Goal: Task Accomplishment & Management: Manage account settings

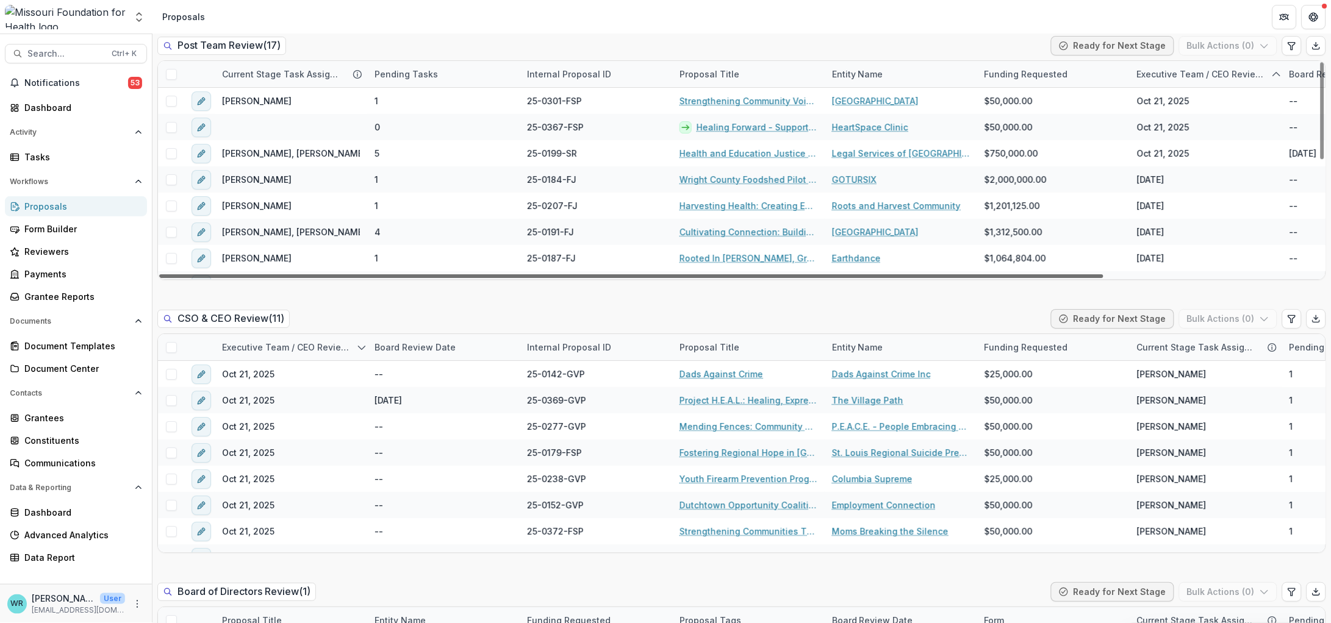
drag, startPoint x: 971, startPoint y: 276, endPoint x: 812, endPoint y: 259, distance: 160.1
click at [812, 274] on div at bounding box center [631, 276] width 944 height 4
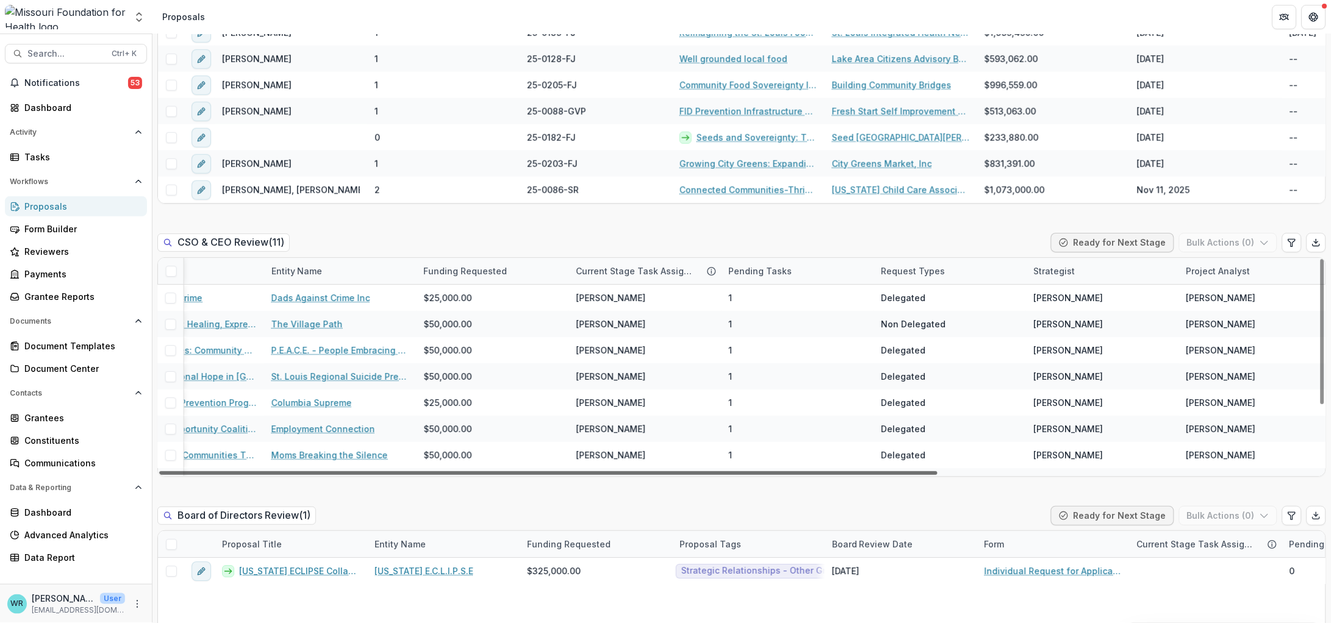
scroll to position [0, 570]
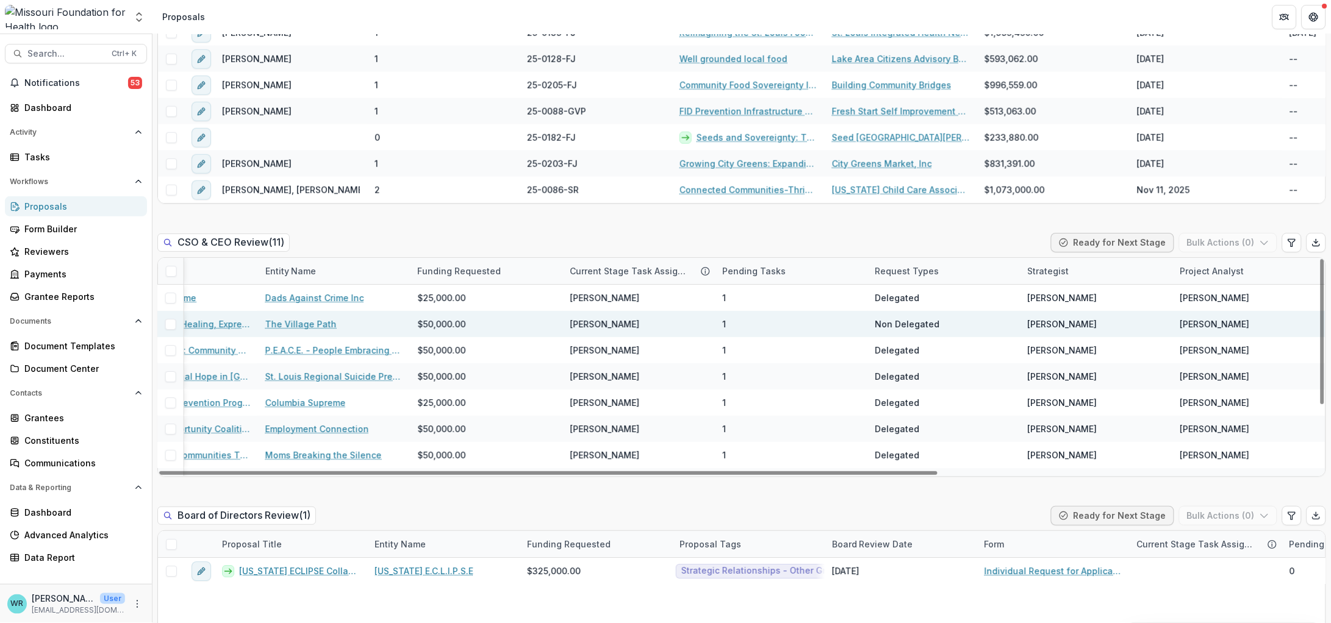
drag, startPoint x: 905, startPoint y: 473, endPoint x: 1260, endPoint y: 331, distance: 382.9
click at [937, 475] on div at bounding box center [548, 473] width 778 height 4
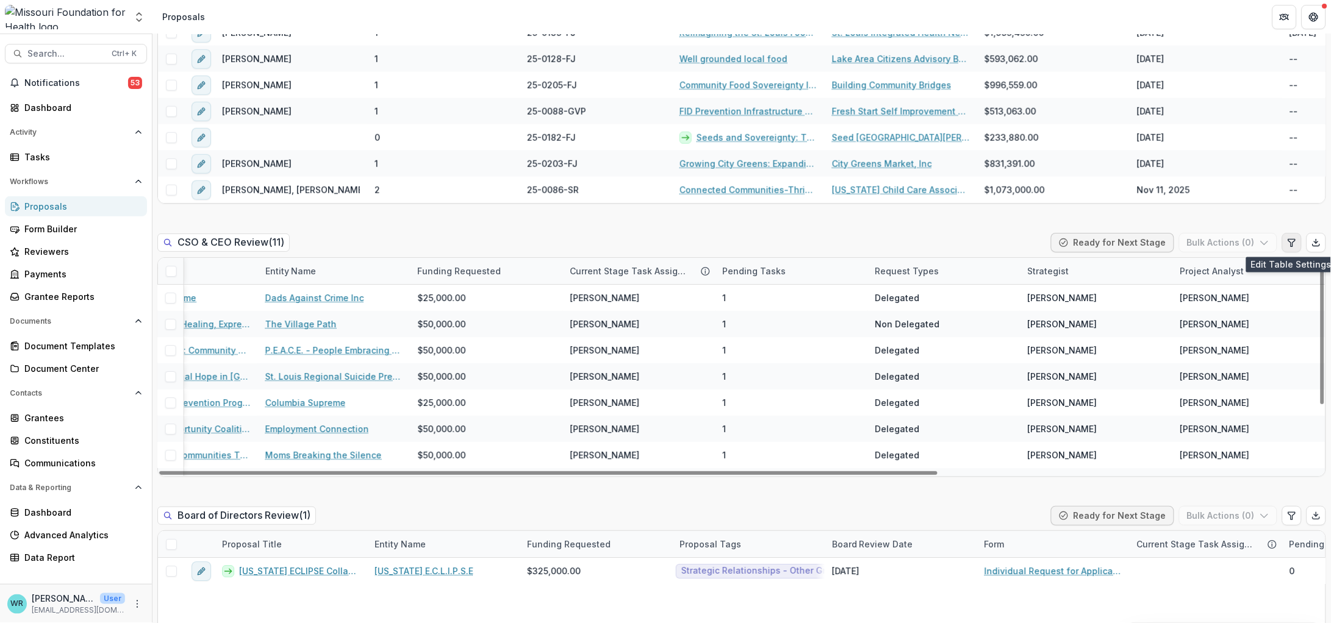
click at [1288, 249] on button "Edit table settings" at bounding box center [1292, 243] width 20 height 20
select select "******"
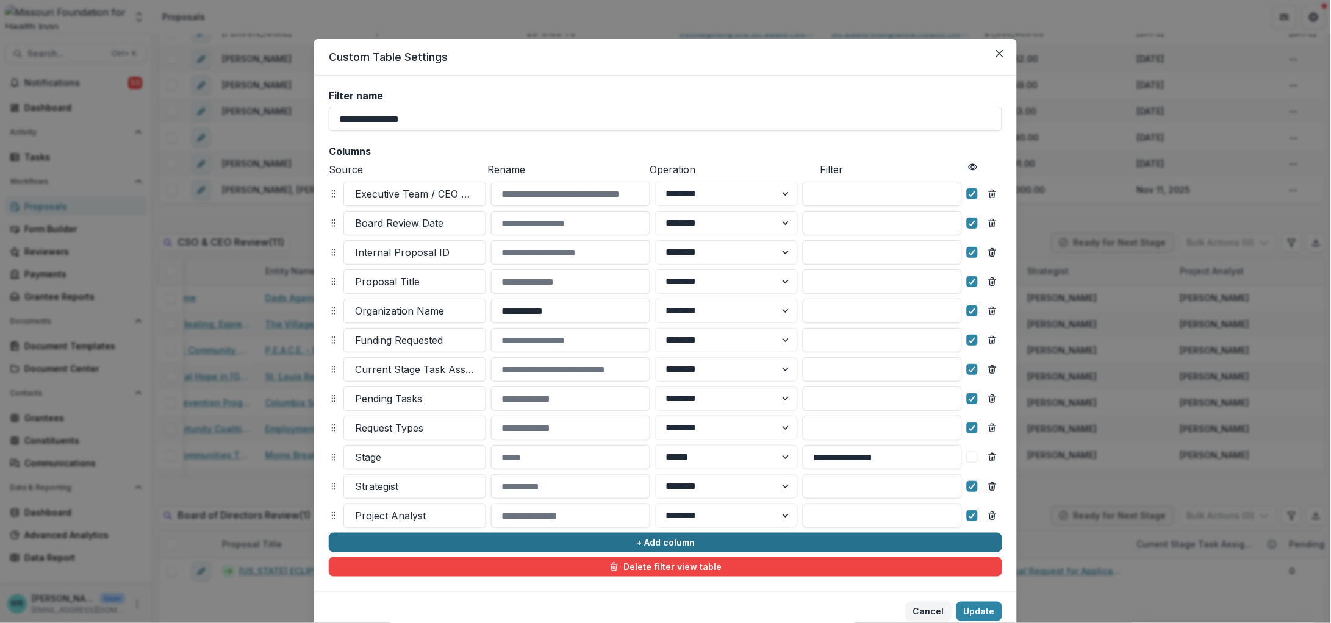
click at [648, 540] on button "+ Add column" at bounding box center [665, 543] width 673 height 20
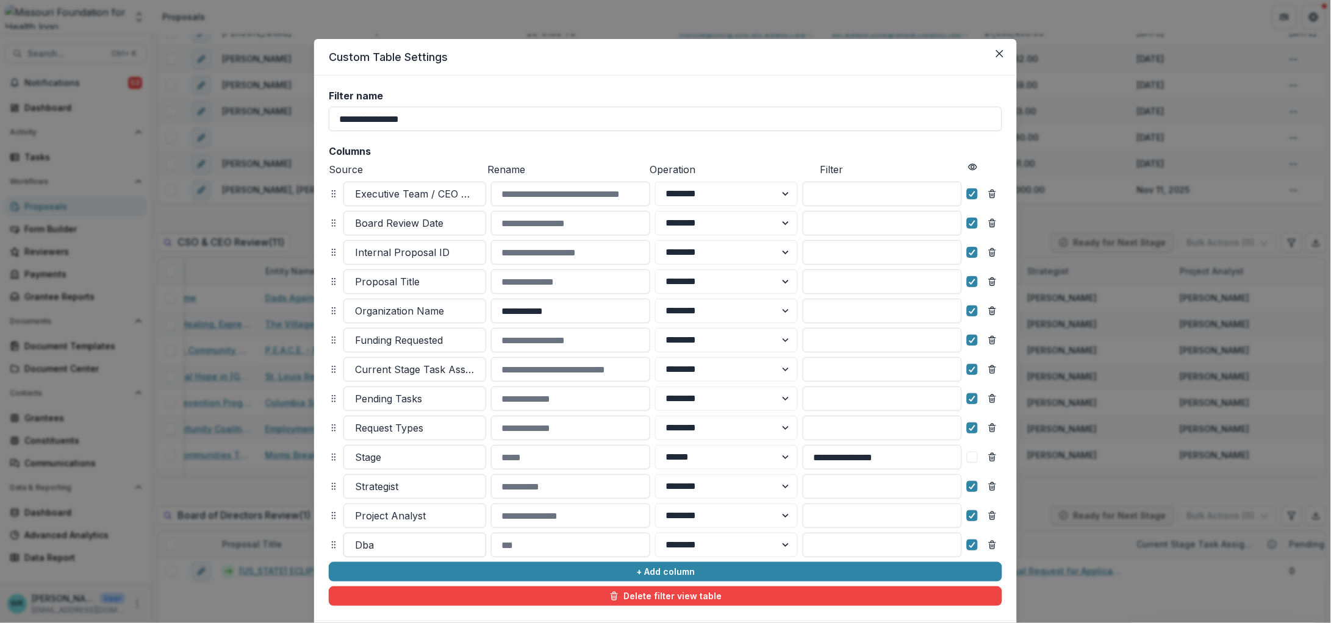
drag, startPoint x: 399, startPoint y: 546, endPoint x: 368, endPoint y: 543, distance: 30.6
click at [358, 542] on div at bounding box center [415, 545] width 120 height 17
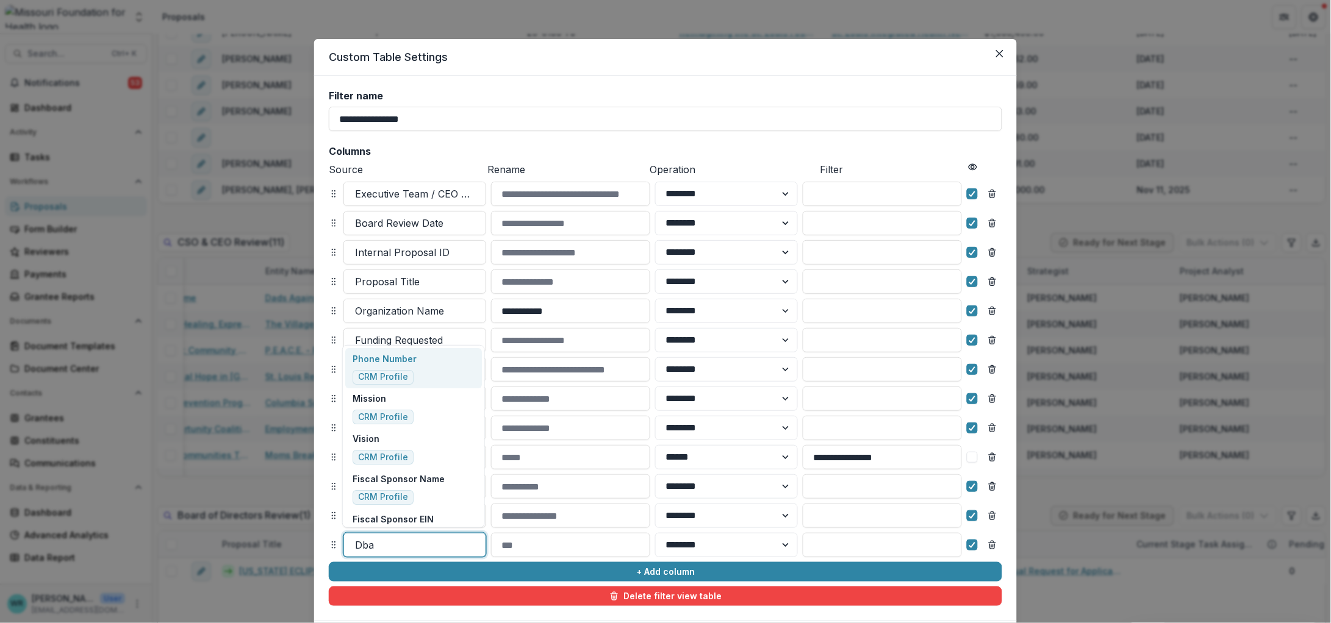
click at [367, 543] on div at bounding box center [415, 545] width 120 height 17
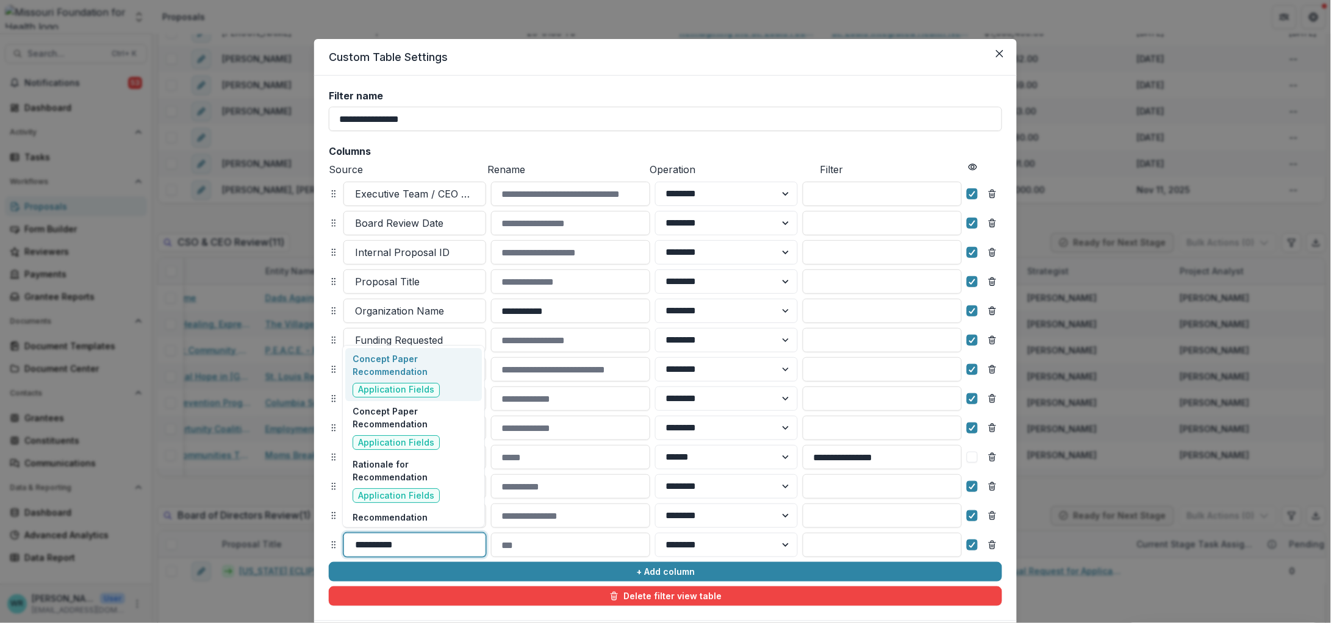
type input "**********"
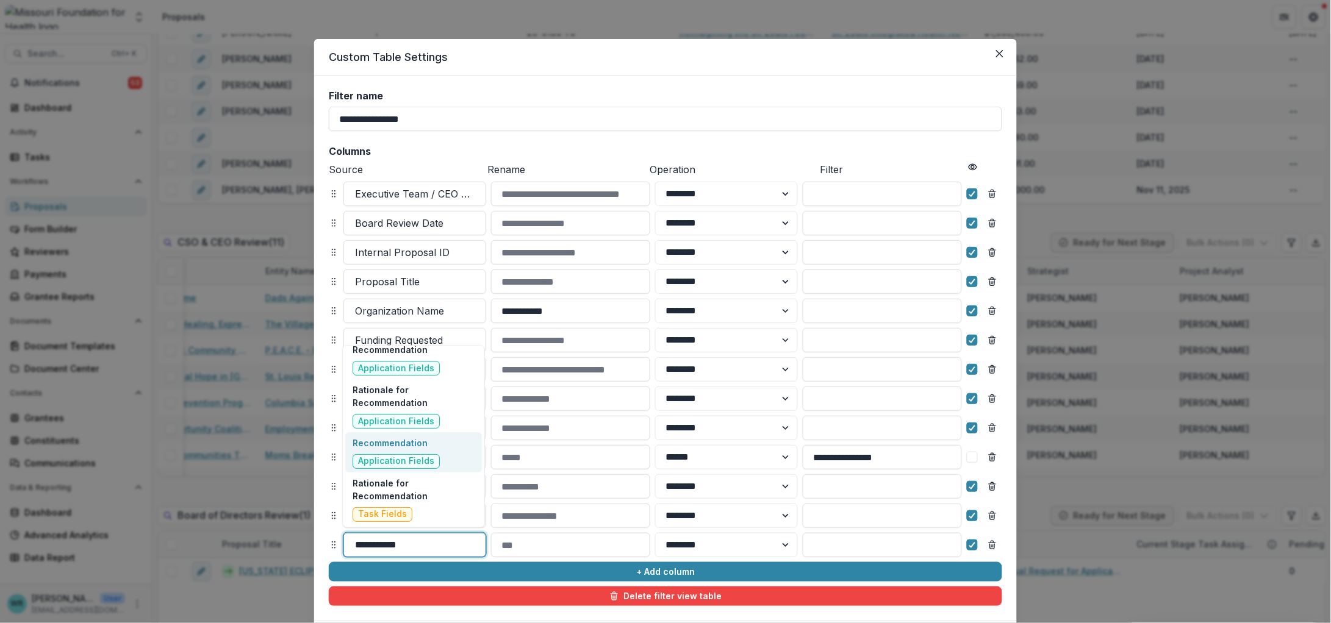
click at [429, 454] on span "Application Fields" at bounding box center [395, 461] width 87 height 15
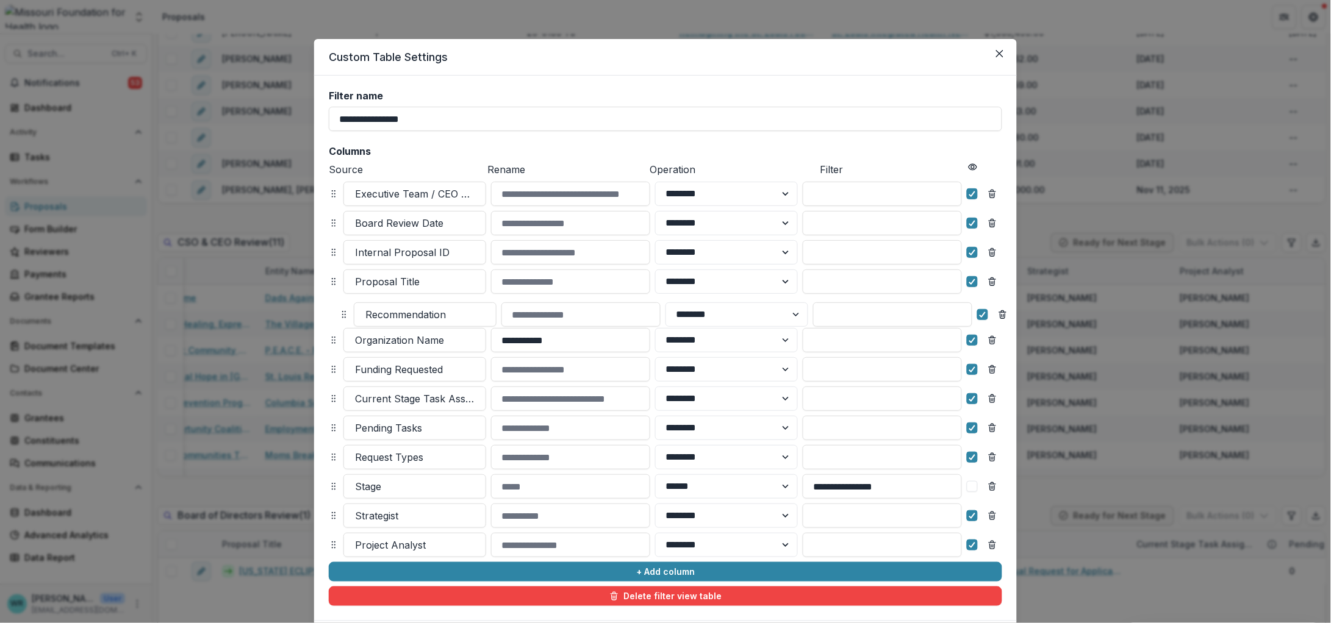
drag, startPoint x: 328, startPoint y: 543, endPoint x: 338, endPoint y: 312, distance: 230.7
click at [339, 312] on icon at bounding box center [344, 315] width 10 height 10
select select "******"
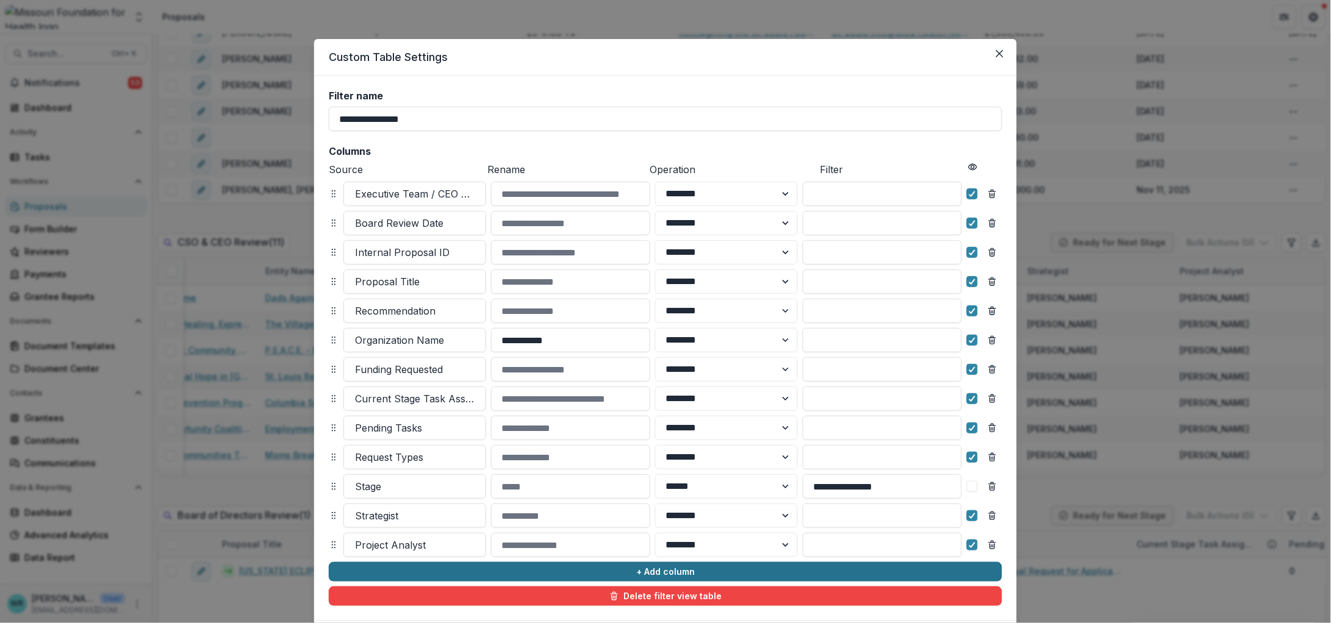
click at [670, 579] on button "+ Add column" at bounding box center [665, 572] width 673 height 20
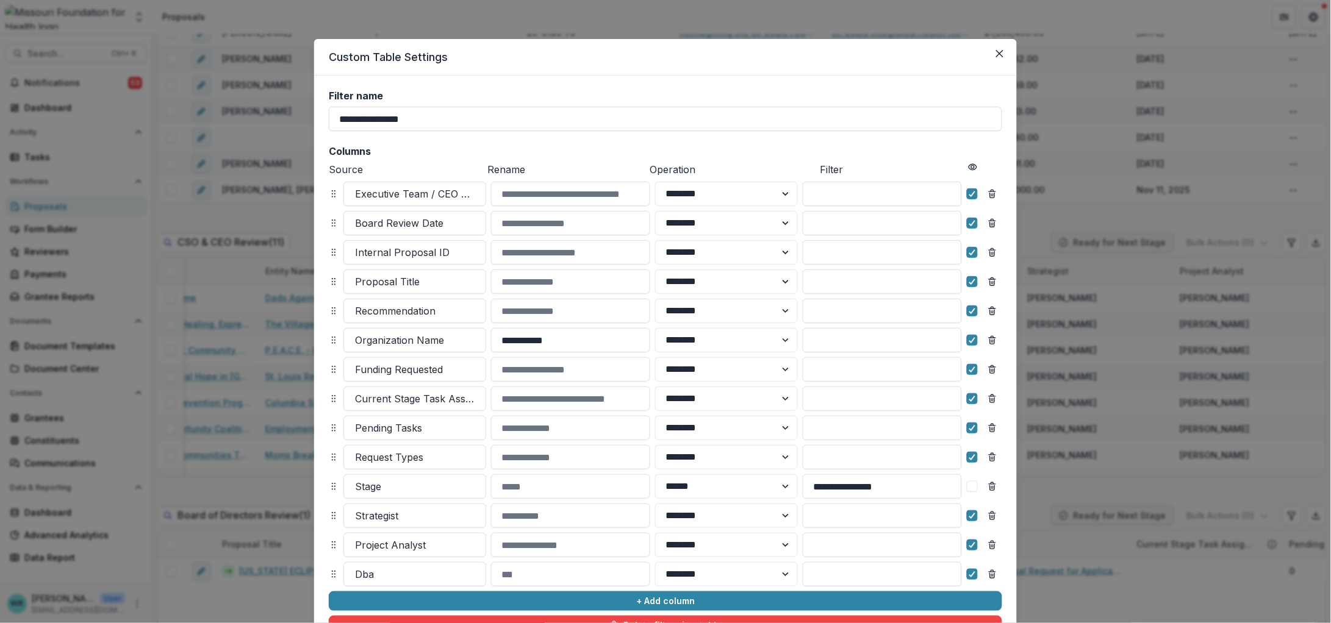
scroll to position [76, 0]
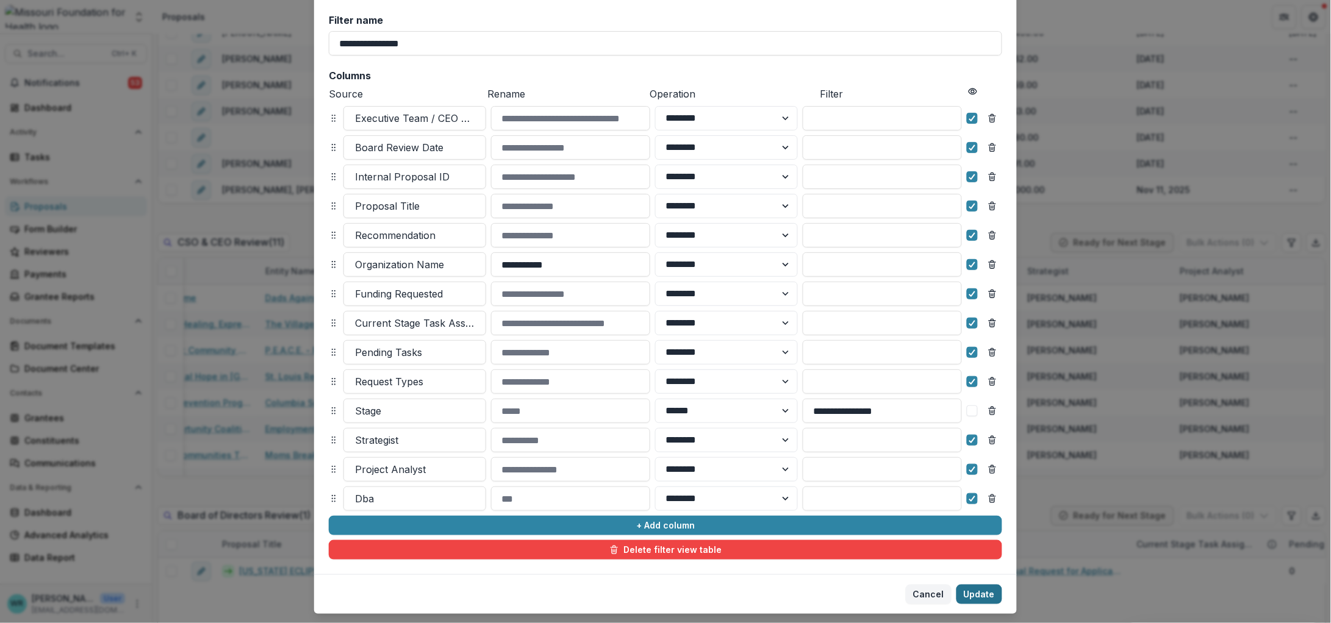
click at [974, 593] on button "Update" at bounding box center [979, 595] width 46 height 20
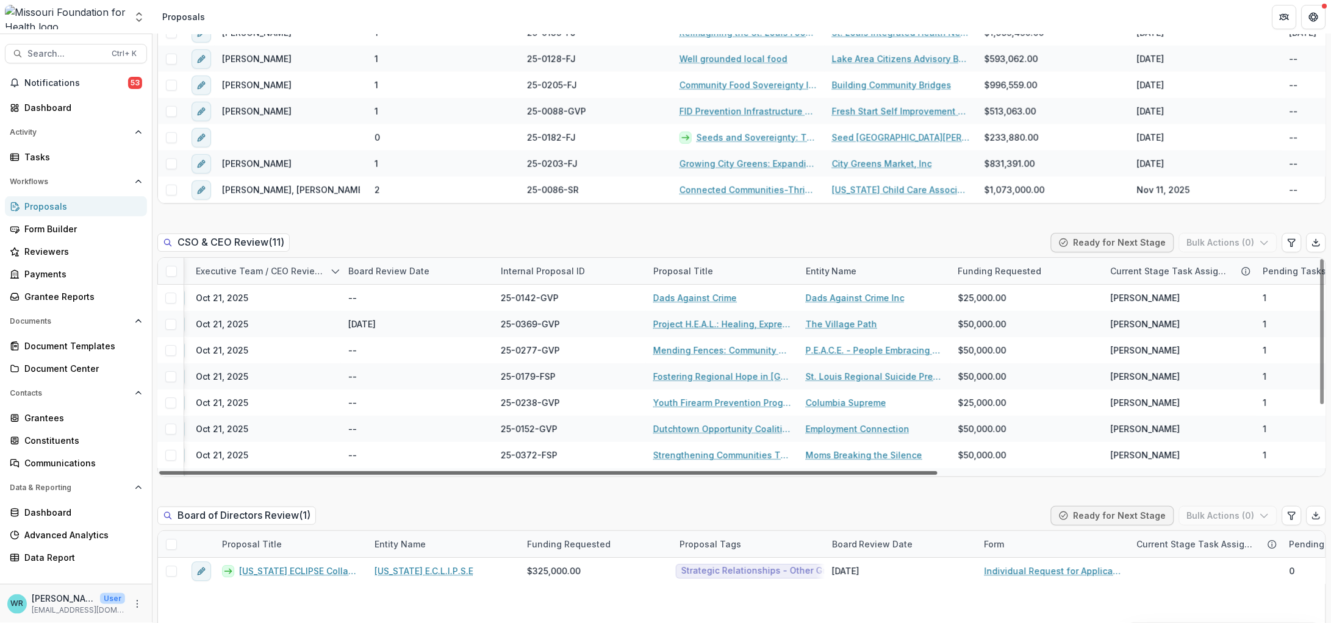
scroll to position [0, 0]
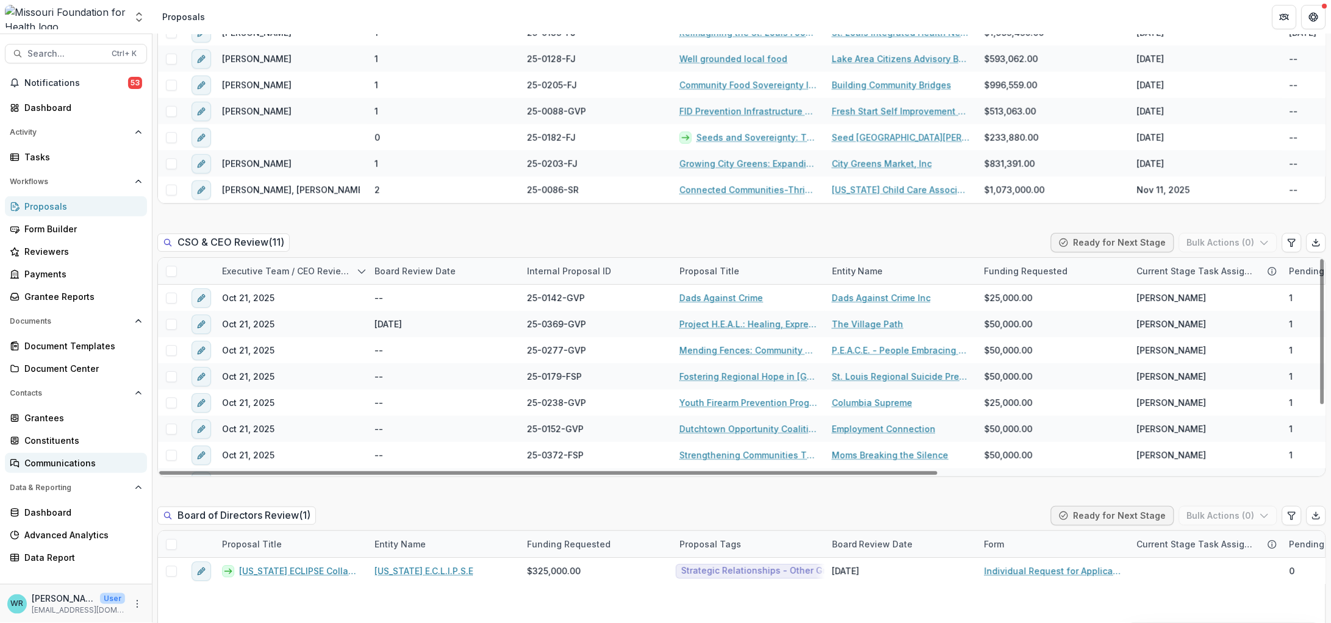
drag, startPoint x: 560, startPoint y: 471, endPoint x: 93, endPoint y: 456, distance: 467.4
click at [159, 471] on div at bounding box center [548, 473] width 778 height 4
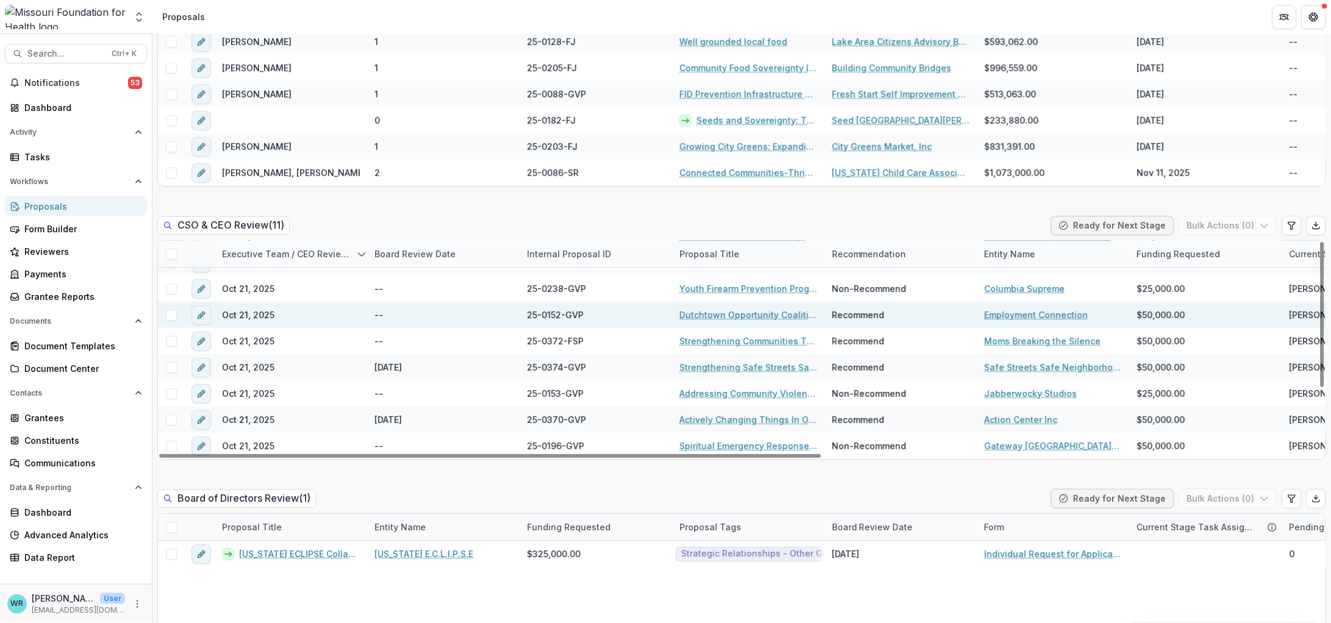
scroll to position [1295, 0]
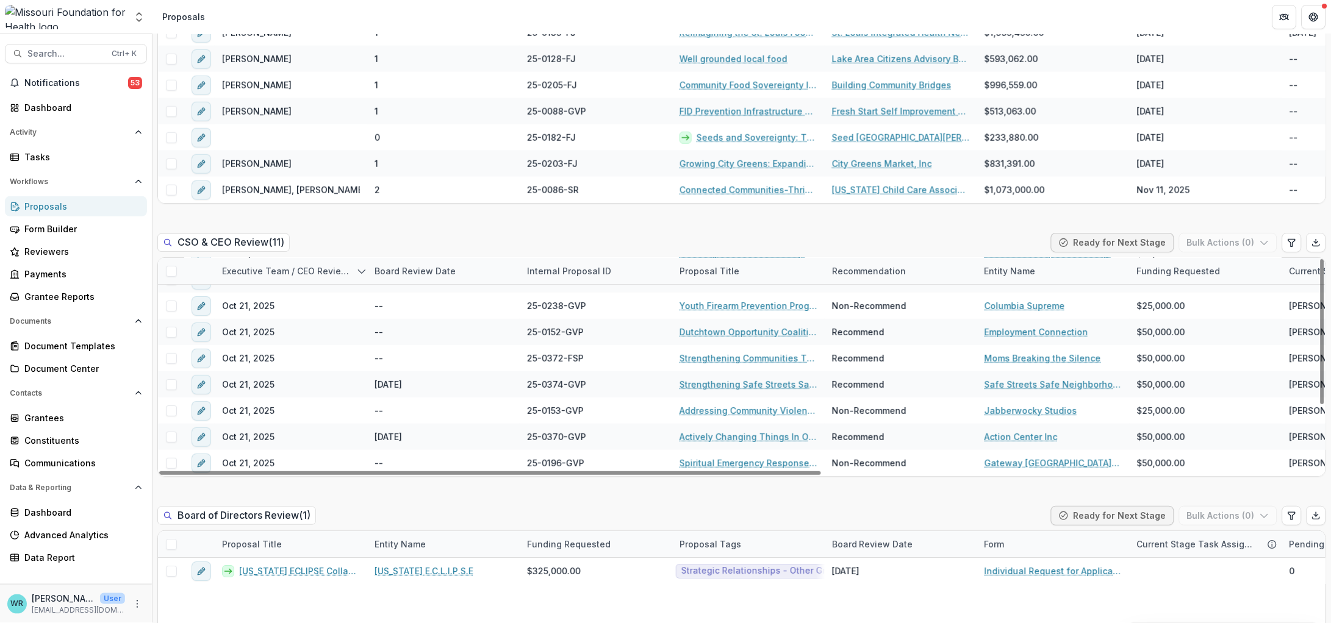
click at [855, 273] on div "Recommendation" at bounding box center [868, 271] width 89 height 13
click at [862, 326] on span "Sort Ascending" at bounding box center [881, 323] width 65 height 10
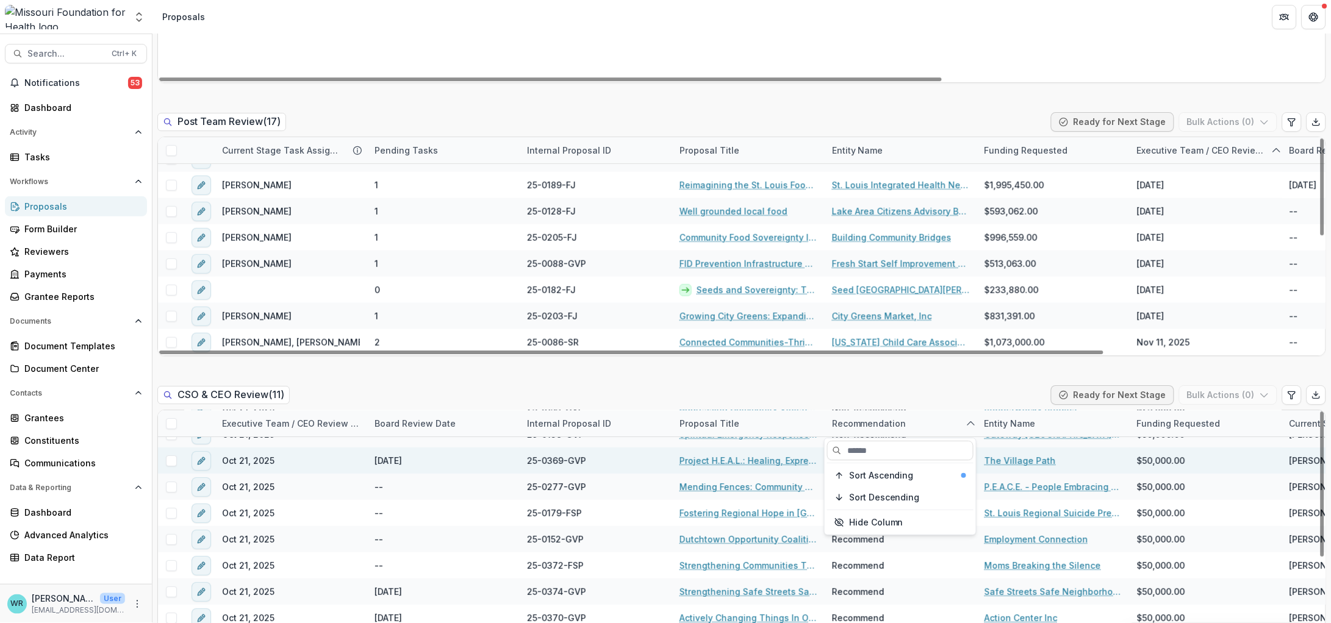
scroll to position [97, 0]
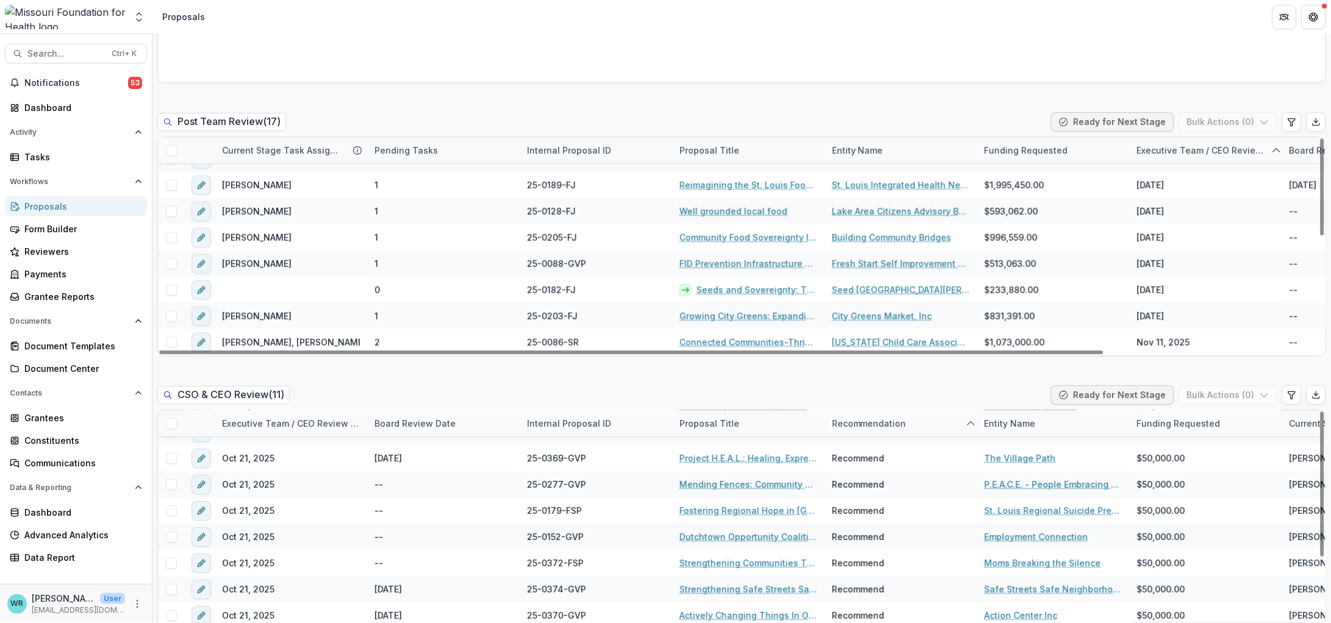
click at [1281, 362] on div "Draft ( 8 ) Bulk Actions ( 0 ) Internal Proposal ID Proposal Title Entity Name …" at bounding box center [741, 507] width 1168 height 2976
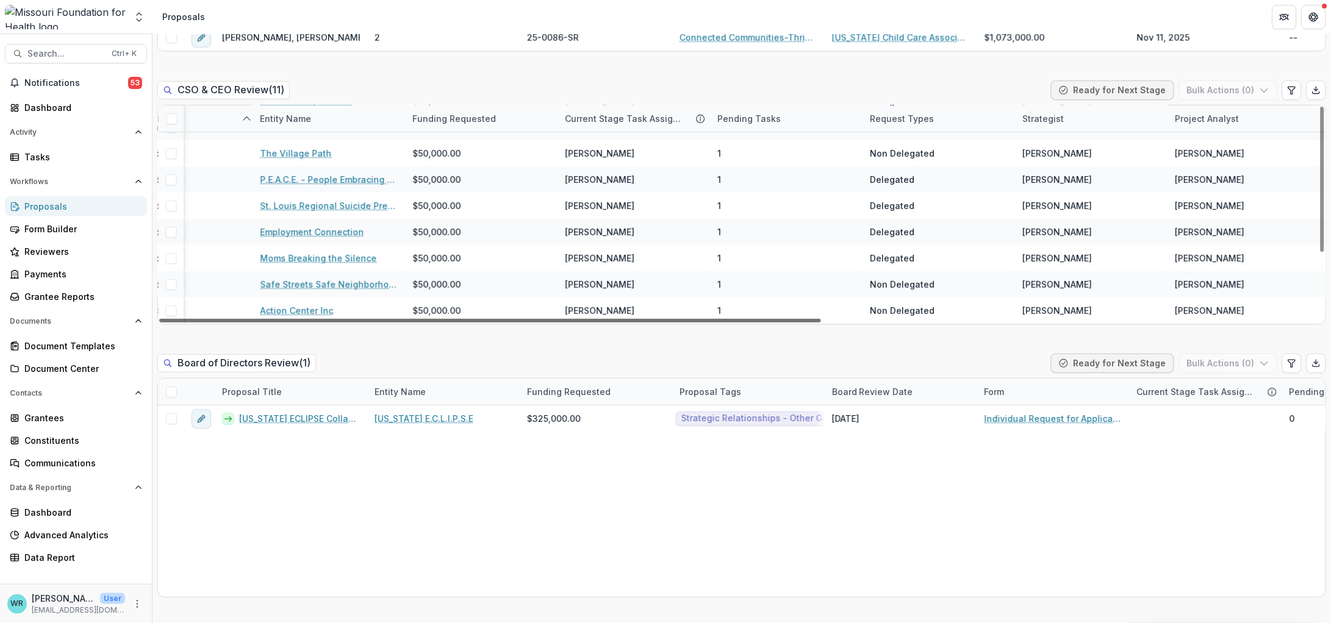
scroll to position [97, 726]
drag, startPoint x: 704, startPoint y: 320, endPoint x: 1003, endPoint y: 349, distance: 300.2
click at [821, 323] on div at bounding box center [490, 321] width 662 height 4
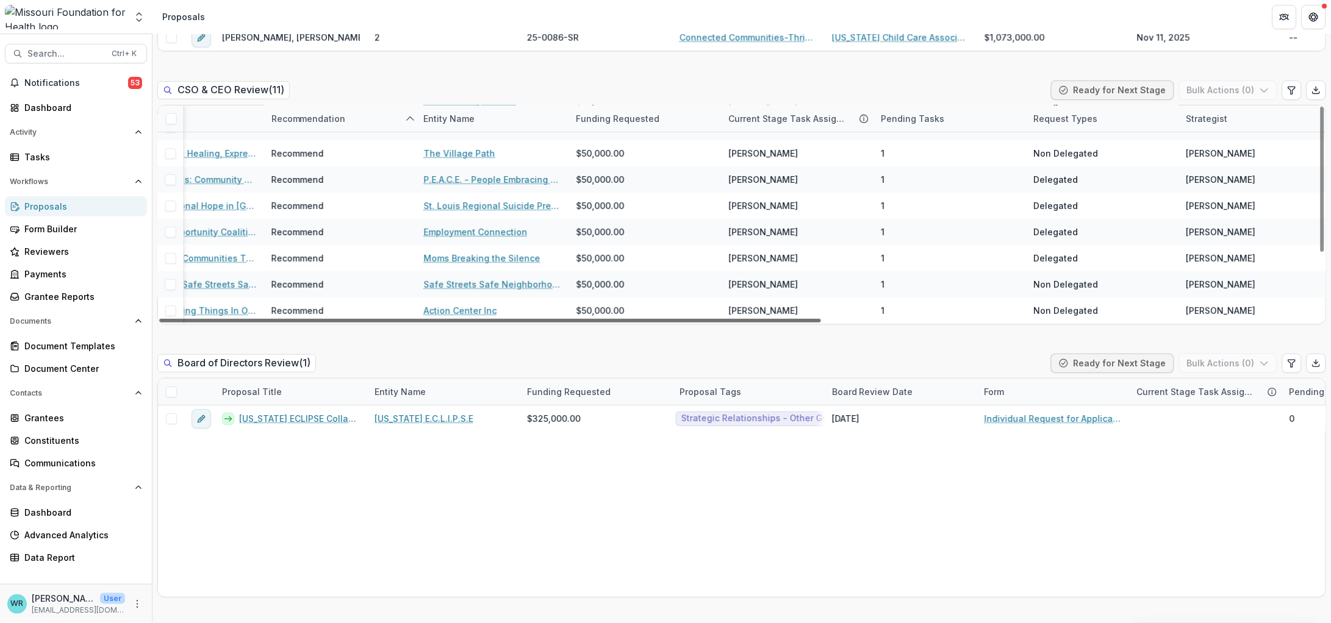
scroll to position [97, 551]
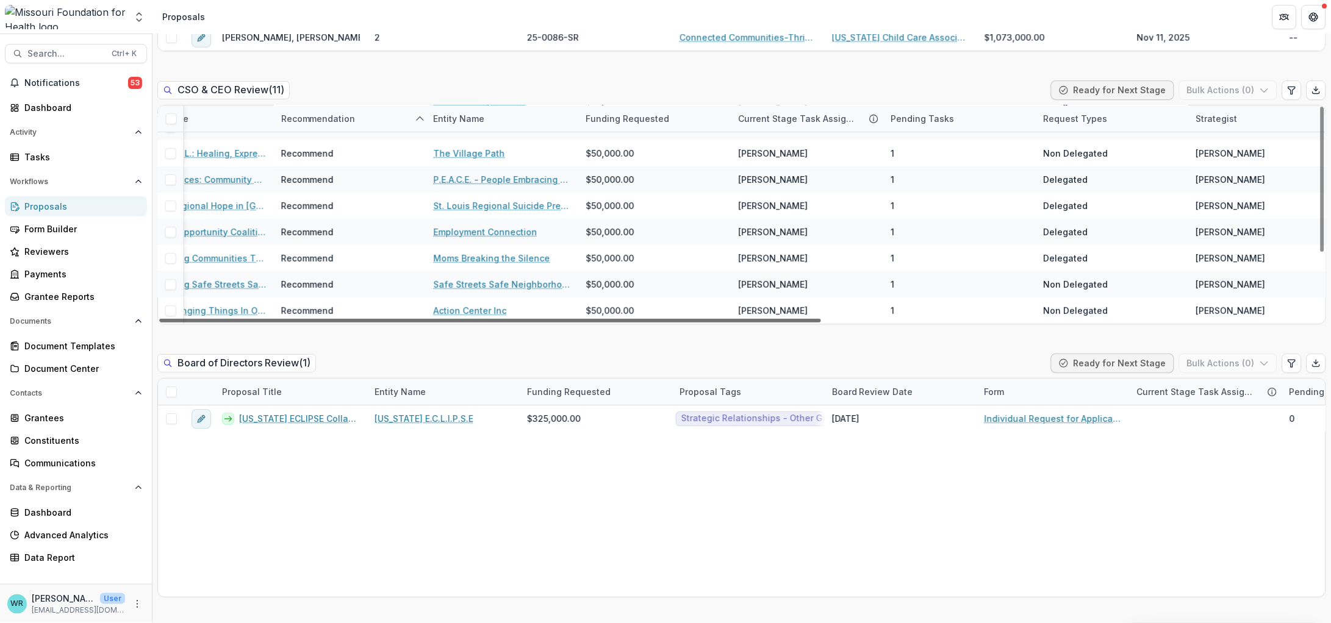
drag, startPoint x: 713, startPoint y: 318, endPoint x: 619, endPoint y: 312, distance: 94.7
click at [619, 319] on div at bounding box center [490, 321] width 662 height 4
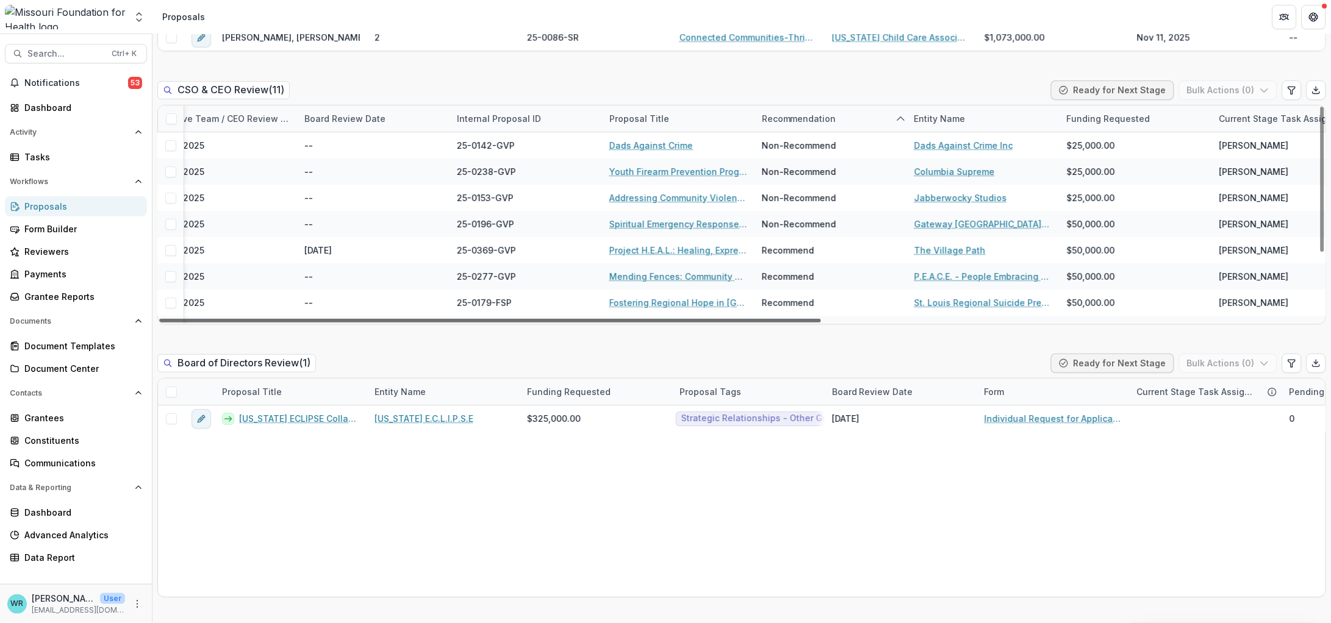
scroll to position [0, 0]
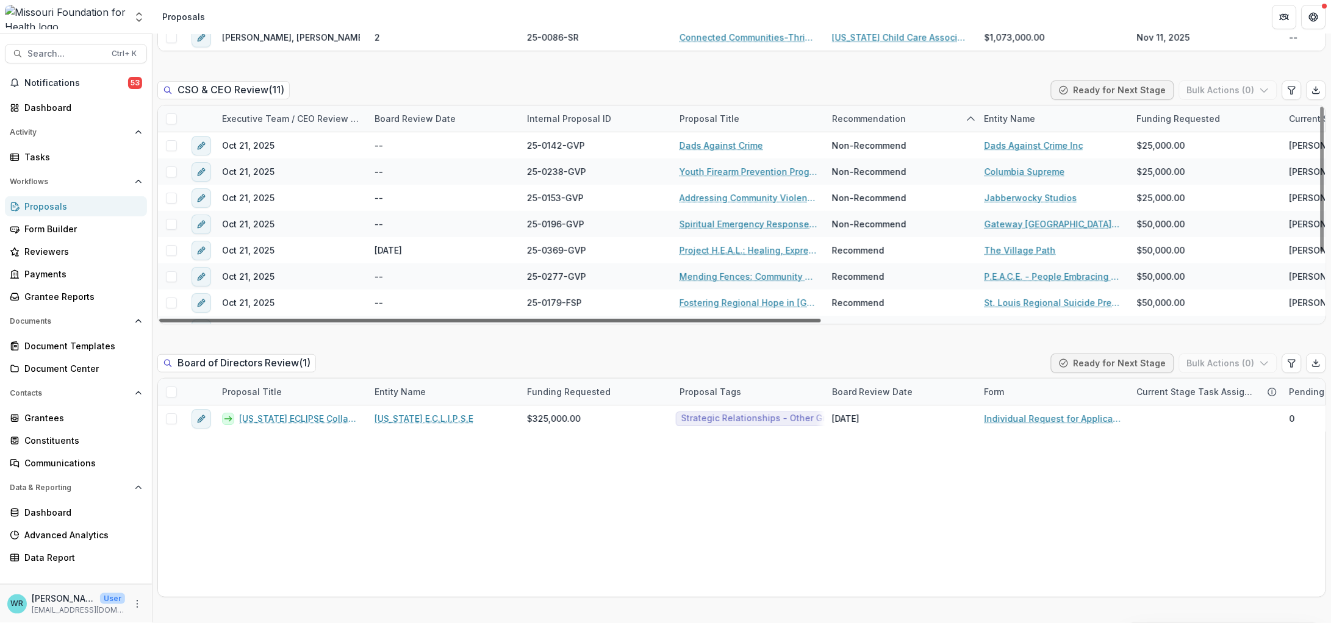
drag, startPoint x: 765, startPoint y: 318, endPoint x: 360, endPoint y: 290, distance: 406.5
click at [360, 319] on div at bounding box center [490, 321] width 662 height 4
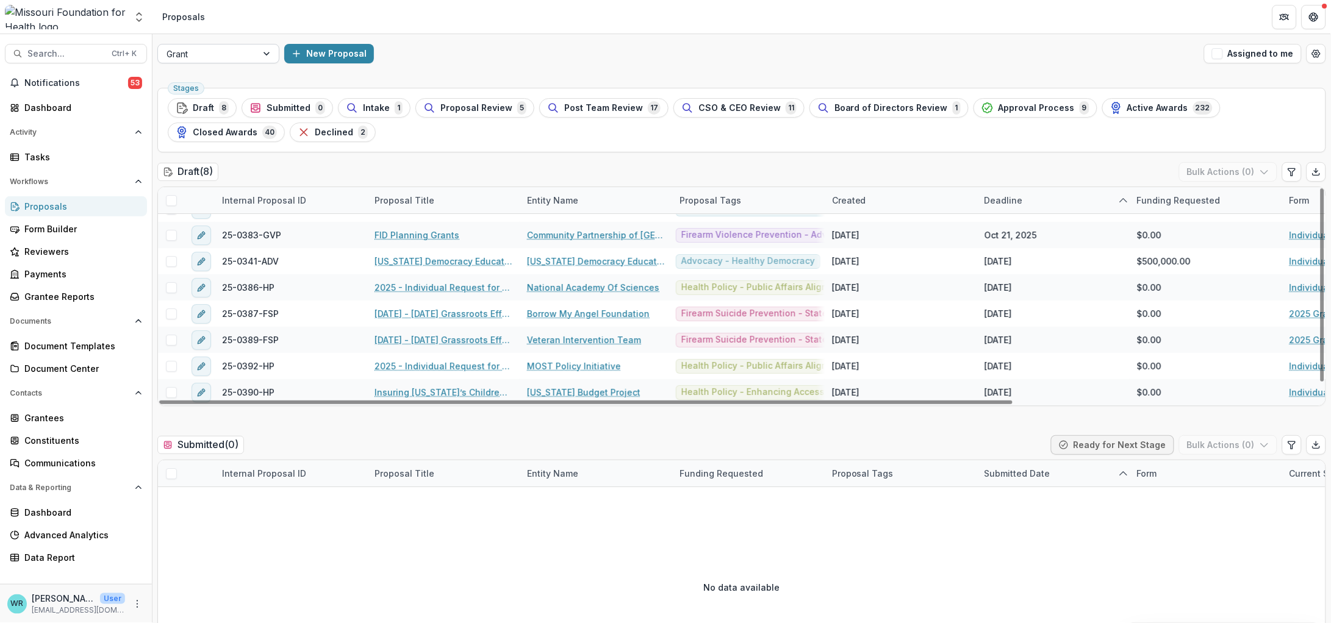
click at [261, 54] on div at bounding box center [268, 54] width 22 height 18
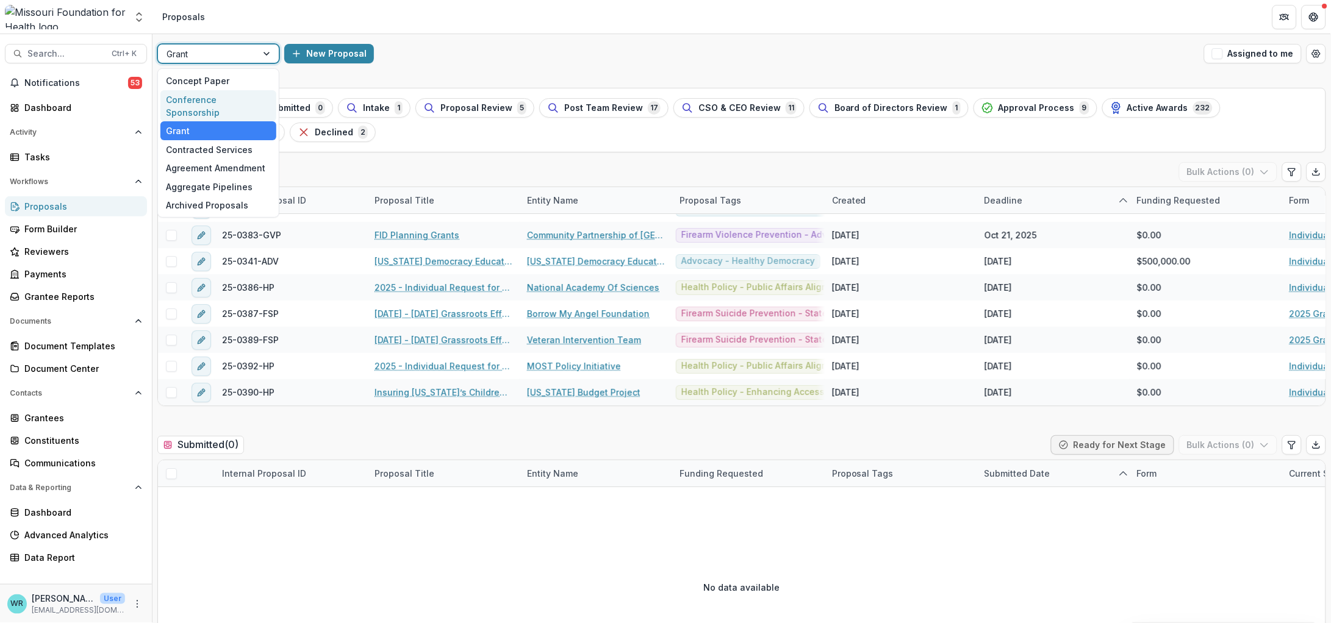
click at [207, 95] on div "Conference Sponsorship" at bounding box center [218, 106] width 116 height 32
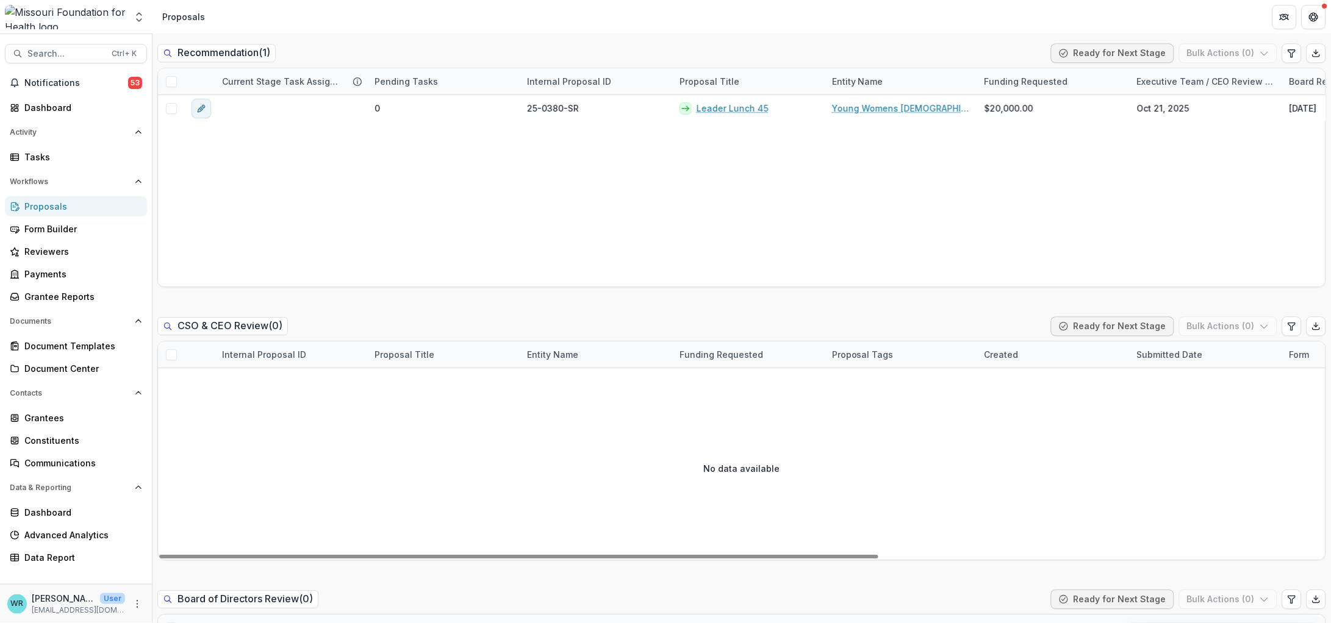
scroll to position [990, 0]
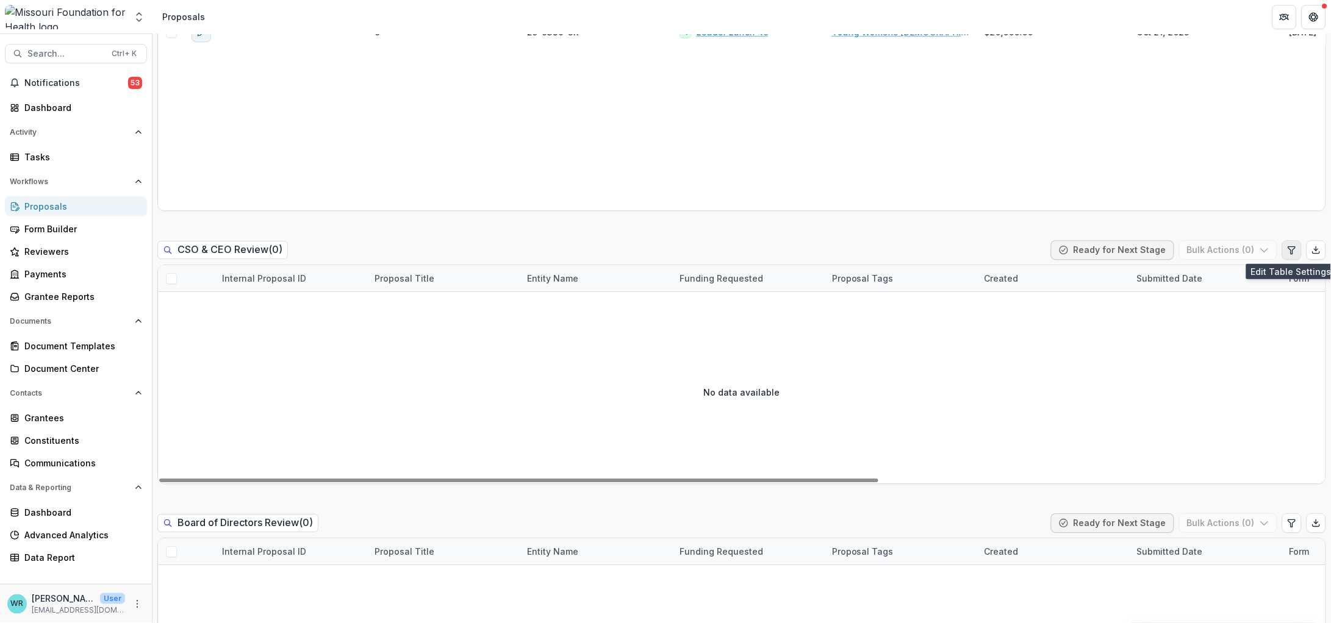
click at [1292, 253] on icon "Edit table settings" at bounding box center [1292, 250] width 10 height 10
select select "******"
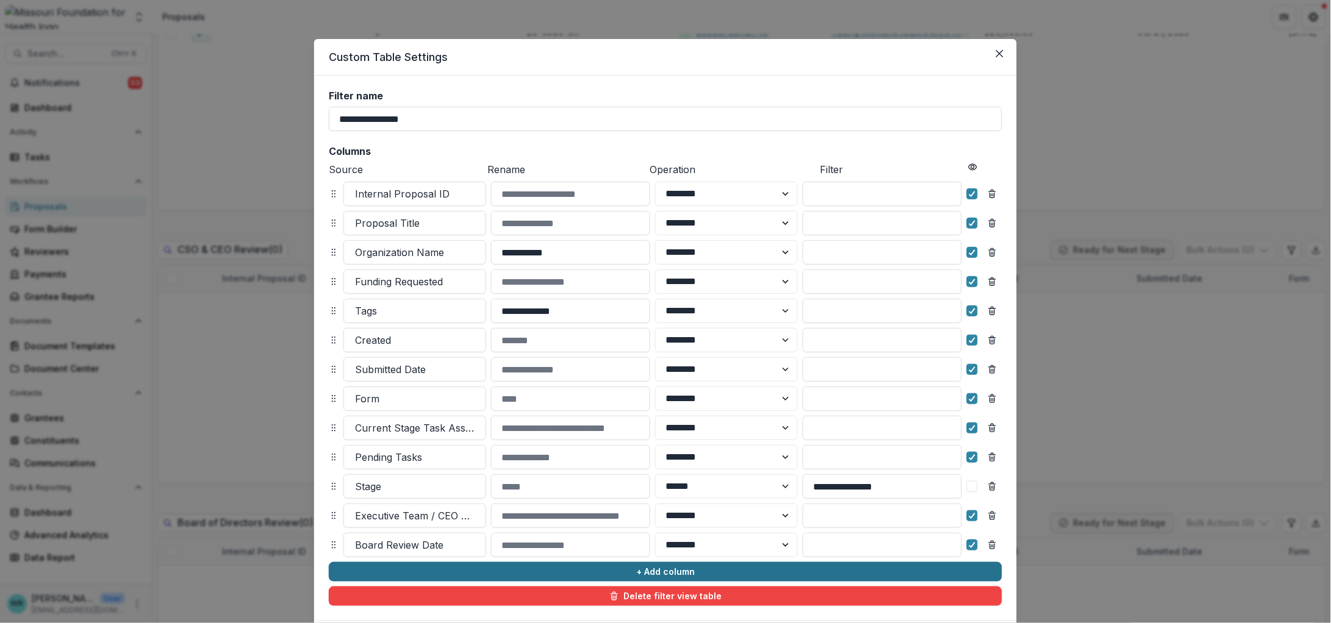
click at [640, 568] on button "+ Add column" at bounding box center [665, 572] width 673 height 20
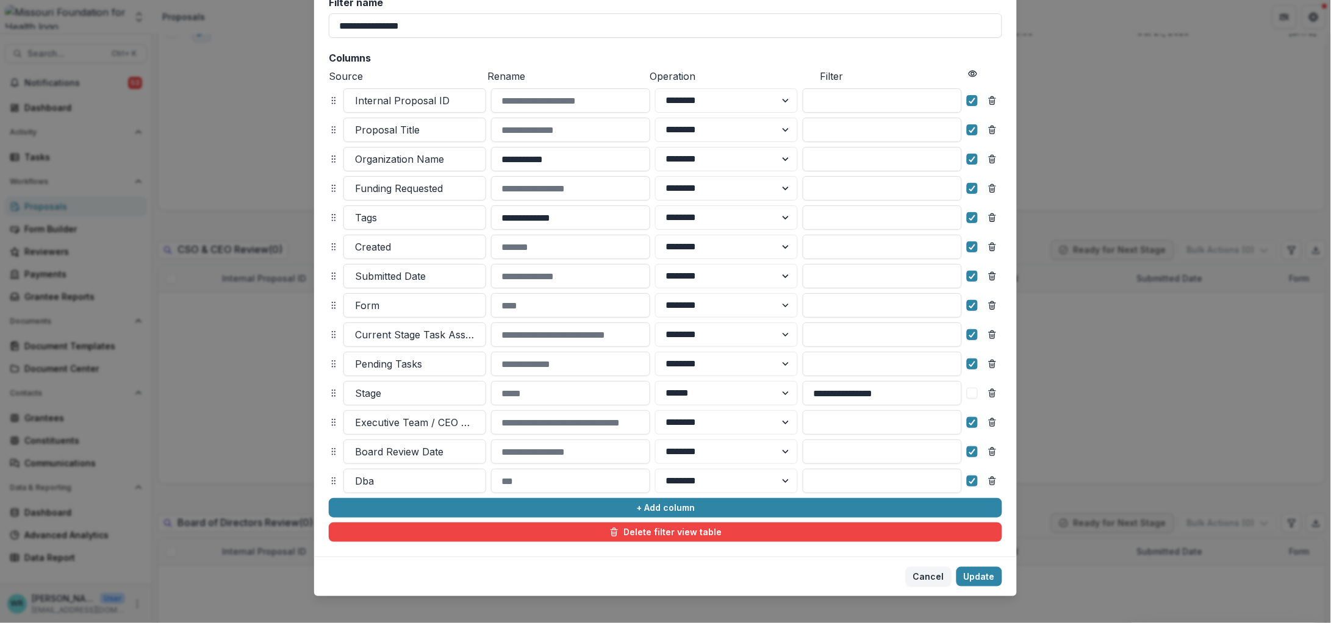
scroll to position [105, 0]
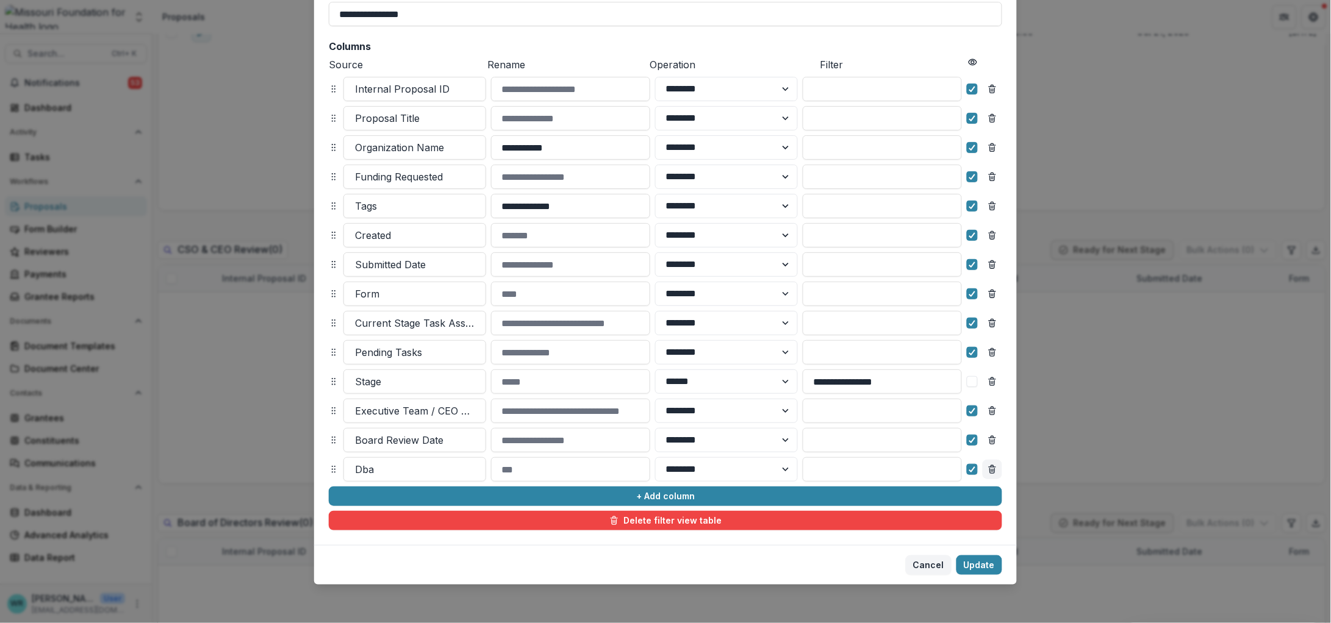
click at [992, 468] on icon "Remove column" at bounding box center [992, 470] width 10 height 10
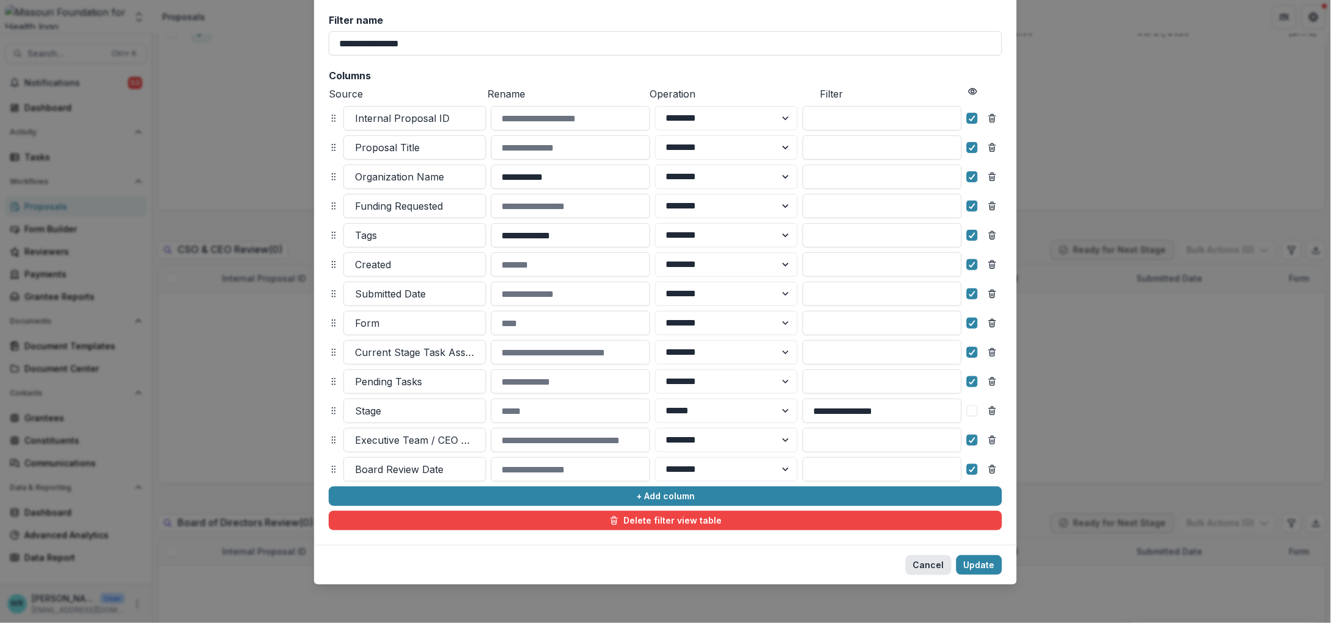
click at [934, 561] on button "Cancel" at bounding box center [929, 566] width 46 height 20
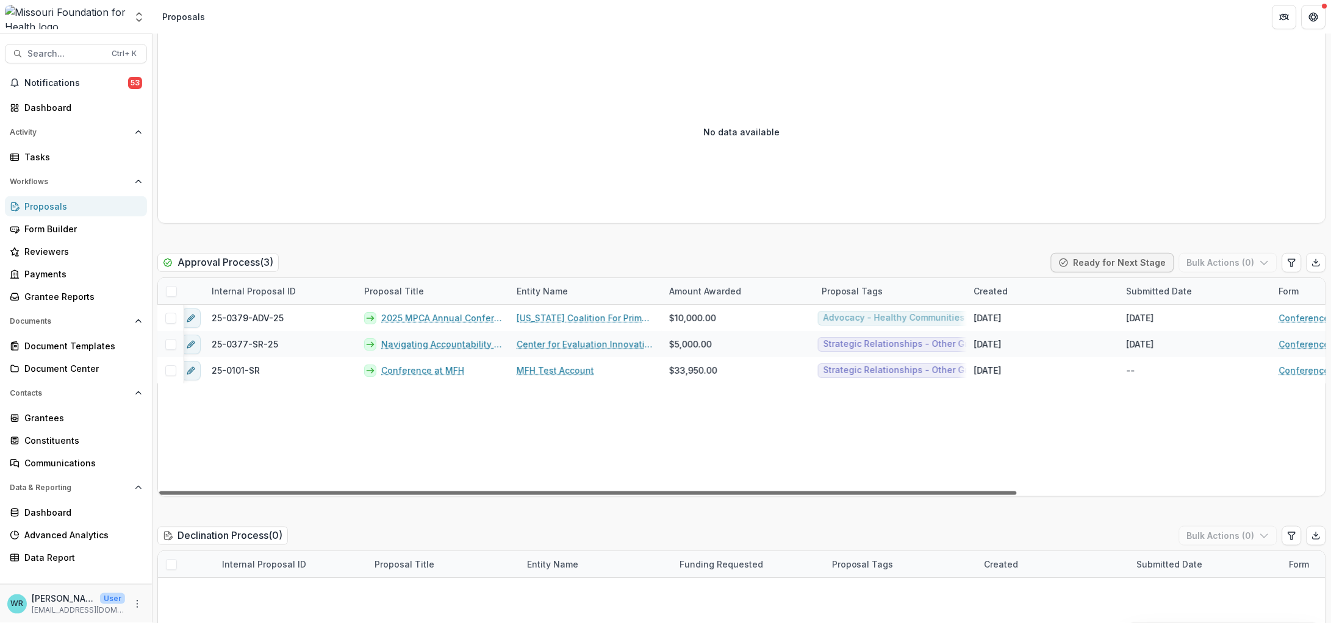
scroll to position [0, 0]
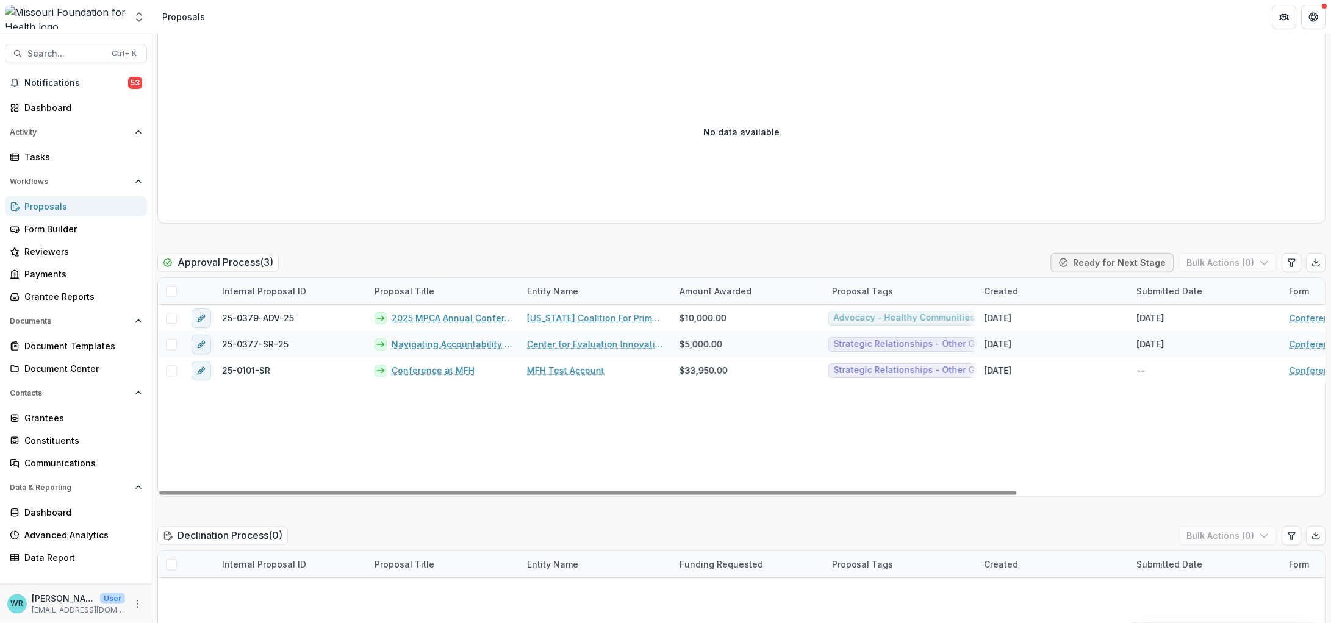
drag, startPoint x: 942, startPoint y: 492, endPoint x: 824, endPoint y: 399, distance: 150.2
click at [718, 491] on div at bounding box center [587, 493] width 857 height 4
click at [1294, 268] on button "Edit table settings" at bounding box center [1292, 263] width 20 height 20
select select "******"
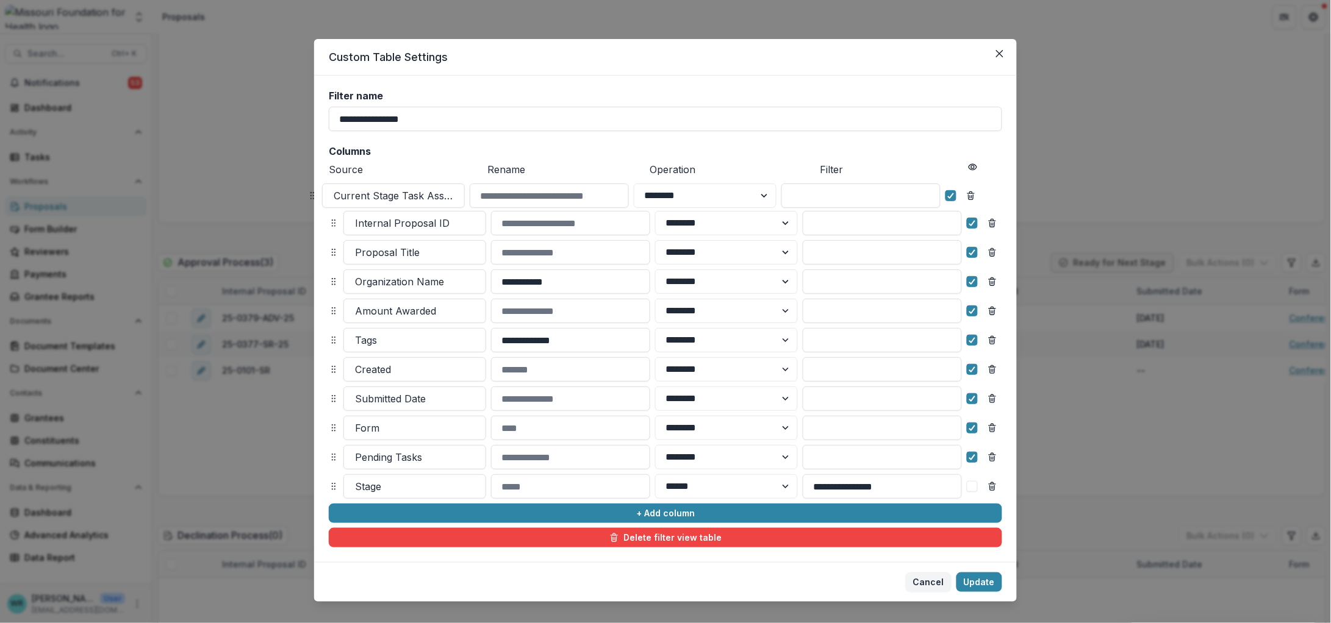
drag, startPoint x: 329, startPoint y: 429, endPoint x: 307, endPoint y: 197, distance: 233.3
click at [307, 197] on icon at bounding box center [312, 196] width 10 height 10
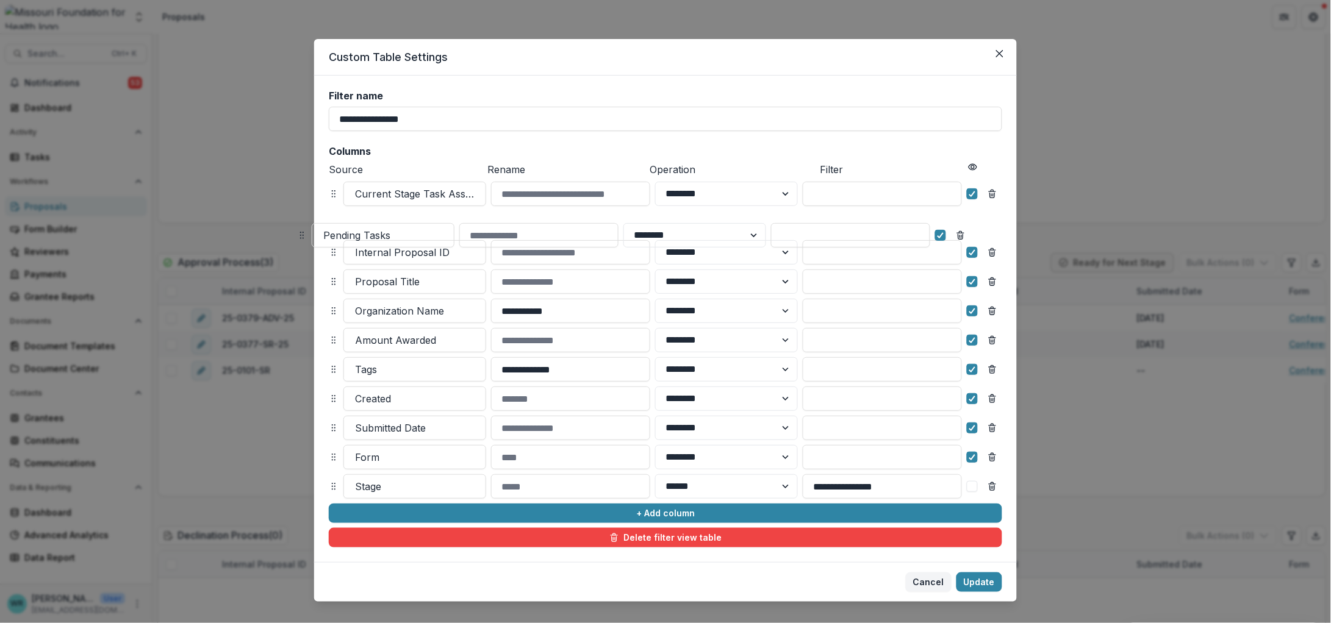
drag, startPoint x: 331, startPoint y: 454, endPoint x: 299, endPoint y: 232, distance: 224.3
click at [299, 232] on icon at bounding box center [302, 236] width 10 height 10
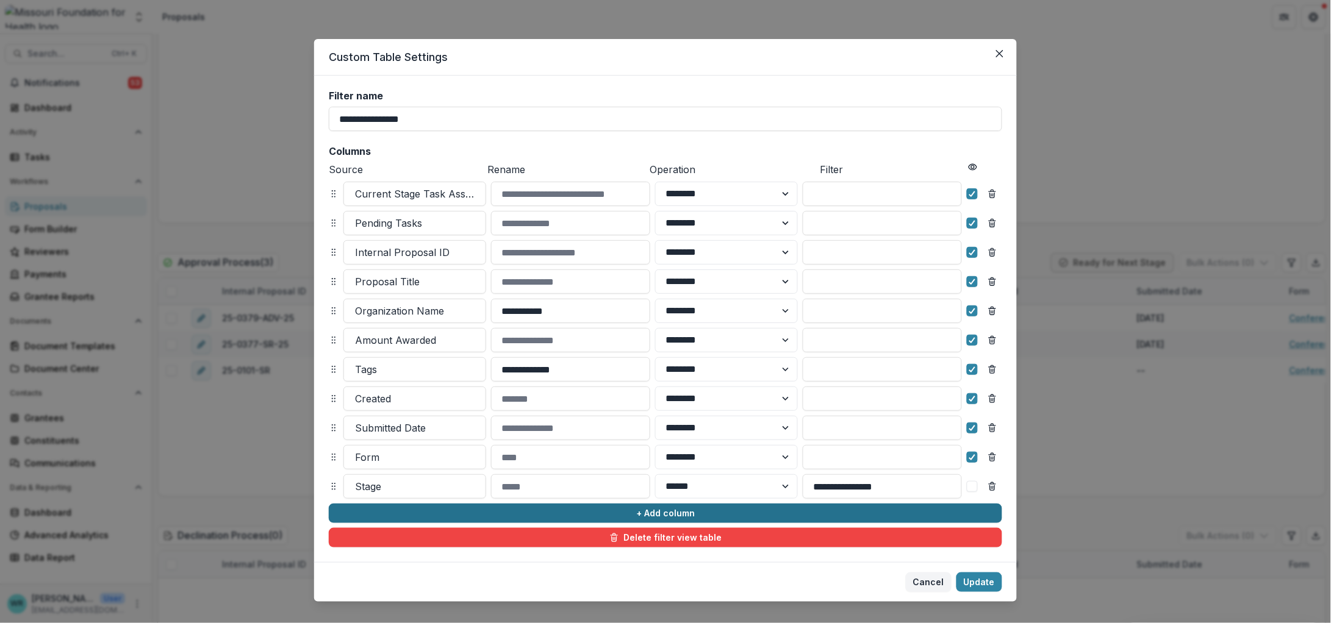
click at [567, 510] on button "+ Add column" at bounding box center [665, 514] width 673 height 20
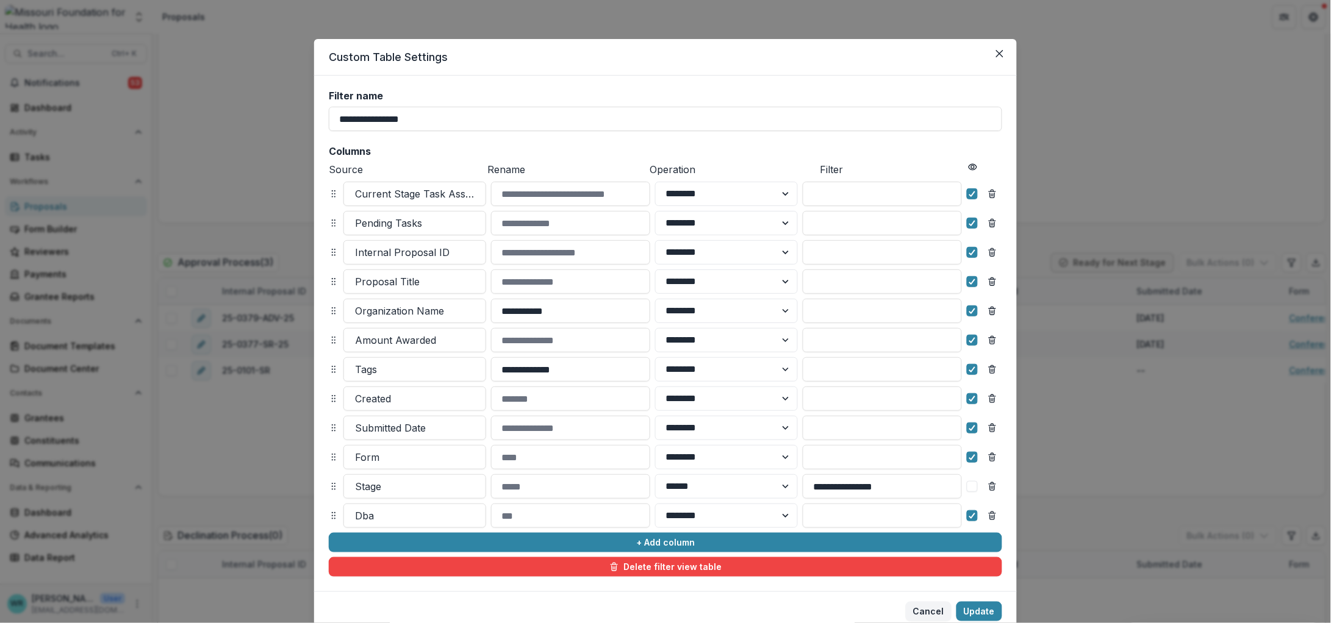
click at [410, 512] on div at bounding box center [415, 515] width 120 height 17
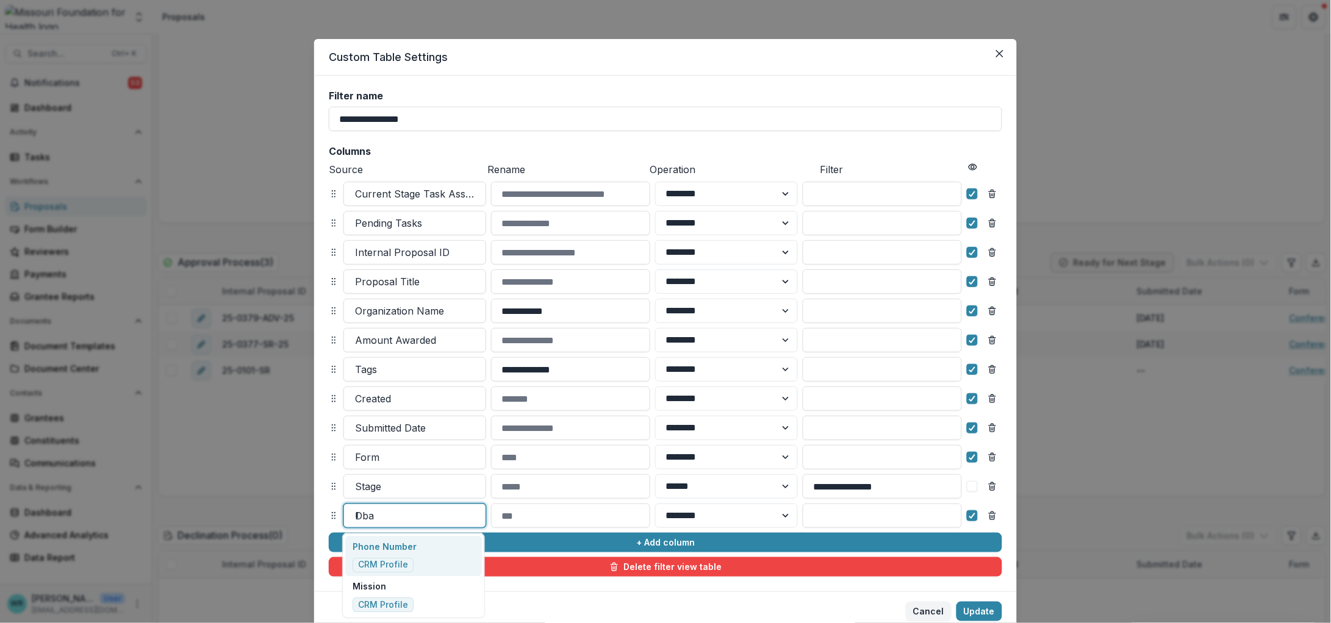
type input "*****"
click at [404, 547] on p "Grant Start Date" at bounding box center [398, 546] width 93 height 13
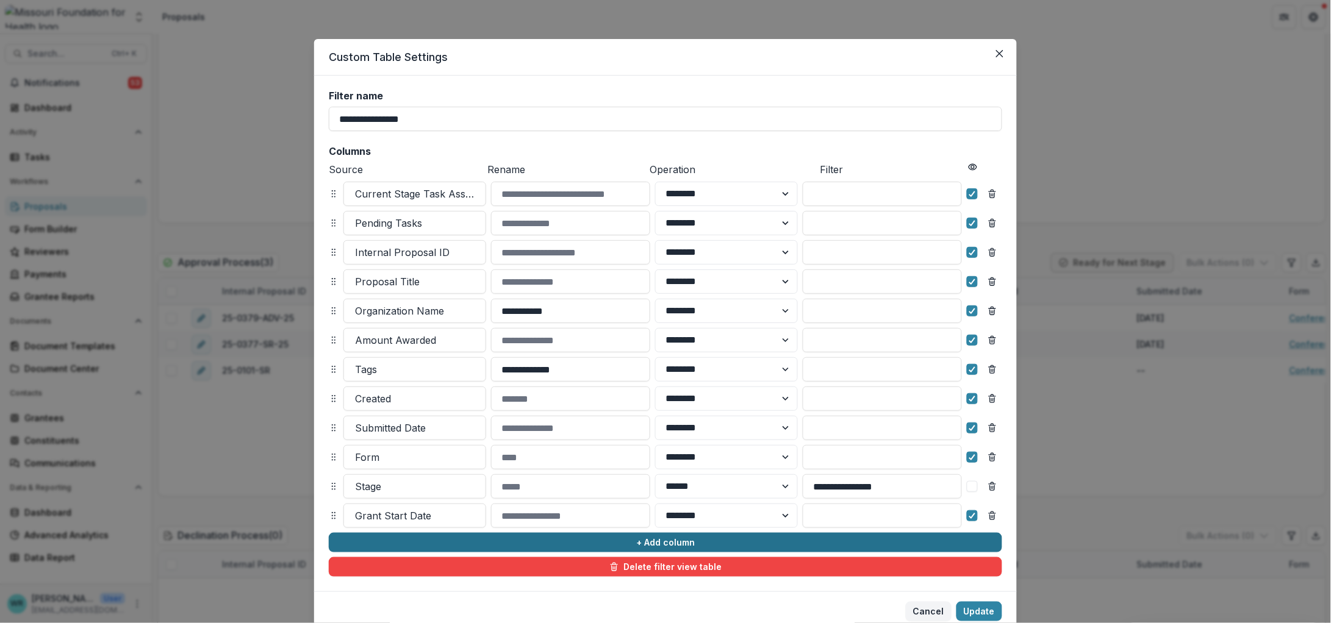
click at [417, 542] on button "+ Add column" at bounding box center [665, 543] width 673 height 20
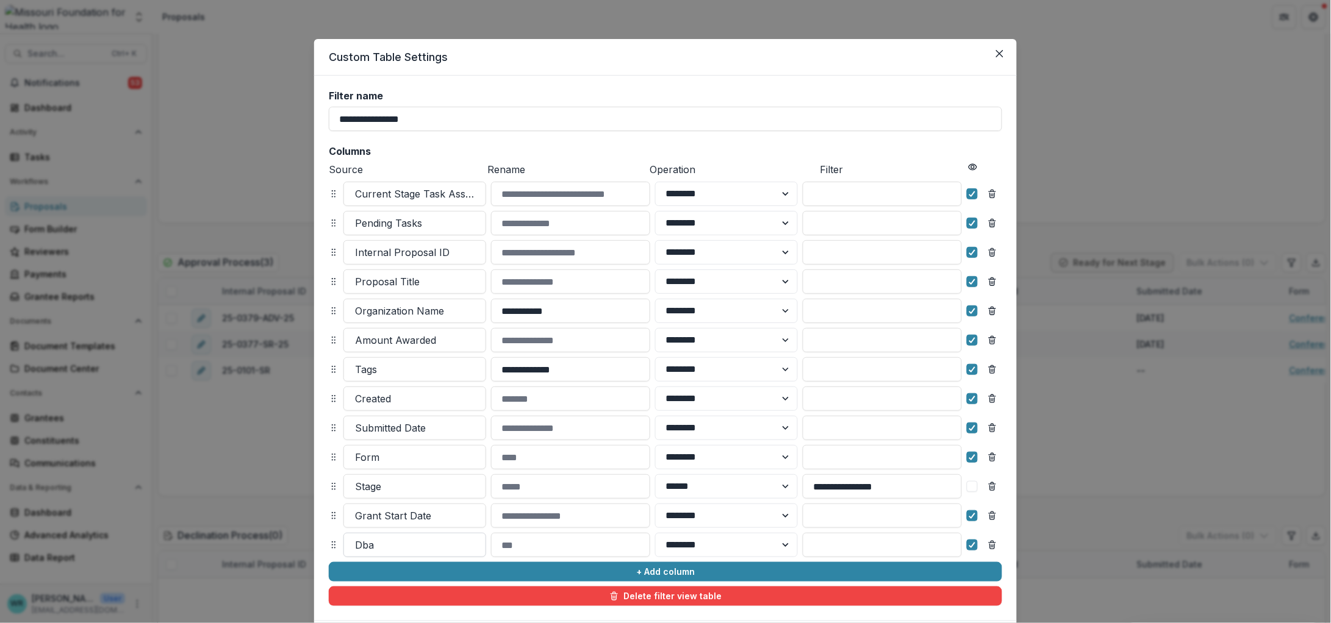
click at [409, 542] on div at bounding box center [415, 545] width 120 height 17
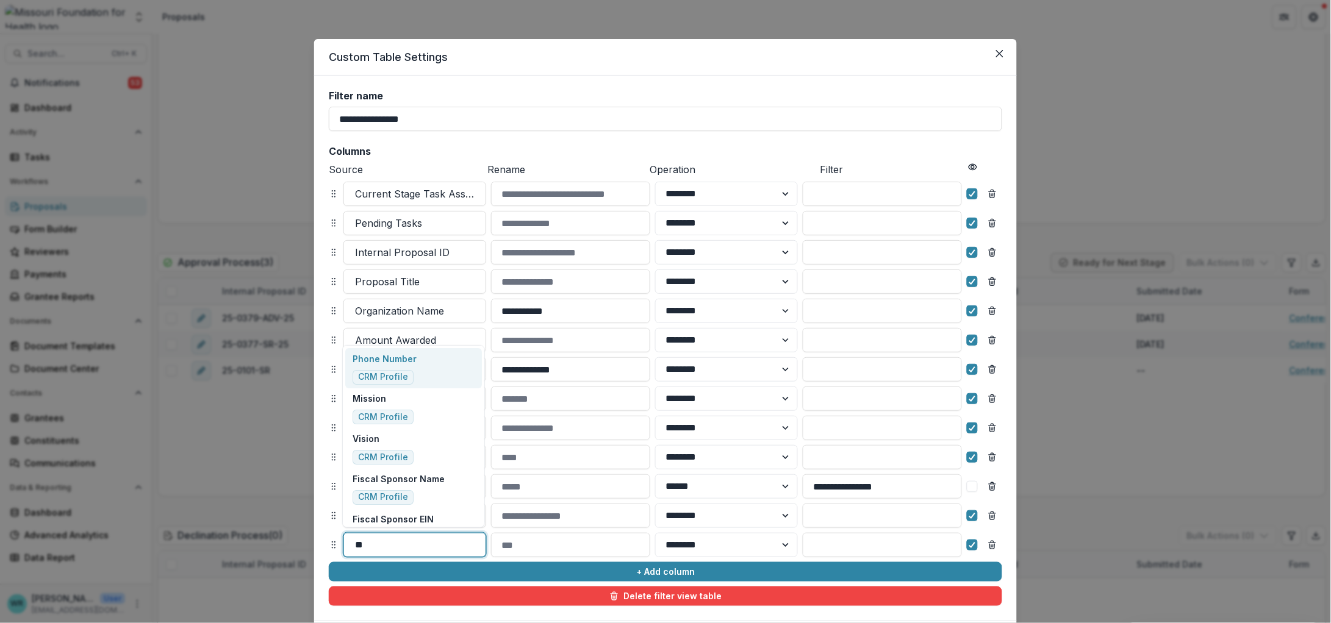
type input "***"
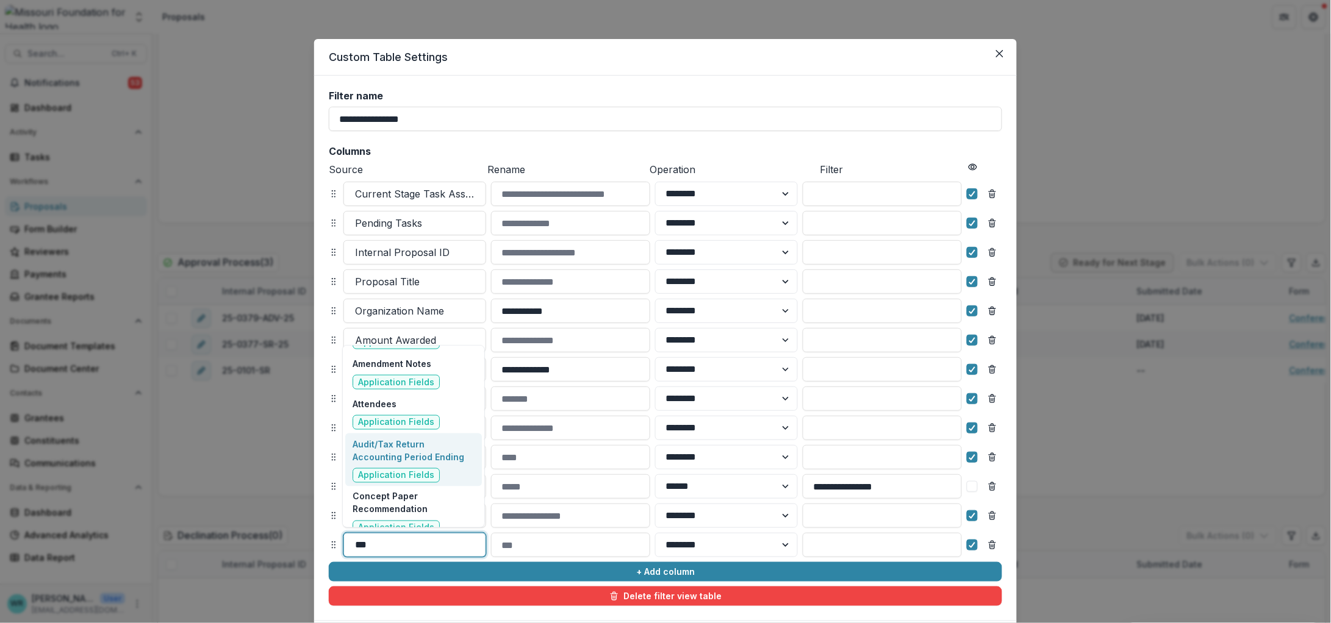
scroll to position [457, 0]
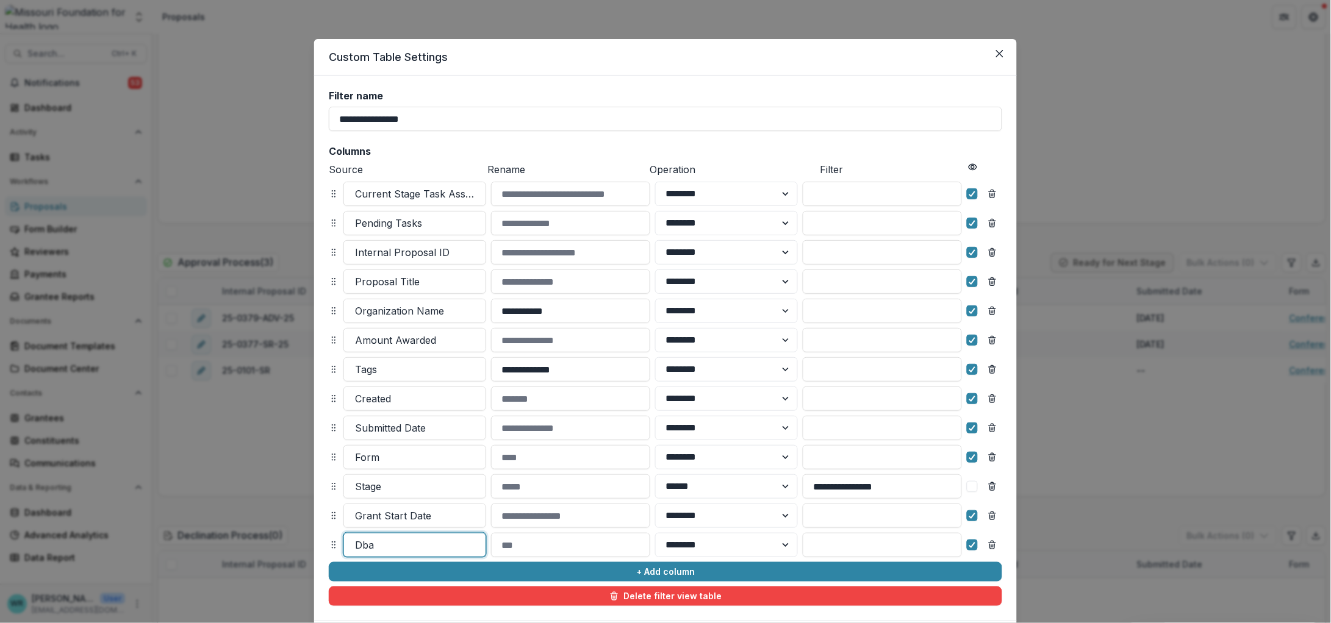
click at [399, 545] on div at bounding box center [415, 545] width 120 height 17
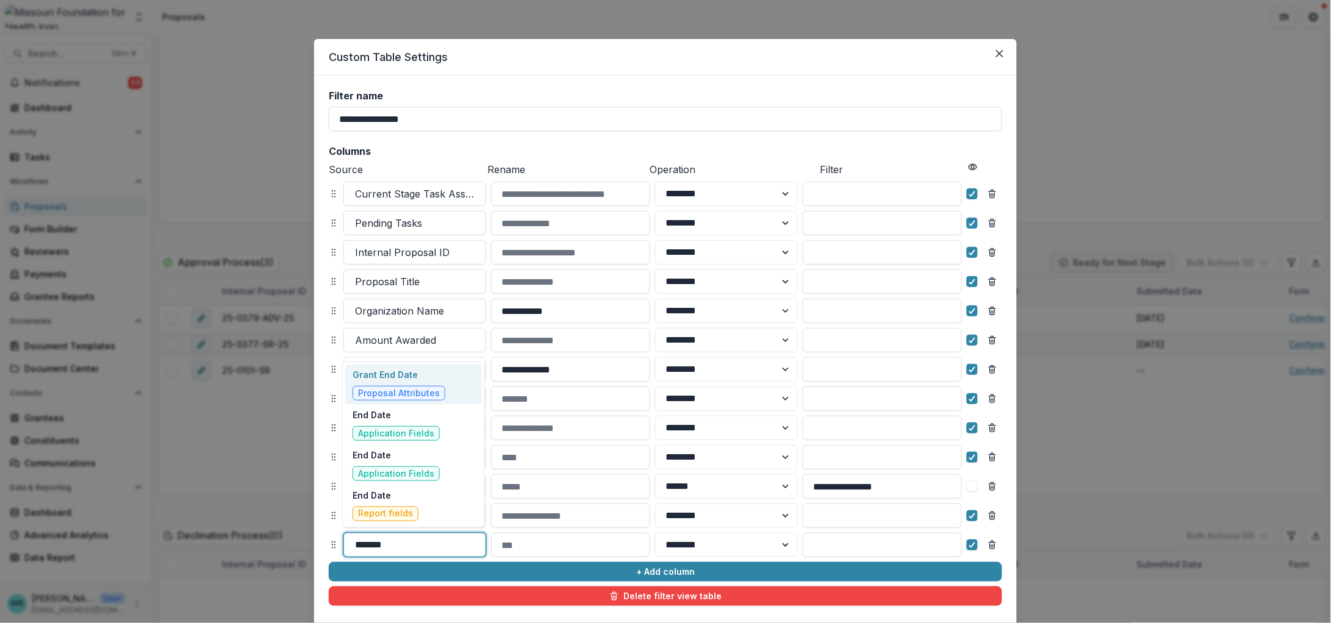
type input "********"
click at [432, 387] on span "Proposal Attributes" at bounding box center [398, 393] width 93 height 15
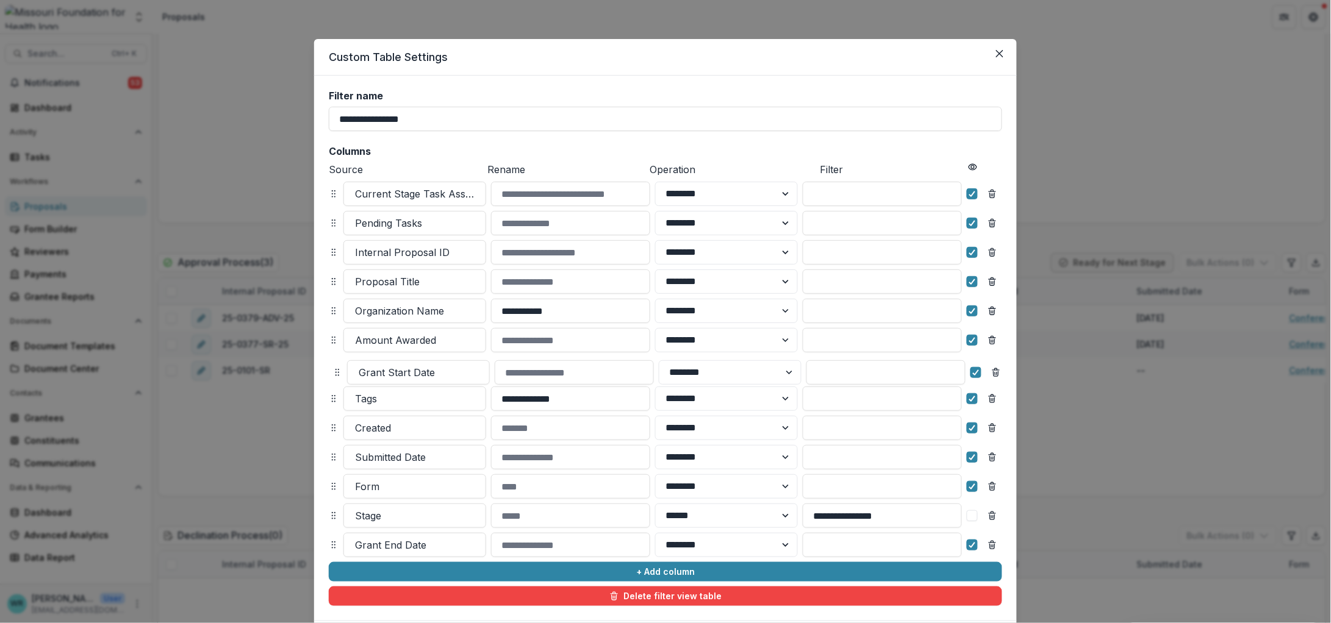
drag, startPoint x: 331, startPoint y: 513, endPoint x: 334, endPoint y: 370, distance: 143.3
click at [336, 370] on circle at bounding box center [336, 370] width 1 height 1
select select "******"
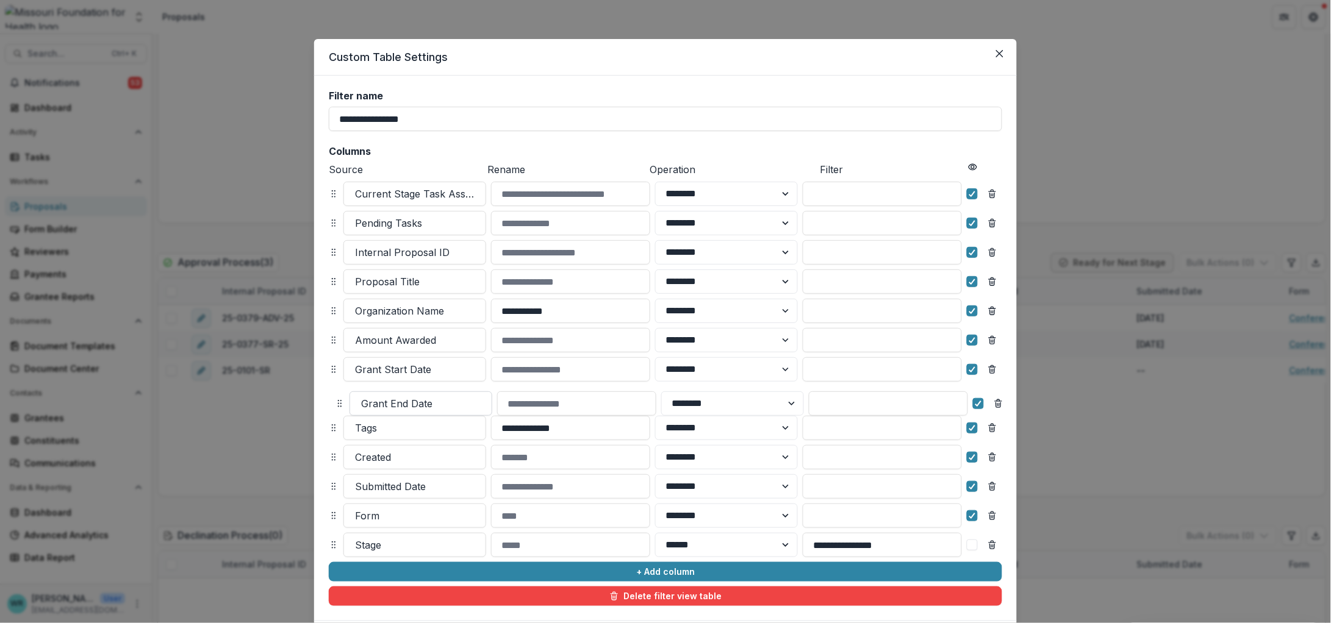
drag, startPoint x: 332, startPoint y: 471, endPoint x: 357, endPoint y: 498, distance: 36.7
click at [357, 416] on div "Grant End Date ******** ******" at bounding box center [671, 403] width 673 height 24
select select "******"
drag, startPoint x: 334, startPoint y: 482, endPoint x: 338, endPoint y: 400, distance: 82.4
click at [338, 400] on icon at bounding box center [338, 404] width 10 height 10
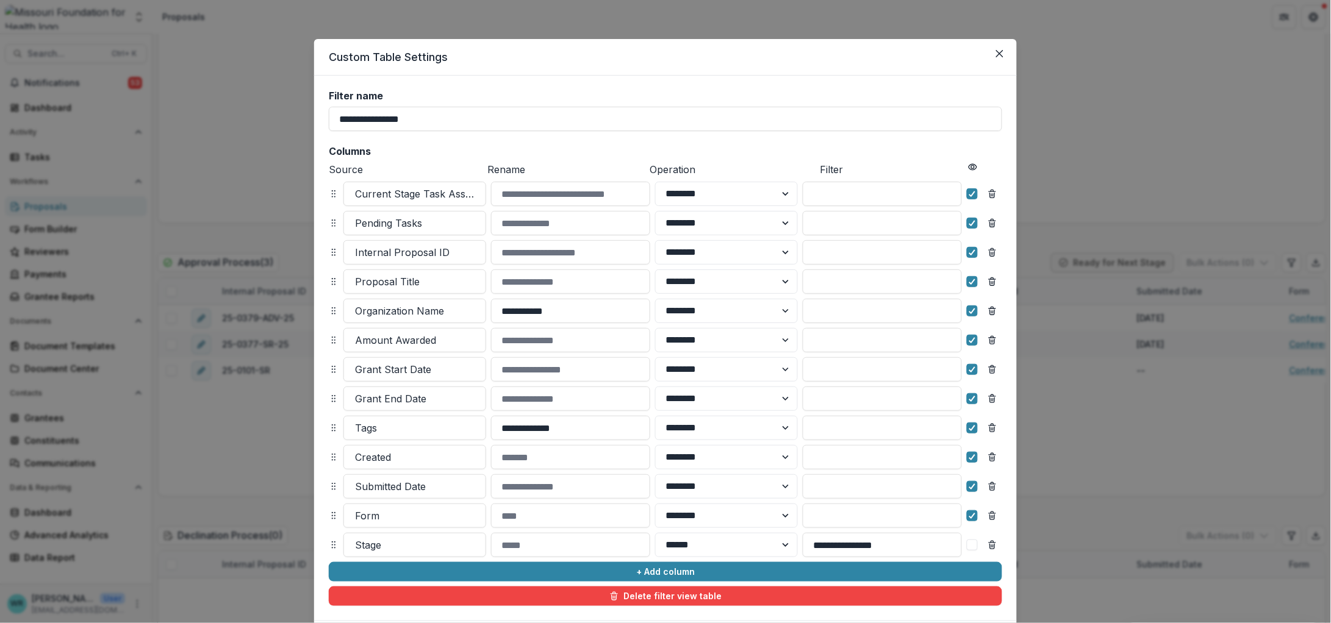
click at [826, 73] on header "Custom Table Settings" at bounding box center [665, 57] width 702 height 37
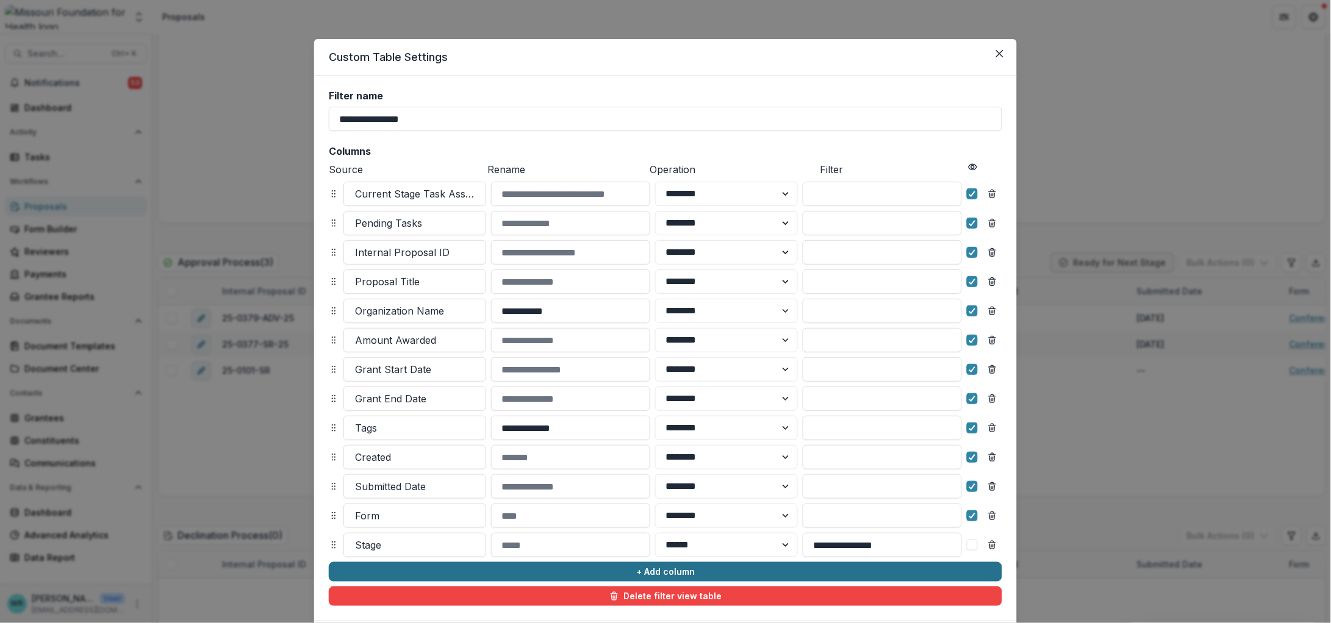
click at [505, 567] on button "+ Add column" at bounding box center [665, 572] width 673 height 20
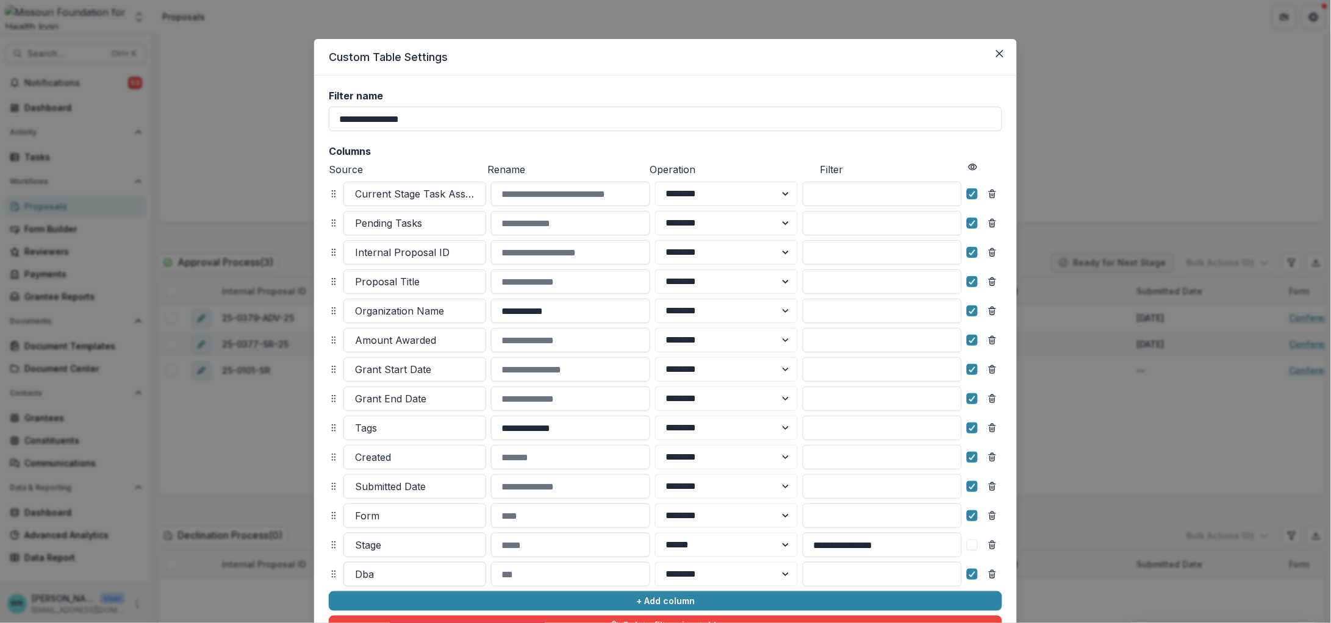
click at [387, 571] on div at bounding box center [415, 574] width 120 height 17
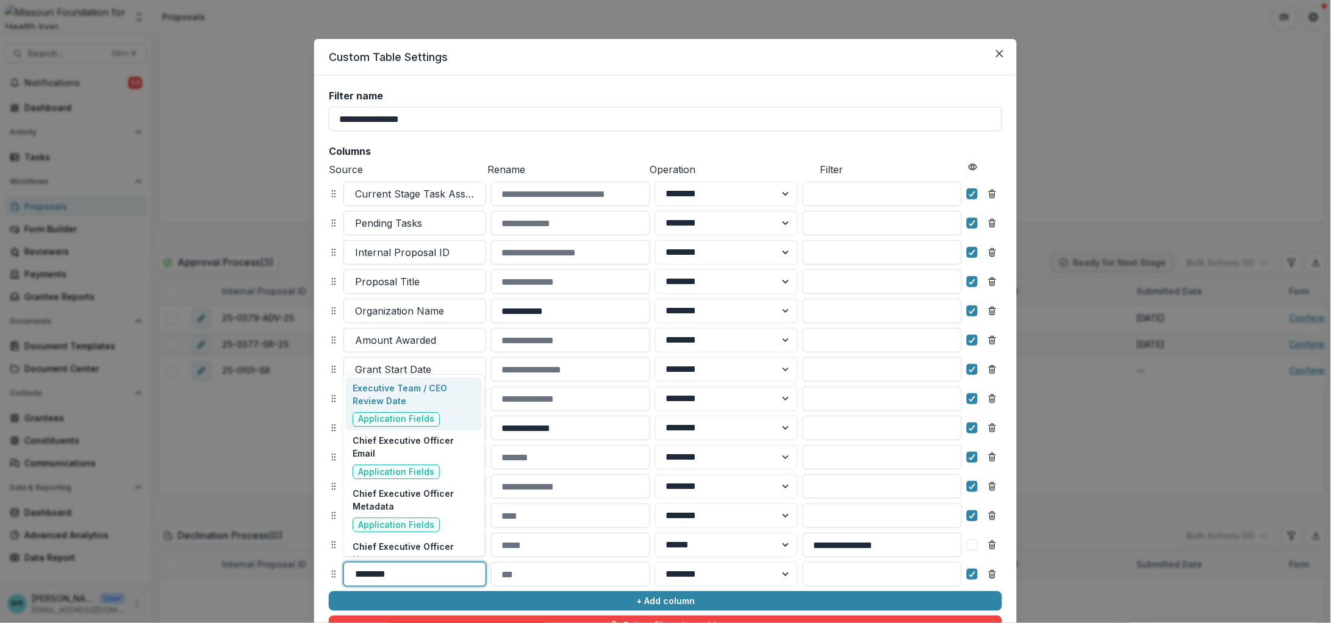
type input "*********"
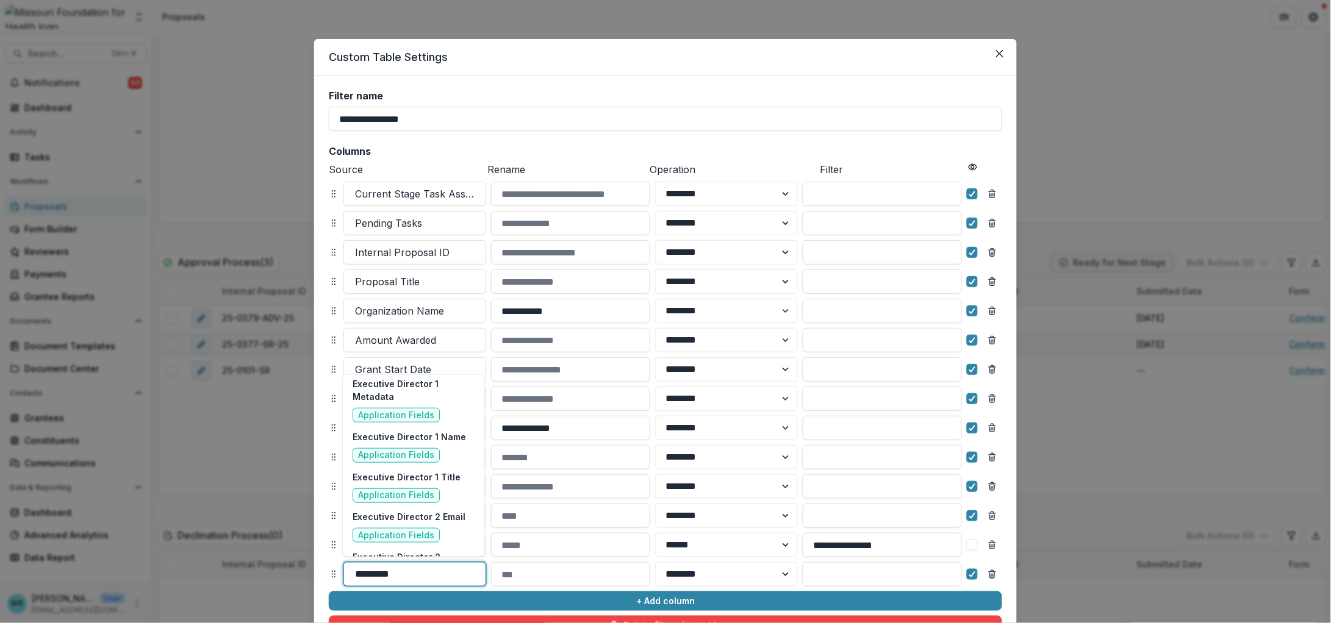
scroll to position [533, 0]
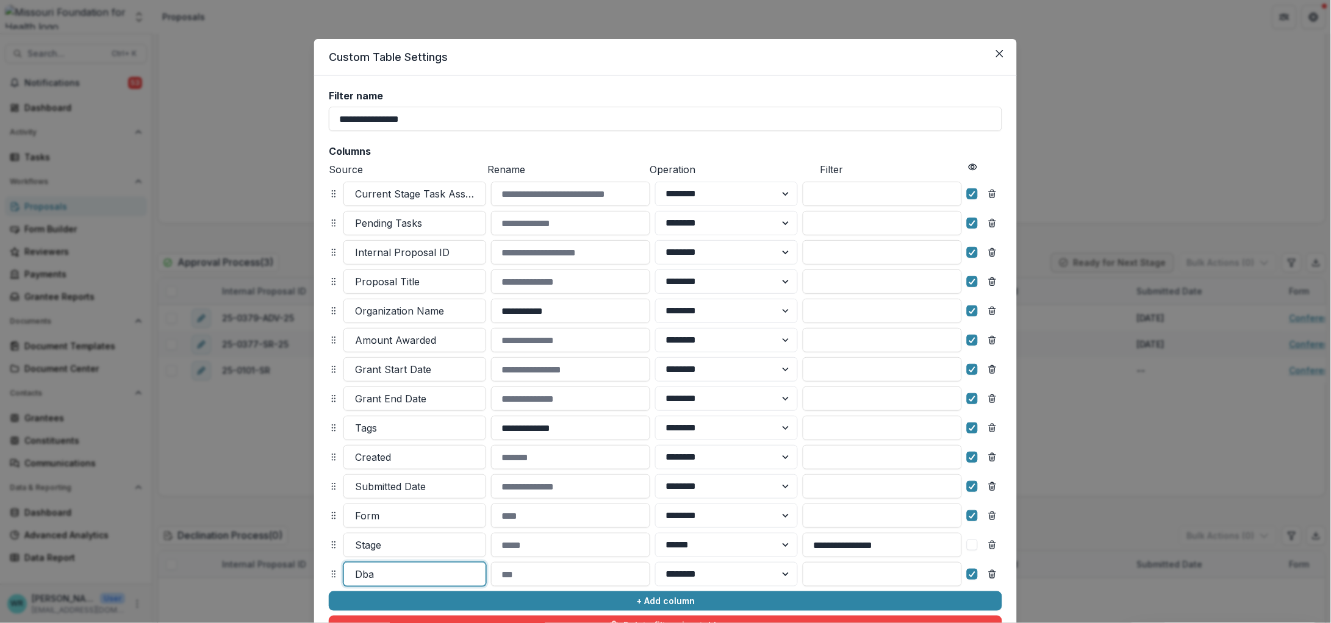
click at [412, 575] on div at bounding box center [415, 574] width 120 height 17
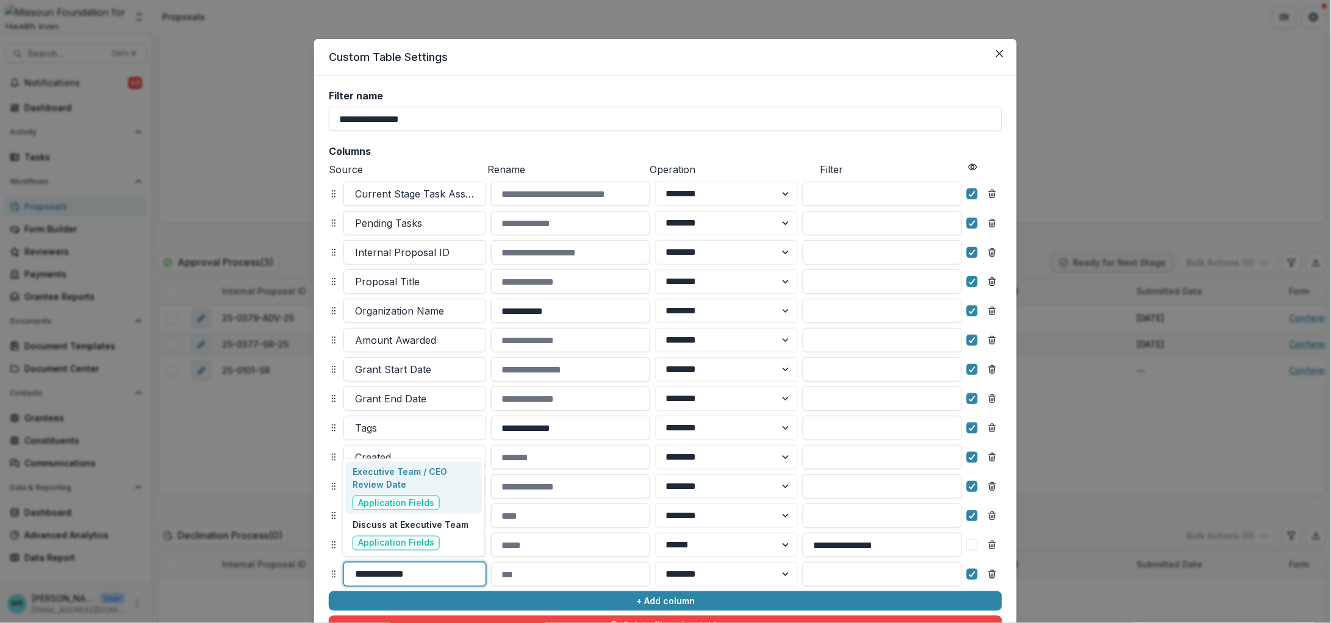
type input "**********"
click at [416, 484] on p "Executive Team / CEO Review Date" at bounding box center [412, 478] width 121 height 26
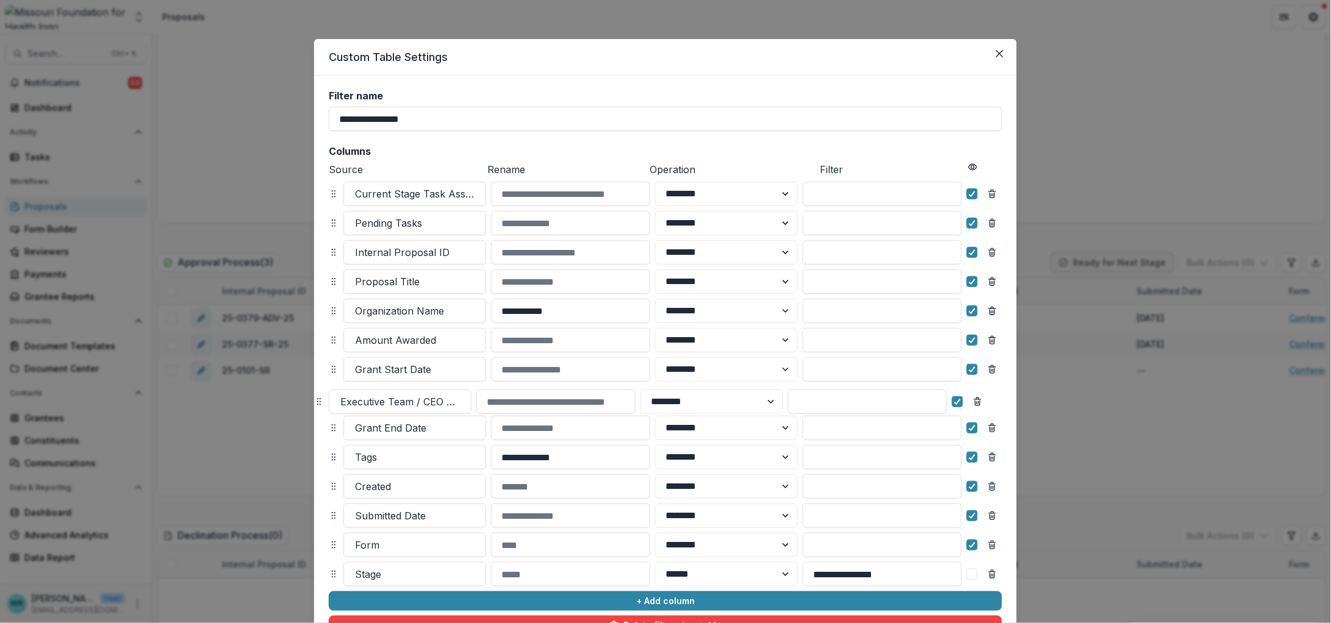
drag, startPoint x: 332, startPoint y: 573, endPoint x: 317, endPoint y: 400, distance: 173.2
click at [317, 400] on icon at bounding box center [319, 402] width 10 height 10
select select "******"
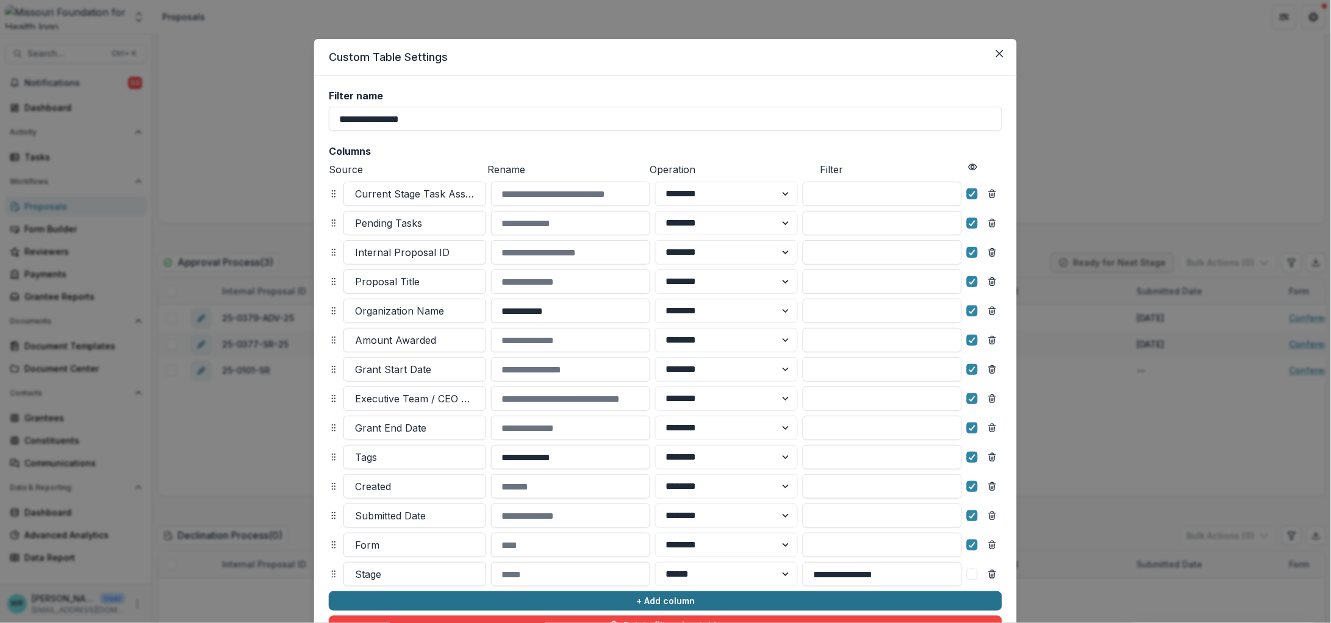
click at [512, 607] on button "+ Add column" at bounding box center [665, 602] width 673 height 20
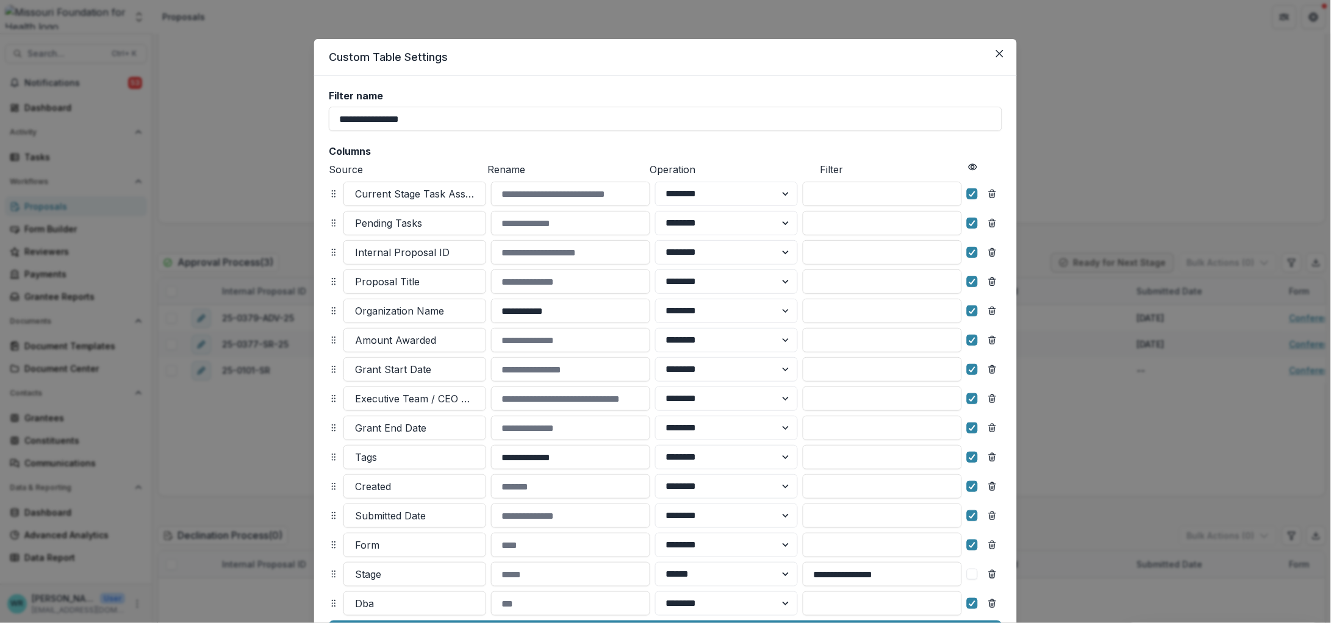
scroll to position [76, 0]
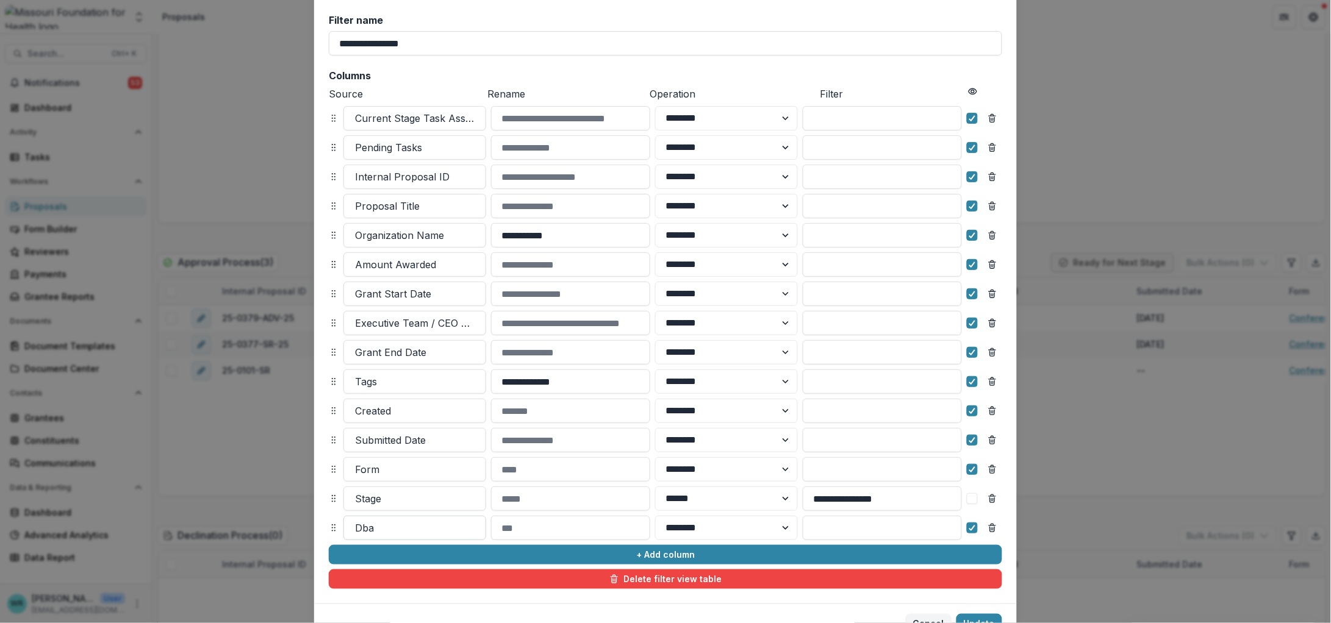
click at [388, 529] on div at bounding box center [415, 528] width 120 height 17
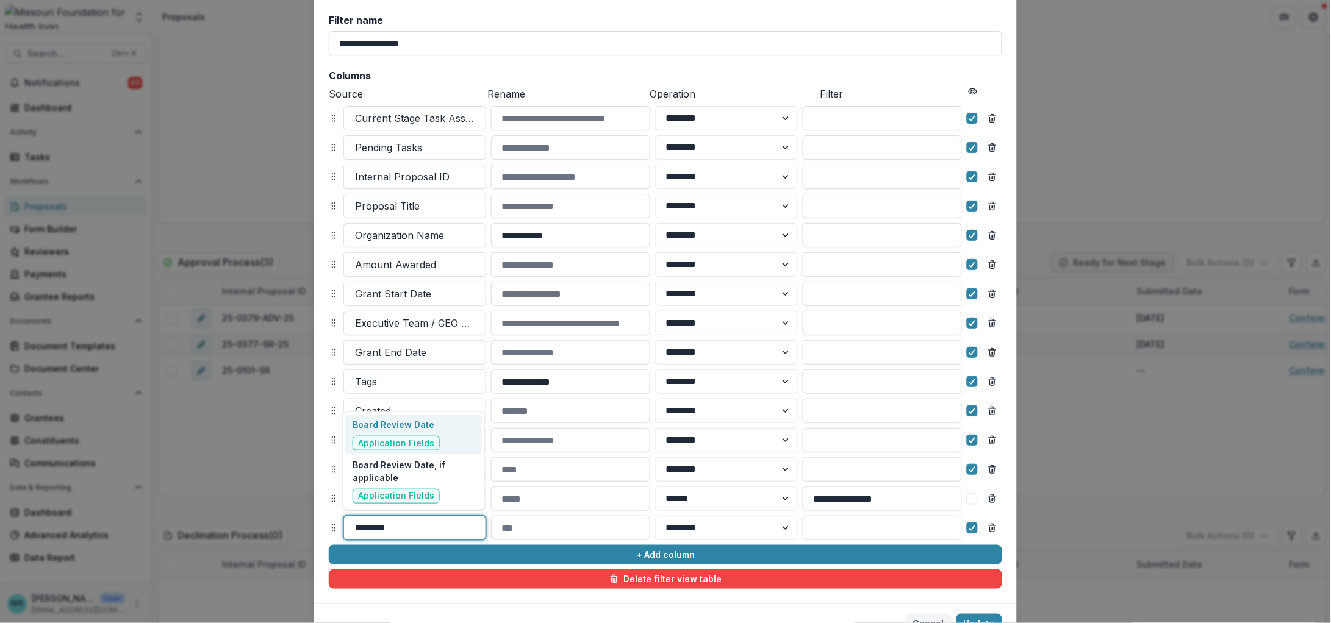
type input "*********"
click at [430, 438] on span "Application Fields" at bounding box center [396, 443] width 76 height 10
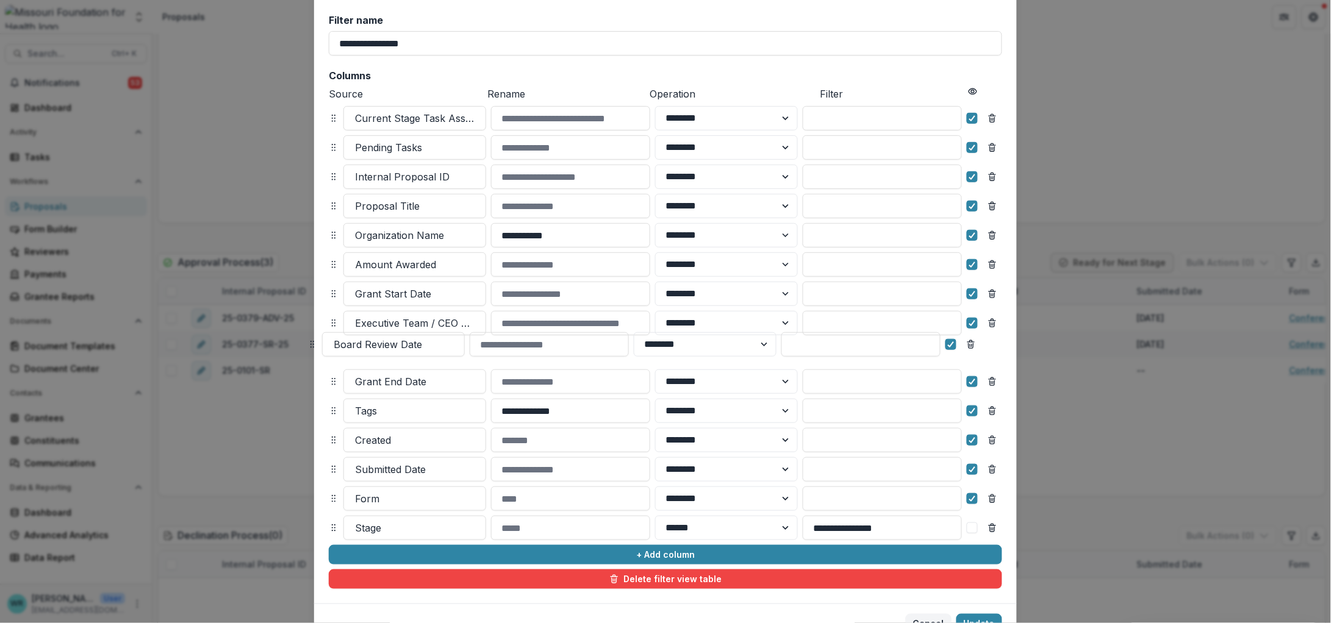
drag, startPoint x: 329, startPoint y: 526, endPoint x: 308, endPoint y: 346, distance: 180.5
click at [308, 343] on icon at bounding box center [312, 345] width 10 height 10
select select "******"
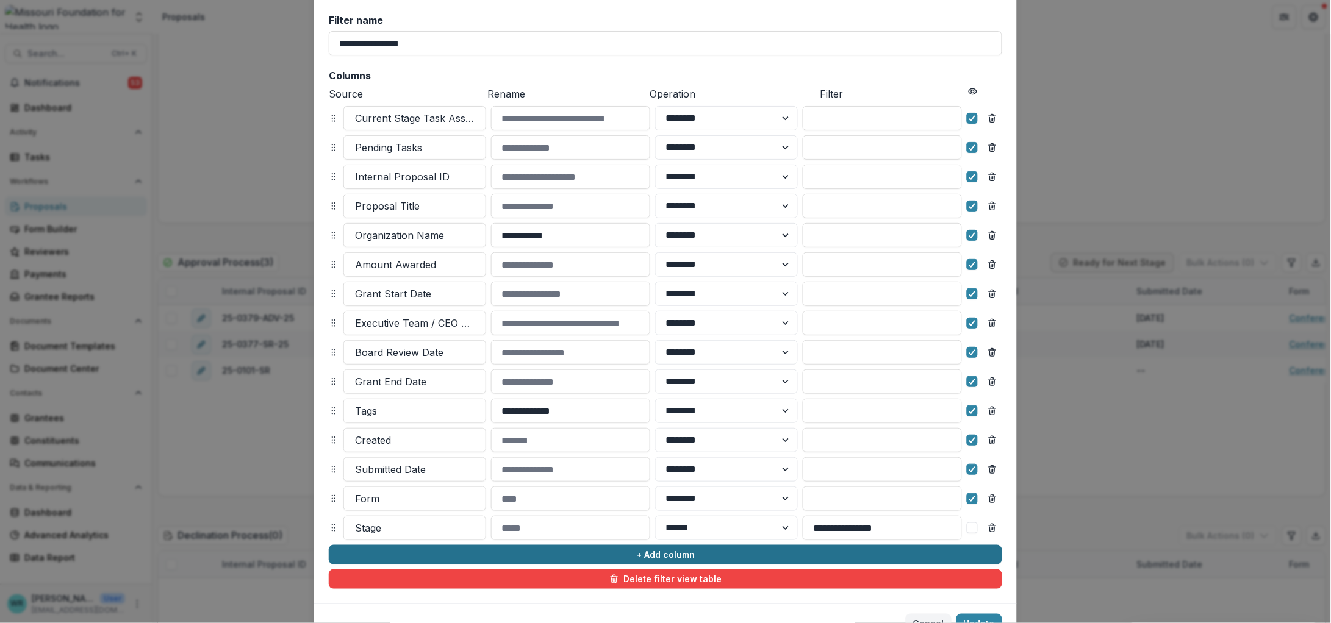
click at [764, 550] on button "+ Add column" at bounding box center [665, 555] width 673 height 20
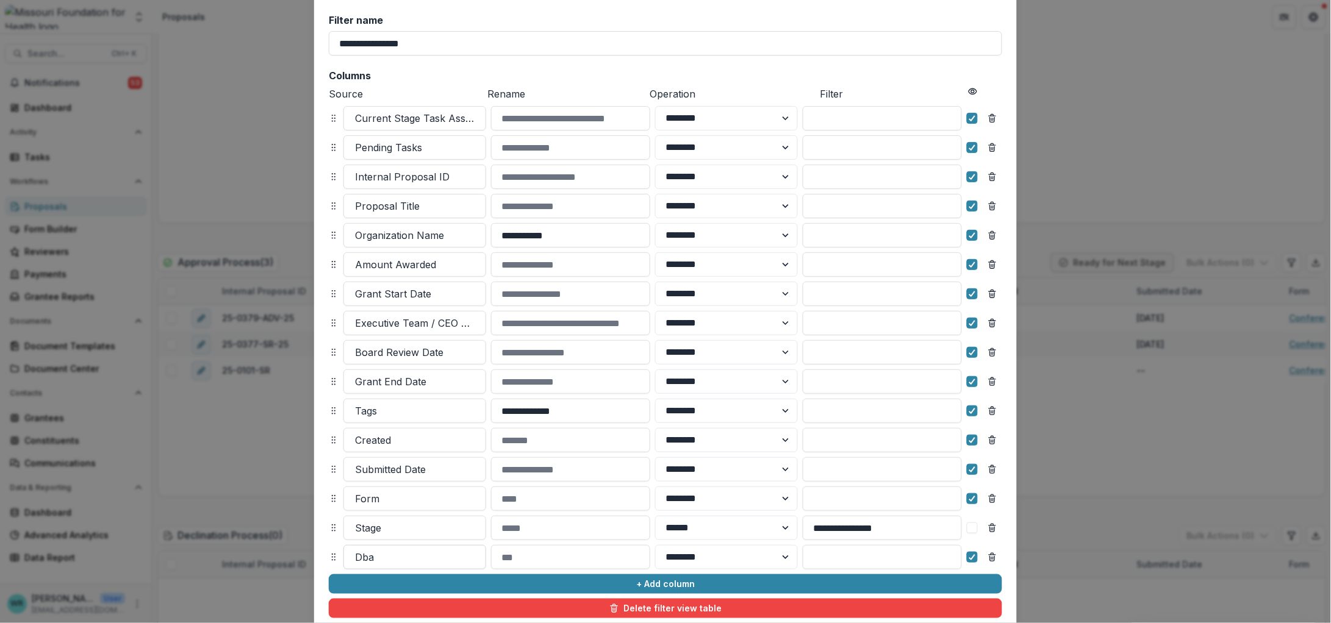
click at [388, 556] on div at bounding box center [415, 557] width 120 height 17
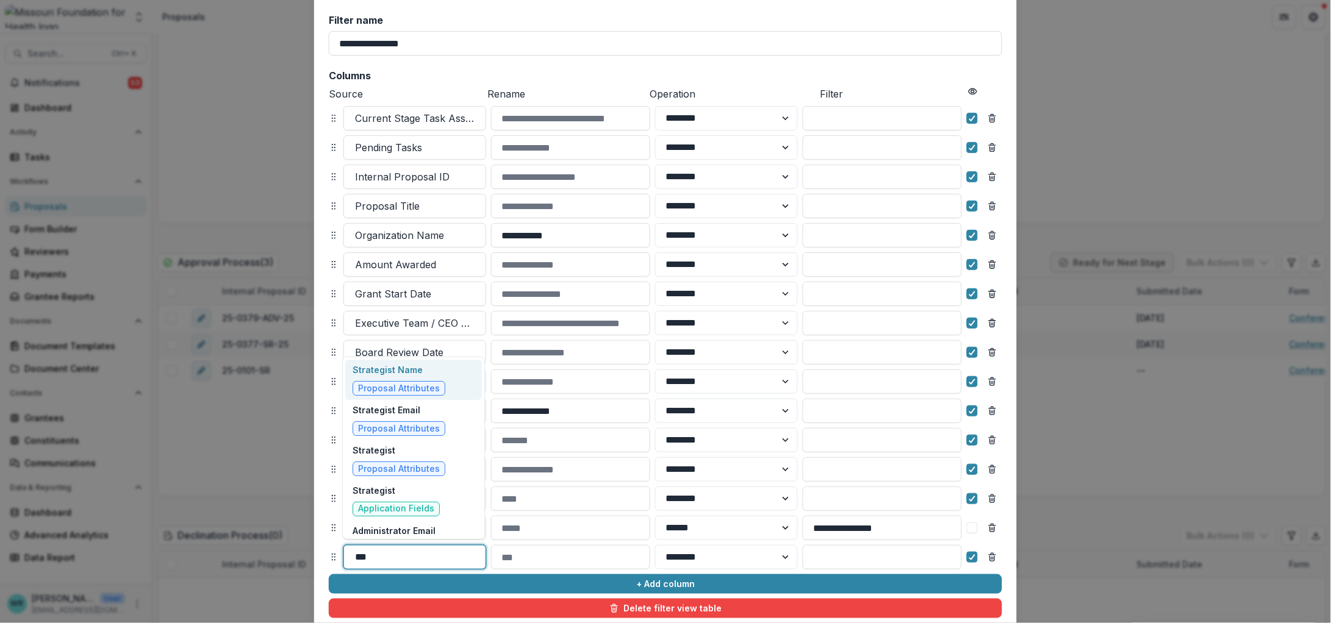
type input "****"
click at [421, 385] on span "Proposal Attributes" at bounding box center [399, 389] width 82 height 10
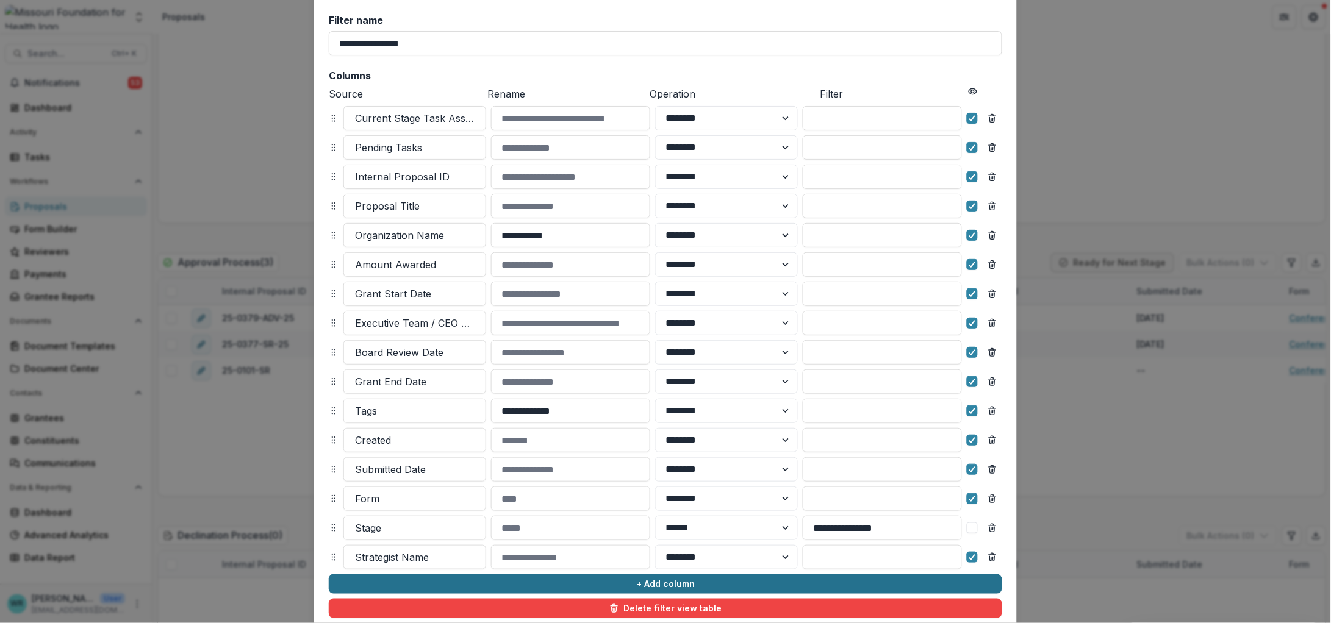
click at [611, 583] on button "+ Add column" at bounding box center [665, 584] width 673 height 20
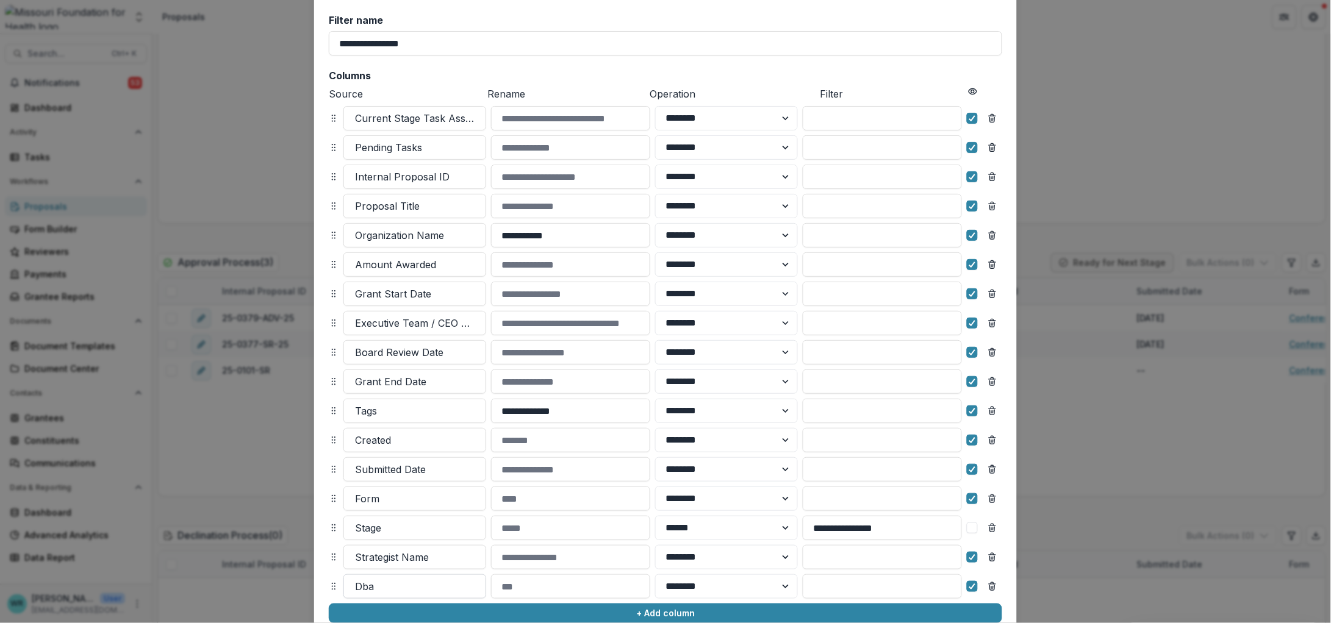
click at [379, 584] on div at bounding box center [415, 586] width 120 height 17
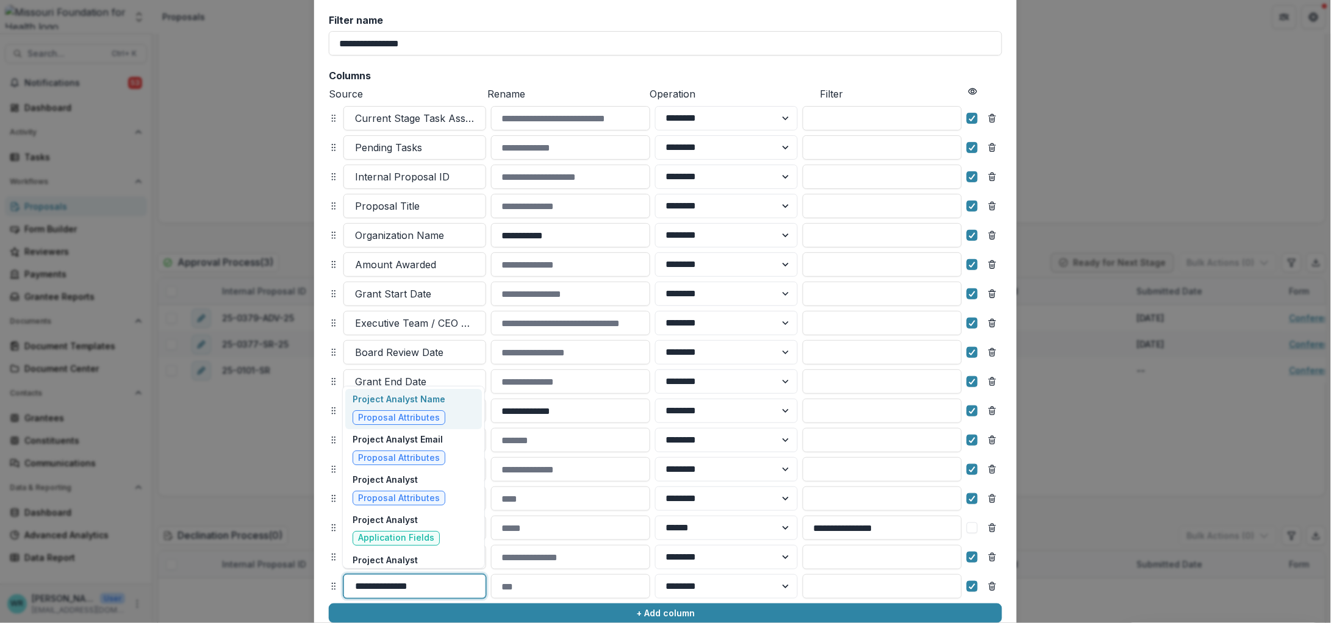
type input "**********"
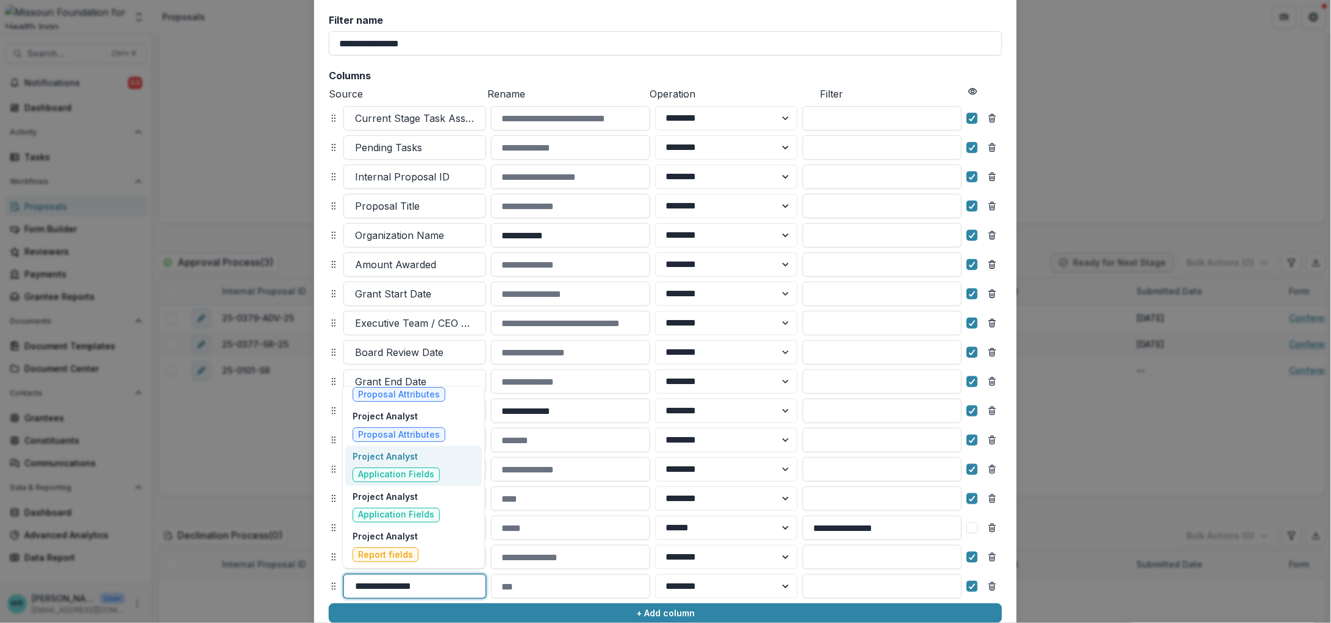
scroll to position [0, 0]
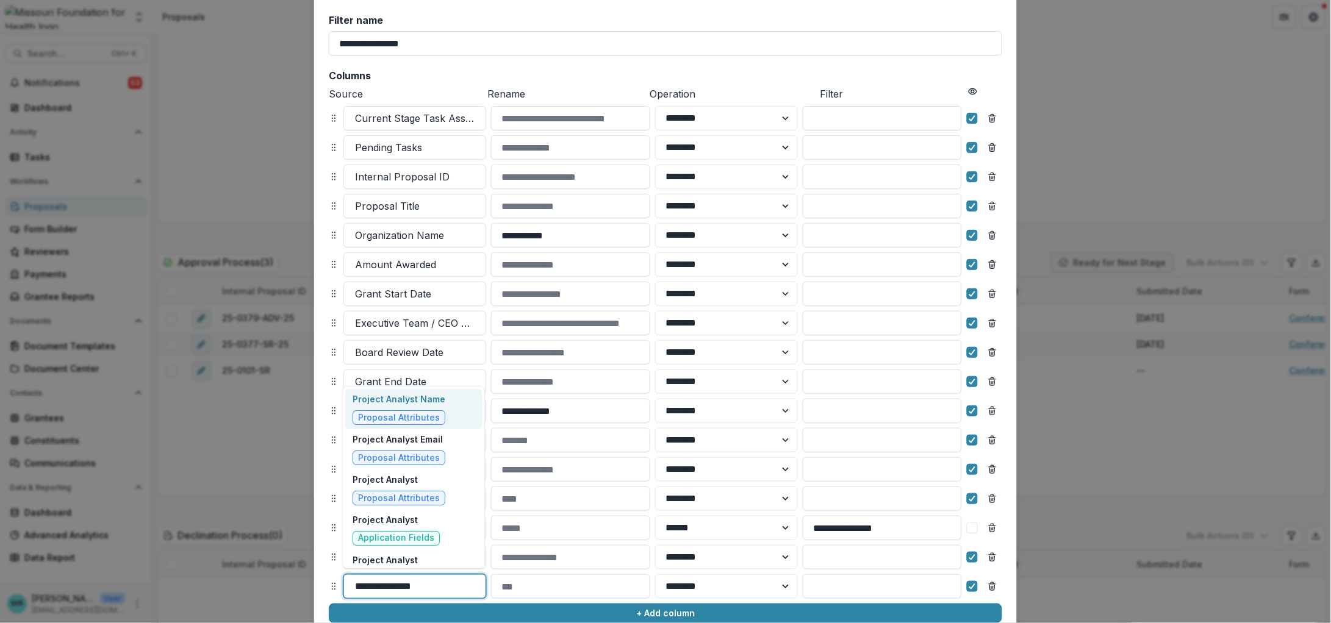
click at [432, 411] on span "Proposal Attributes" at bounding box center [398, 417] width 93 height 15
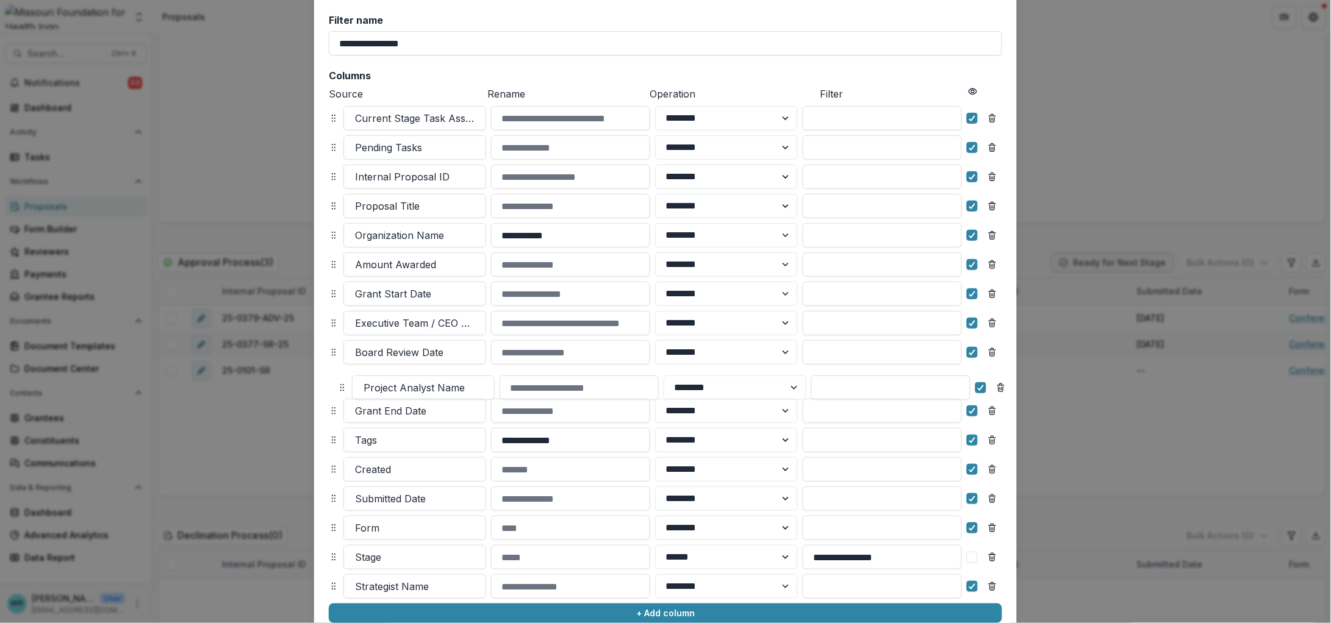
drag, startPoint x: 328, startPoint y: 581, endPoint x: 337, endPoint y: 382, distance: 199.0
click at [337, 383] on icon at bounding box center [342, 388] width 10 height 10
select select "******"
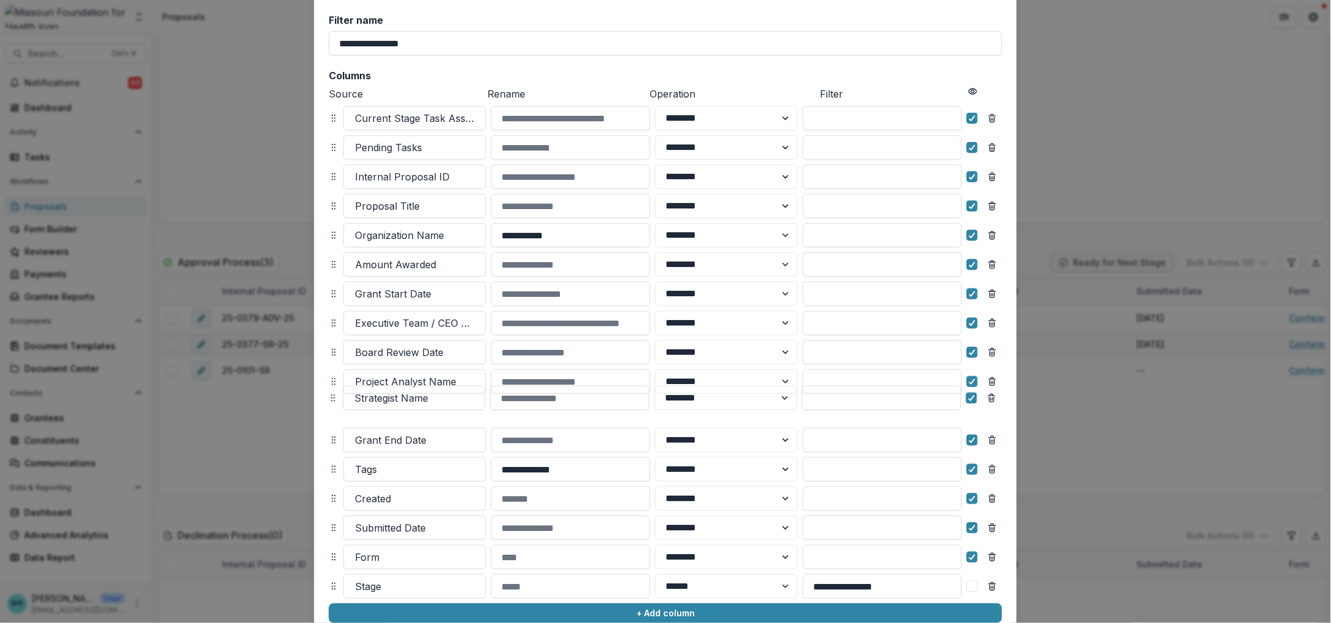
drag, startPoint x: 332, startPoint y: 587, endPoint x: 331, endPoint y: 399, distance: 188.4
click at [331, 399] on icon at bounding box center [333, 398] width 10 height 10
select select "******"
drag, startPoint x: 331, startPoint y: 408, endPoint x: 331, endPoint y: 378, distance: 29.9
click at [332, 378] on circle at bounding box center [332, 378] width 1 height 1
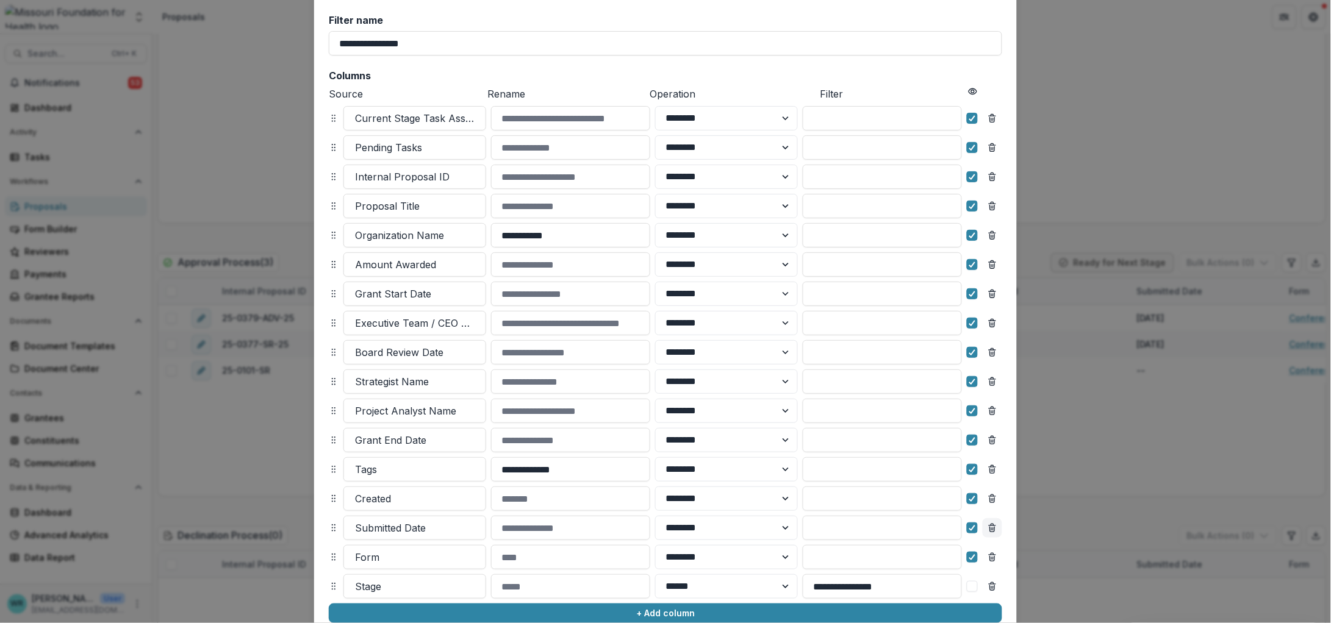
click at [988, 497] on icon "Remove column" at bounding box center [992, 499] width 10 height 10
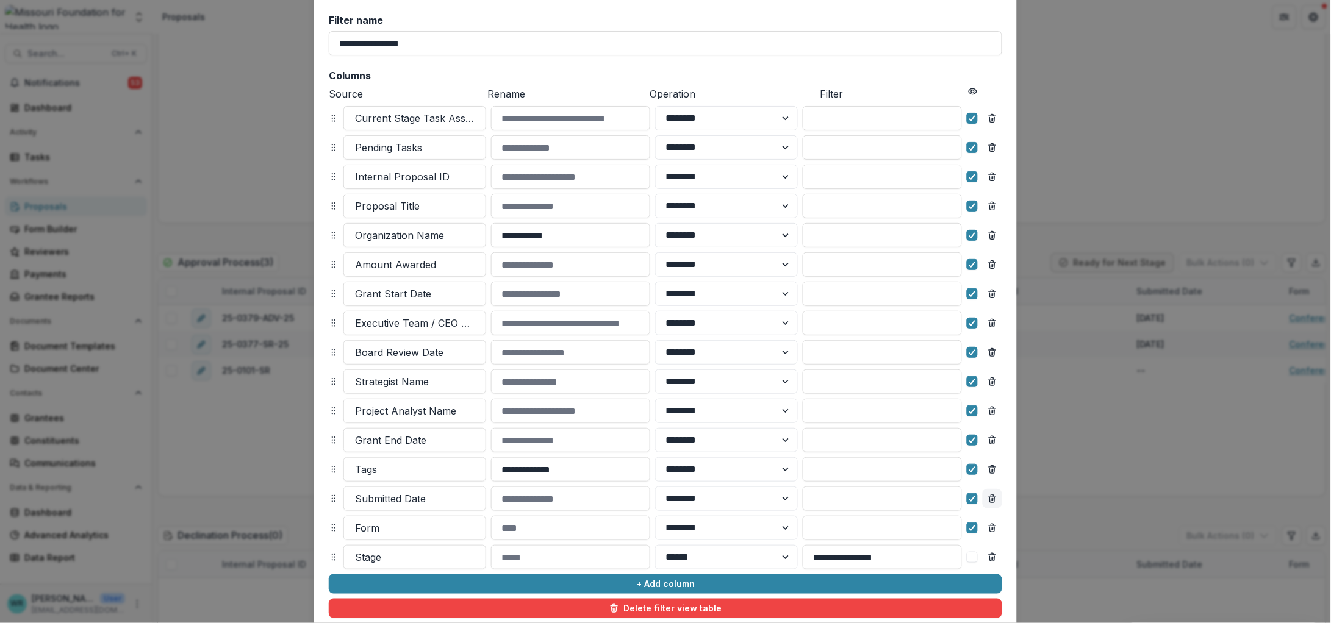
click at [995, 501] on icon "Remove column" at bounding box center [992, 499] width 10 height 10
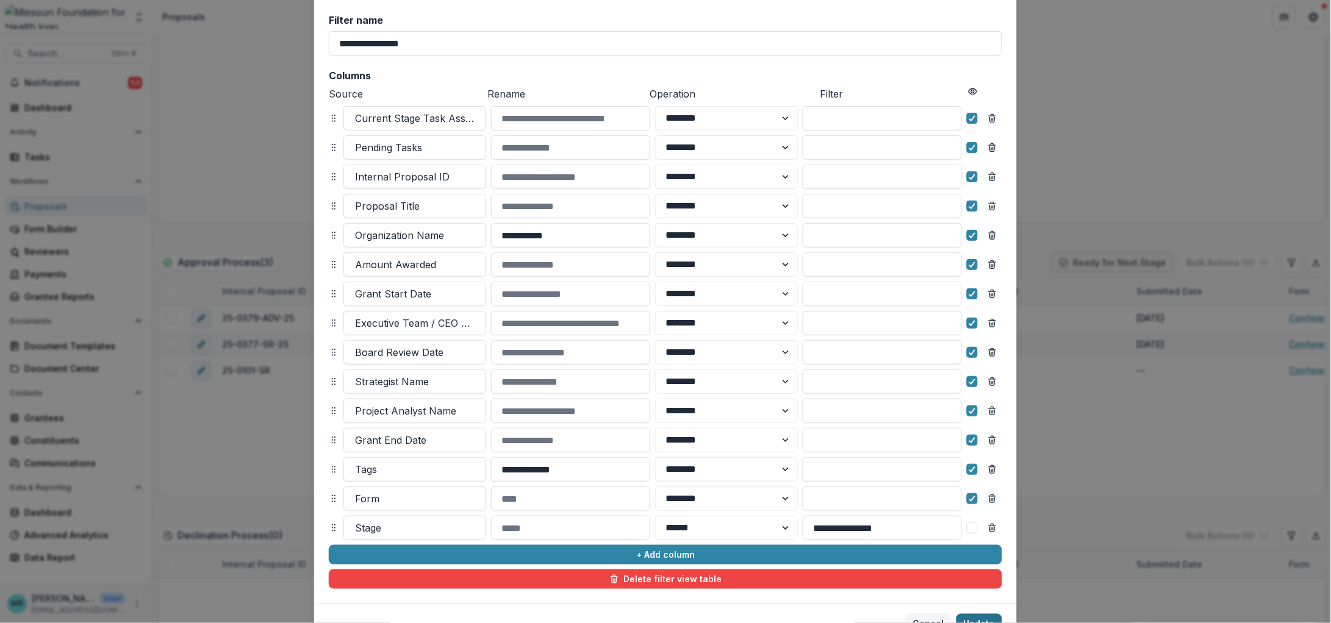
click at [974, 619] on button "Update" at bounding box center [979, 624] width 46 height 20
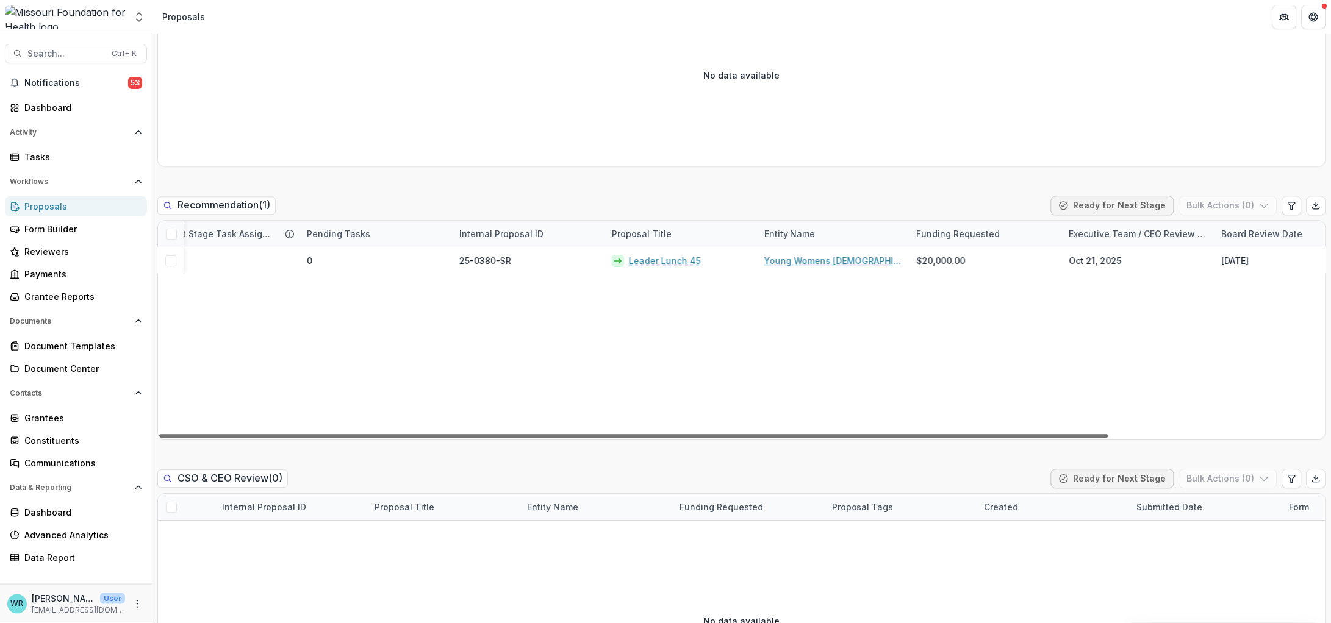
scroll to position [0, 67]
drag, startPoint x: 763, startPoint y: 434, endPoint x: 817, endPoint y: 435, distance: 54.3
click at [817, 435] on div at bounding box center [633, 436] width 949 height 4
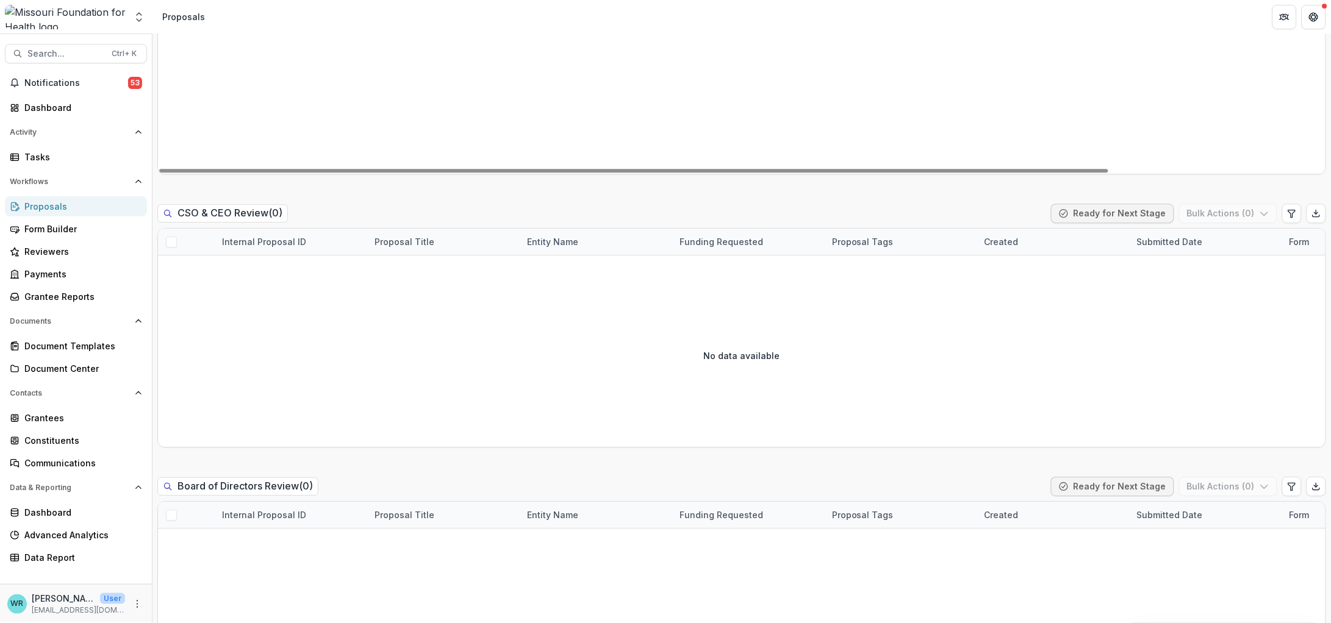
scroll to position [1067, 0]
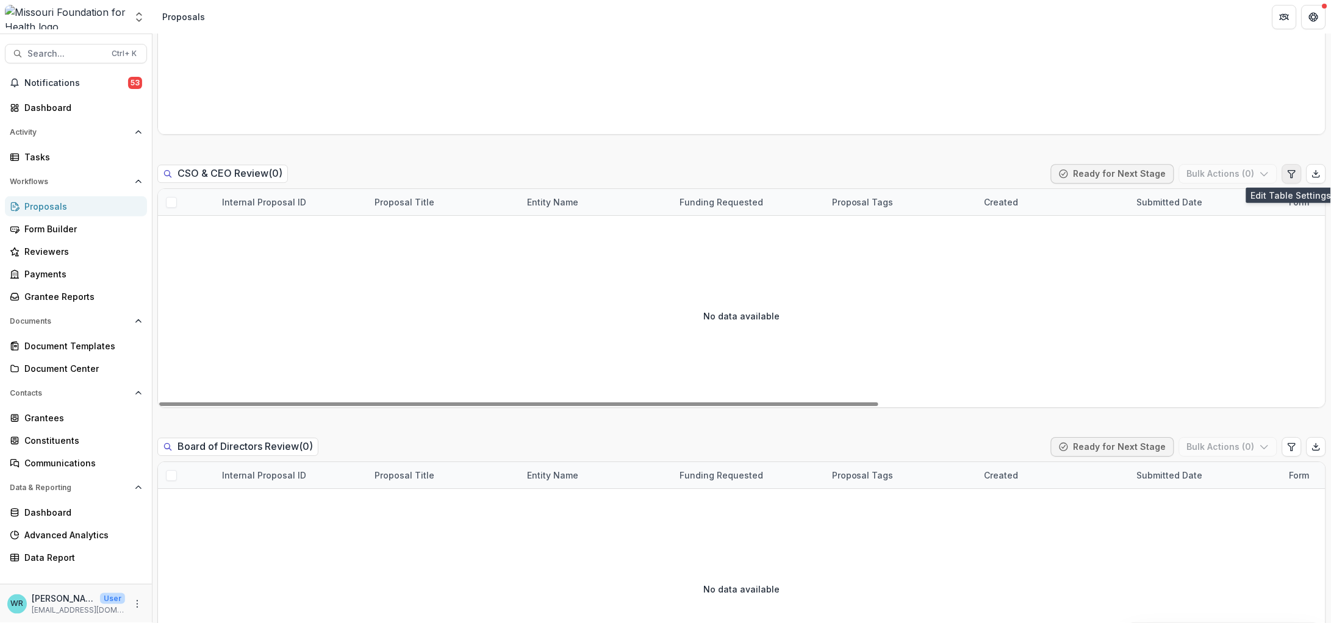
click at [1287, 175] on icon "Edit table settings" at bounding box center [1292, 174] width 10 height 10
select select "******"
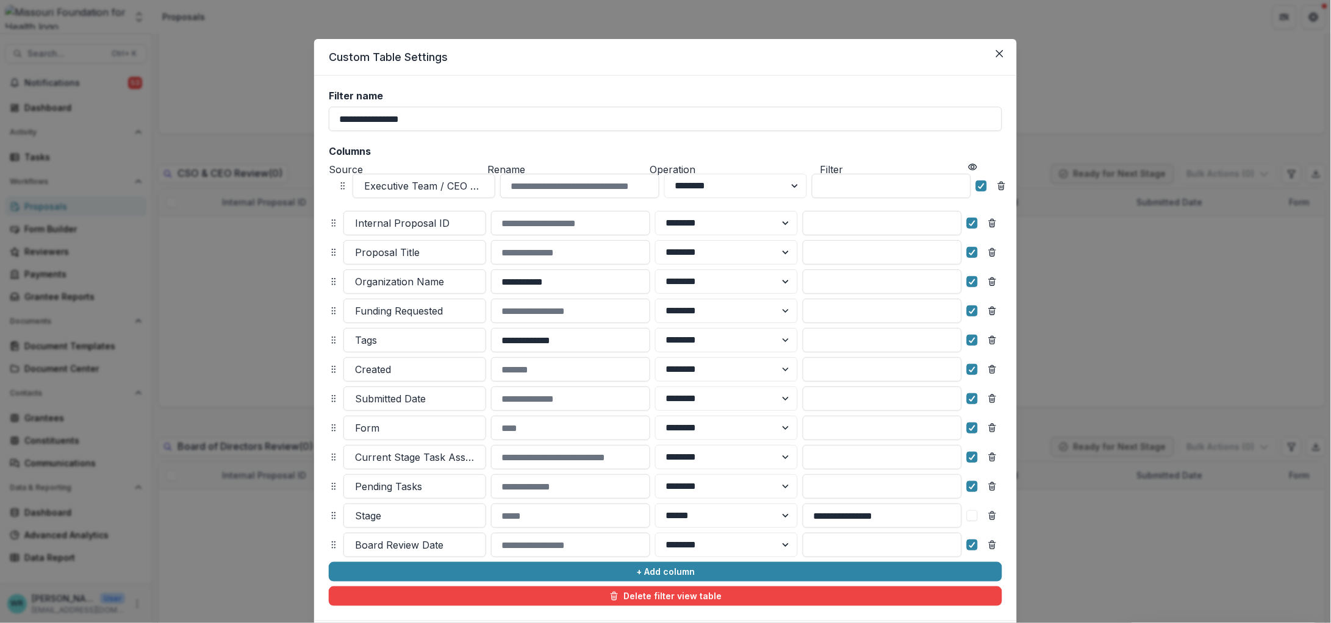
drag, startPoint x: 329, startPoint y: 511, endPoint x: 338, endPoint y: 181, distance: 330.0
click at [338, 181] on icon at bounding box center [343, 186] width 10 height 10
select select "******"
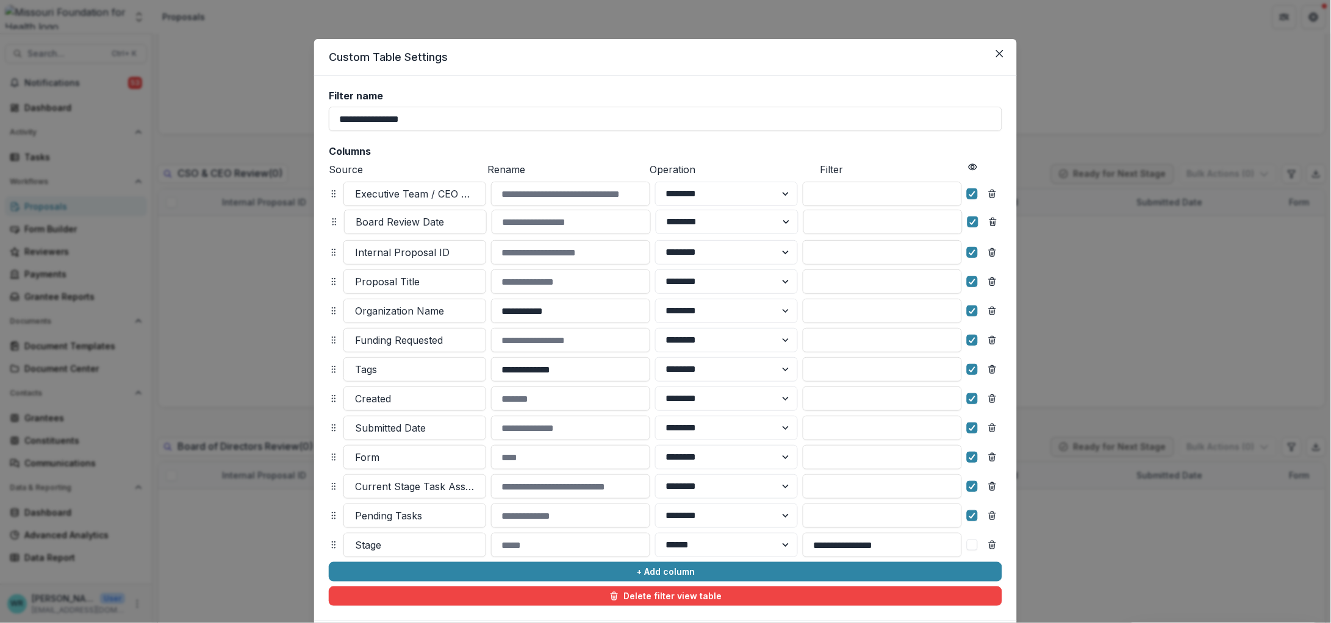
drag, startPoint x: 331, startPoint y: 541, endPoint x: 332, endPoint y: 218, distance: 323.2
click at [332, 218] on icon at bounding box center [334, 222] width 10 height 10
select select "******"
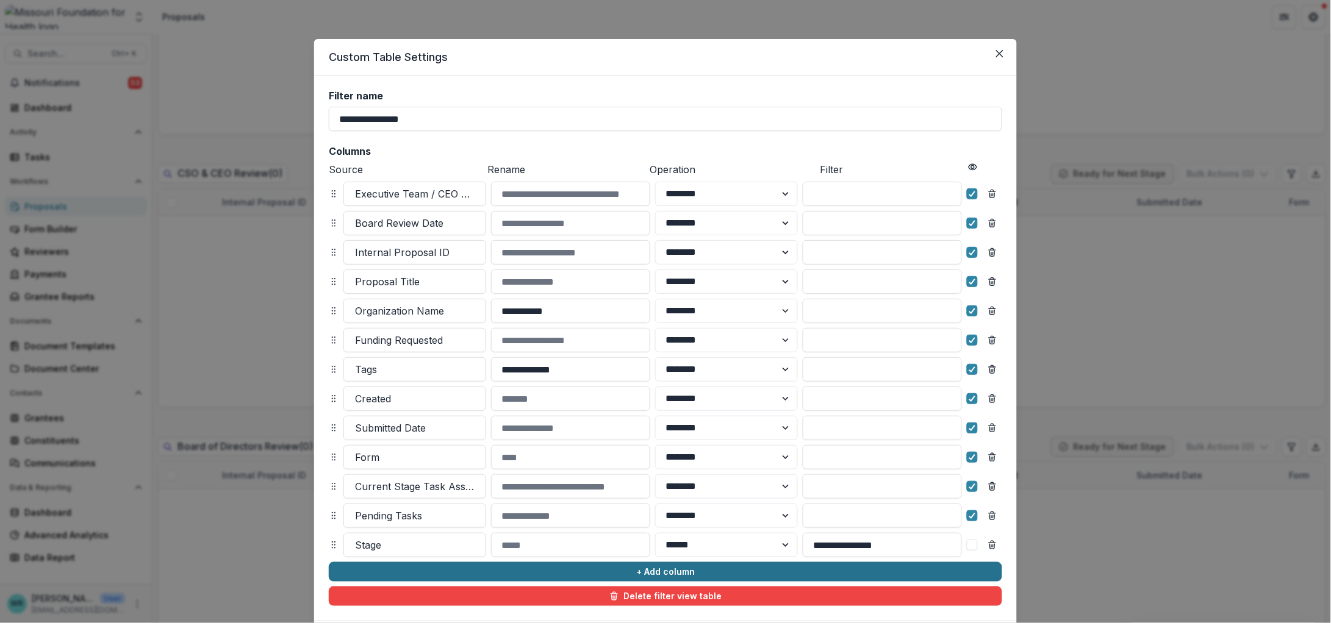
click at [607, 570] on button "+ Add column" at bounding box center [665, 572] width 673 height 20
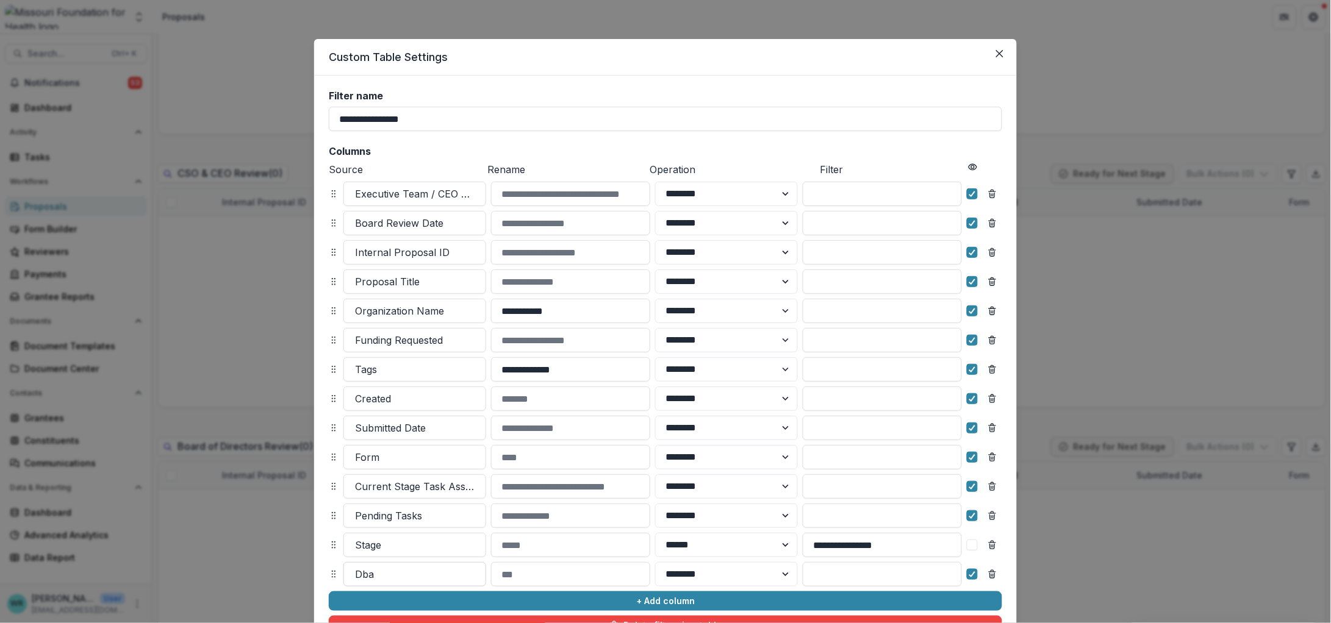
click at [409, 573] on div at bounding box center [415, 574] width 120 height 17
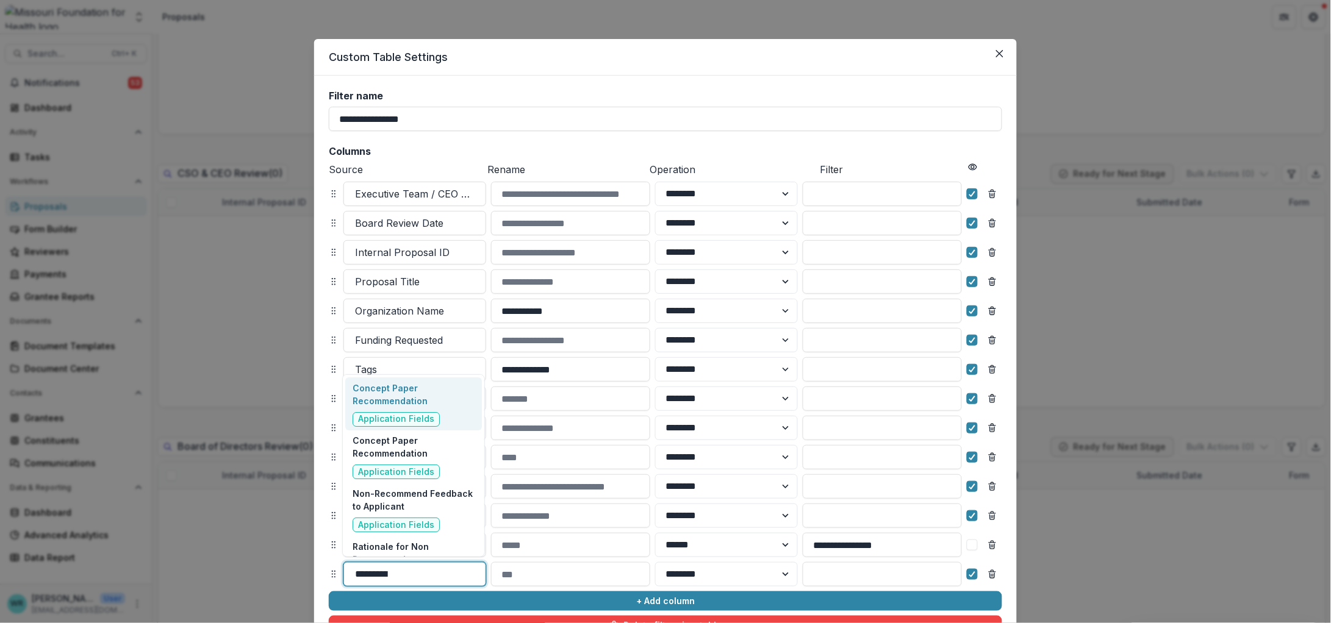
type input "**********"
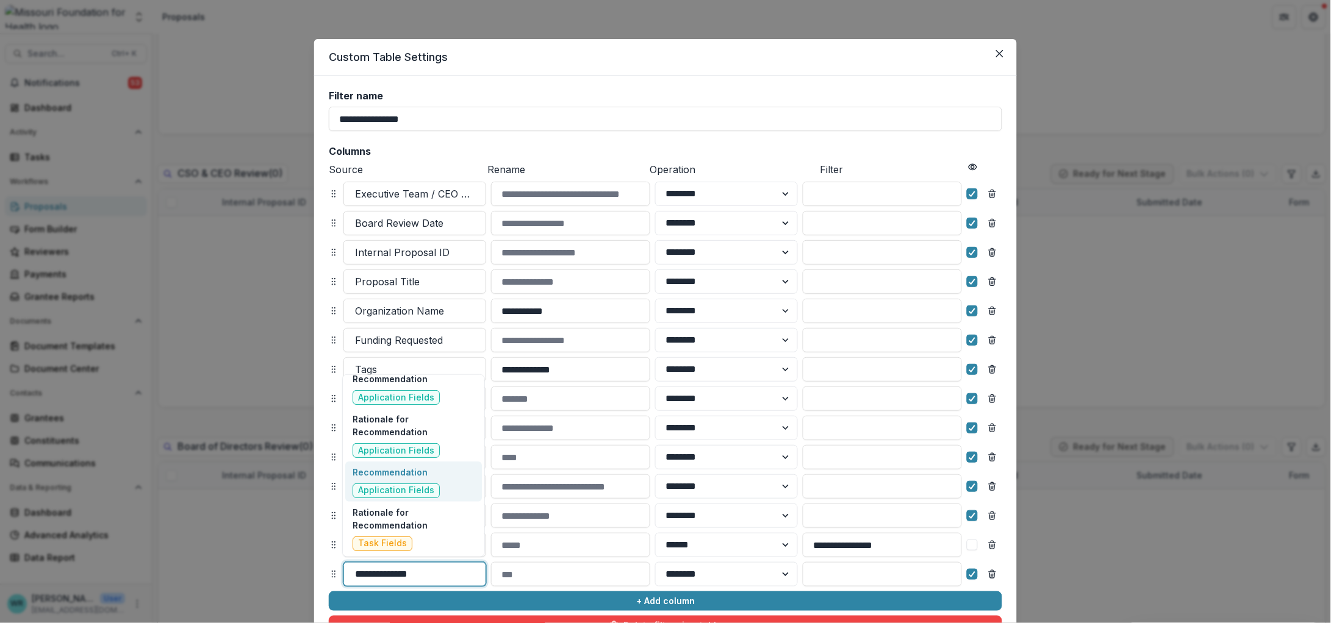
click at [407, 484] on span "Application Fields" at bounding box center [395, 491] width 87 height 15
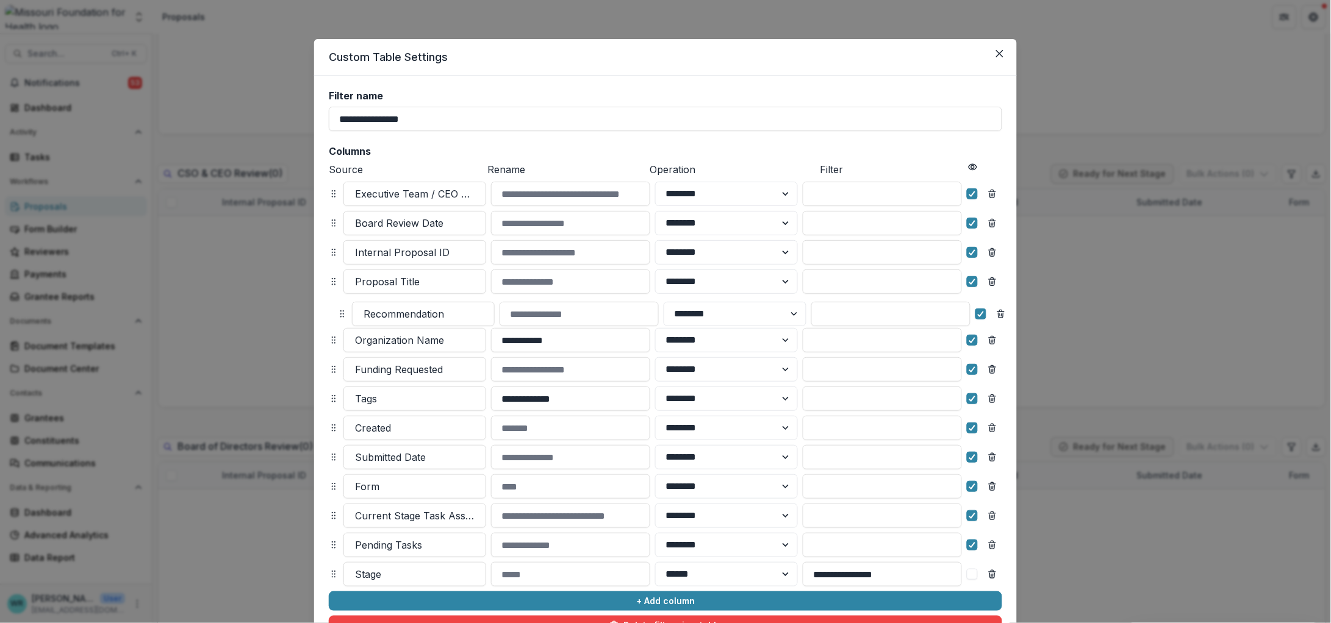
drag, startPoint x: 331, startPoint y: 571, endPoint x: 338, endPoint y: 311, distance: 260.5
click at [341, 311] on circle at bounding box center [341, 311] width 1 height 1
select select "******"
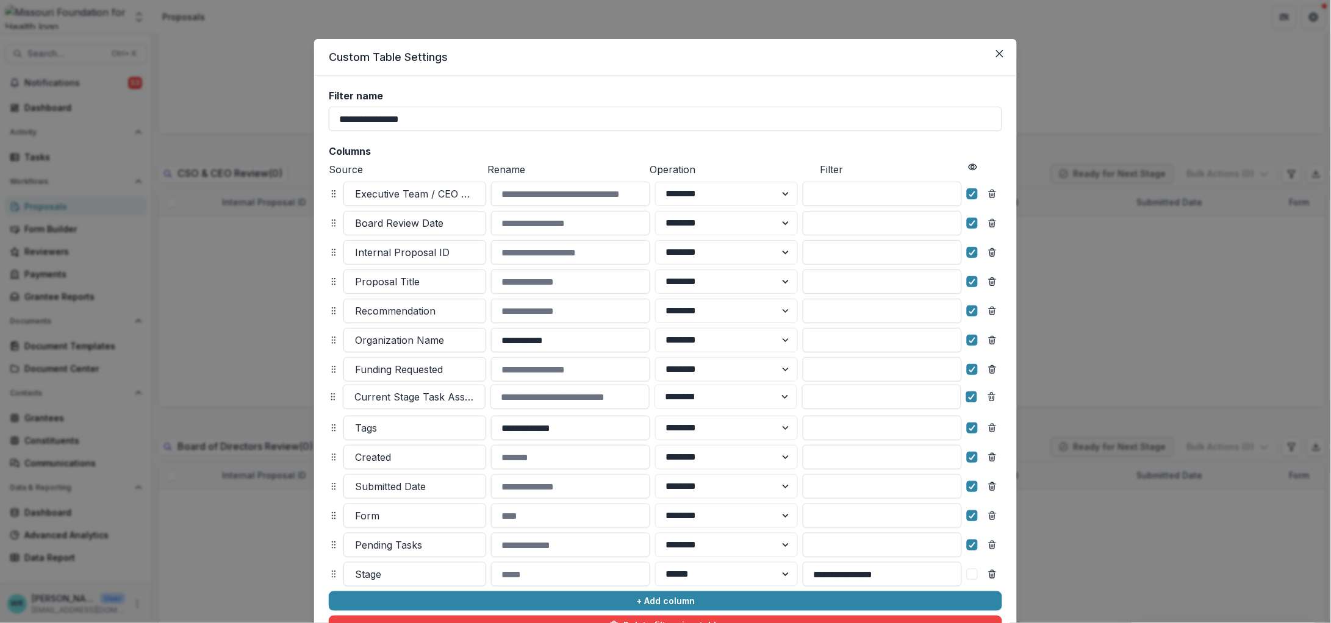
drag, startPoint x: 332, startPoint y: 514, endPoint x: 327, endPoint y: 415, distance: 99.5
click at [331, 396] on icon at bounding box center [333, 397] width 10 height 10
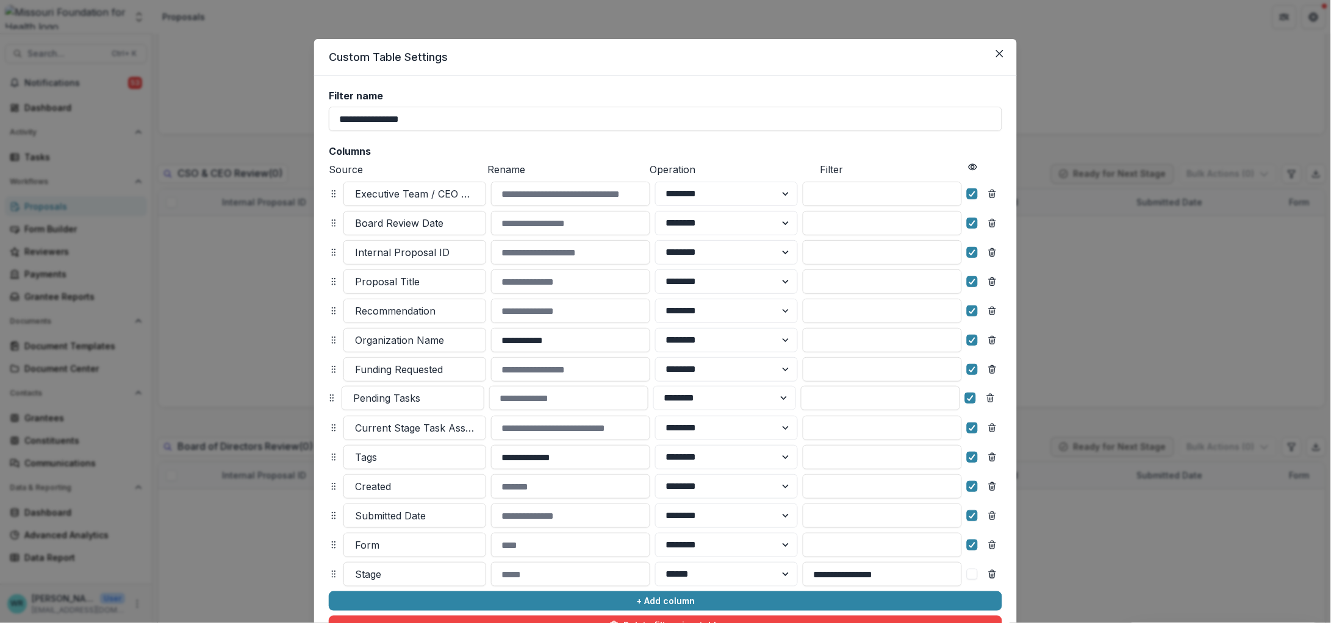
drag, startPoint x: 329, startPoint y: 545, endPoint x: 327, endPoint y: 399, distance: 145.7
click at [327, 398] on icon at bounding box center [332, 398] width 10 height 10
click at [992, 489] on icon "Remove column" at bounding box center [992, 487] width 10 height 10
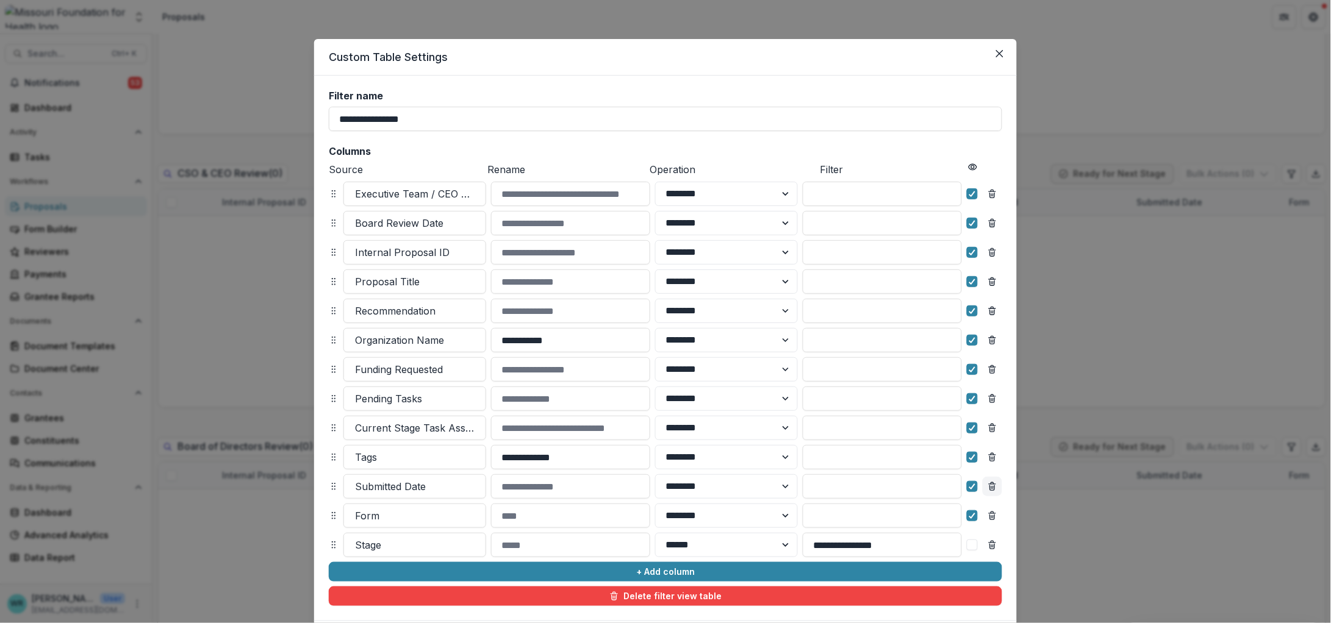
click at [992, 489] on icon "Remove column" at bounding box center [992, 487] width 10 height 10
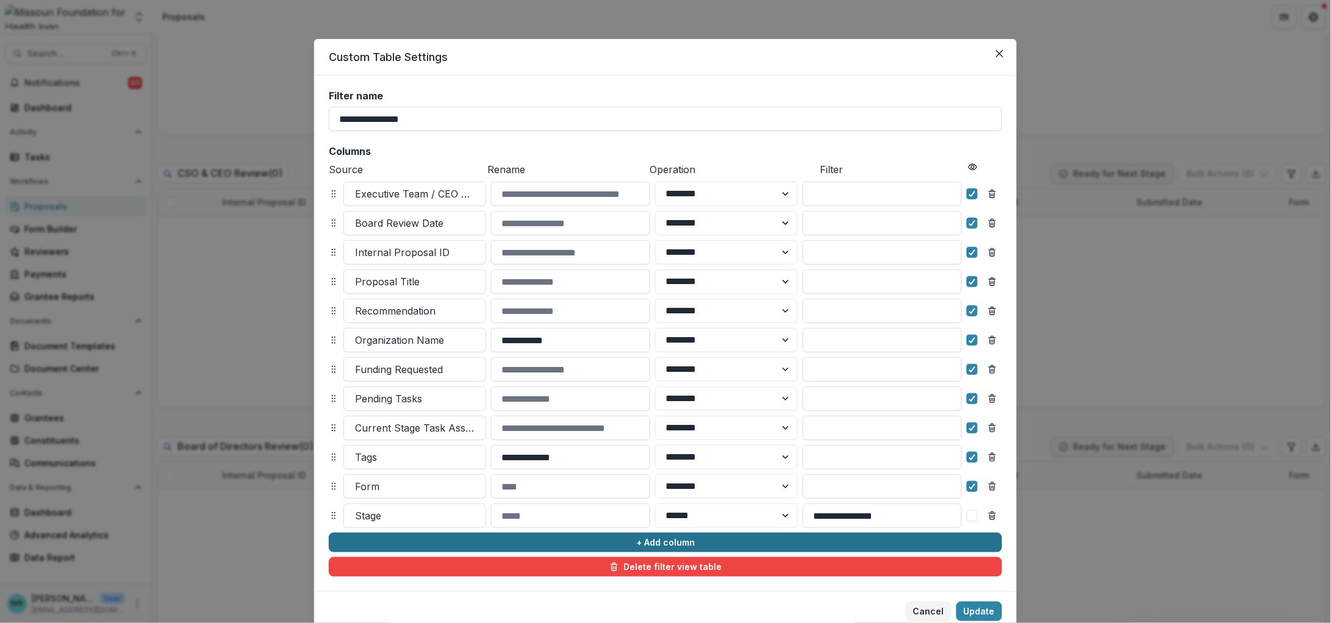
click at [648, 540] on button "+ Add column" at bounding box center [665, 543] width 673 height 20
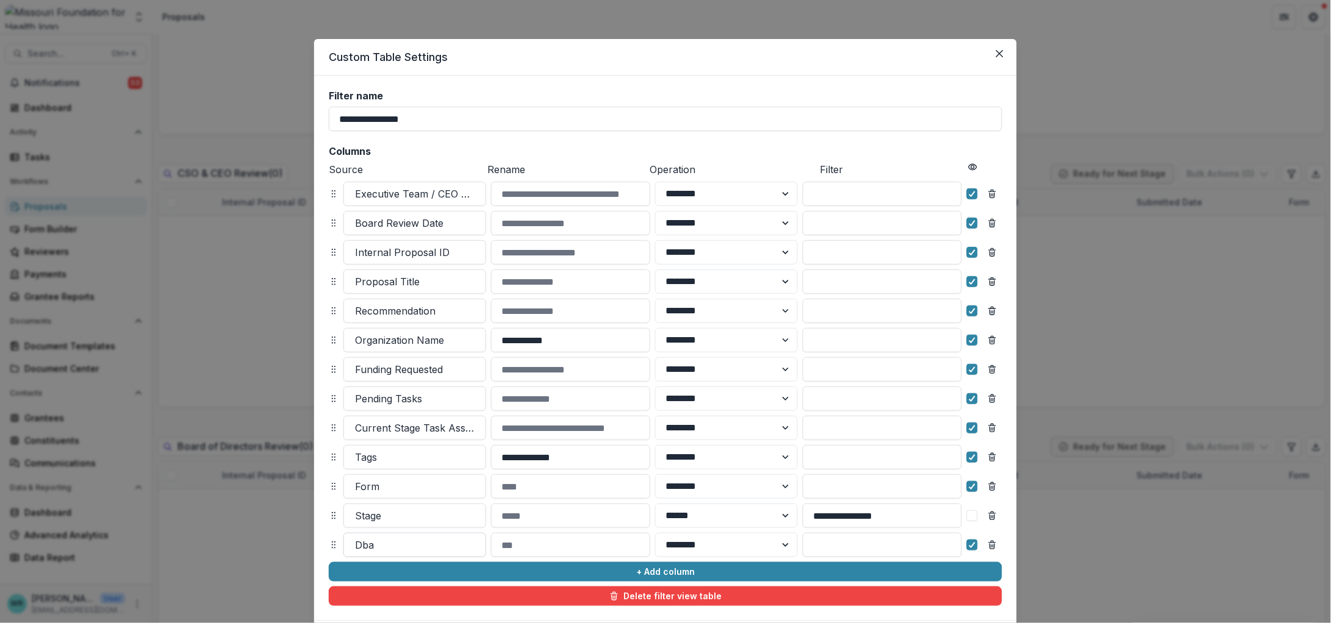
click at [388, 545] on div at bounding box center [415, 545] width 120 height 17
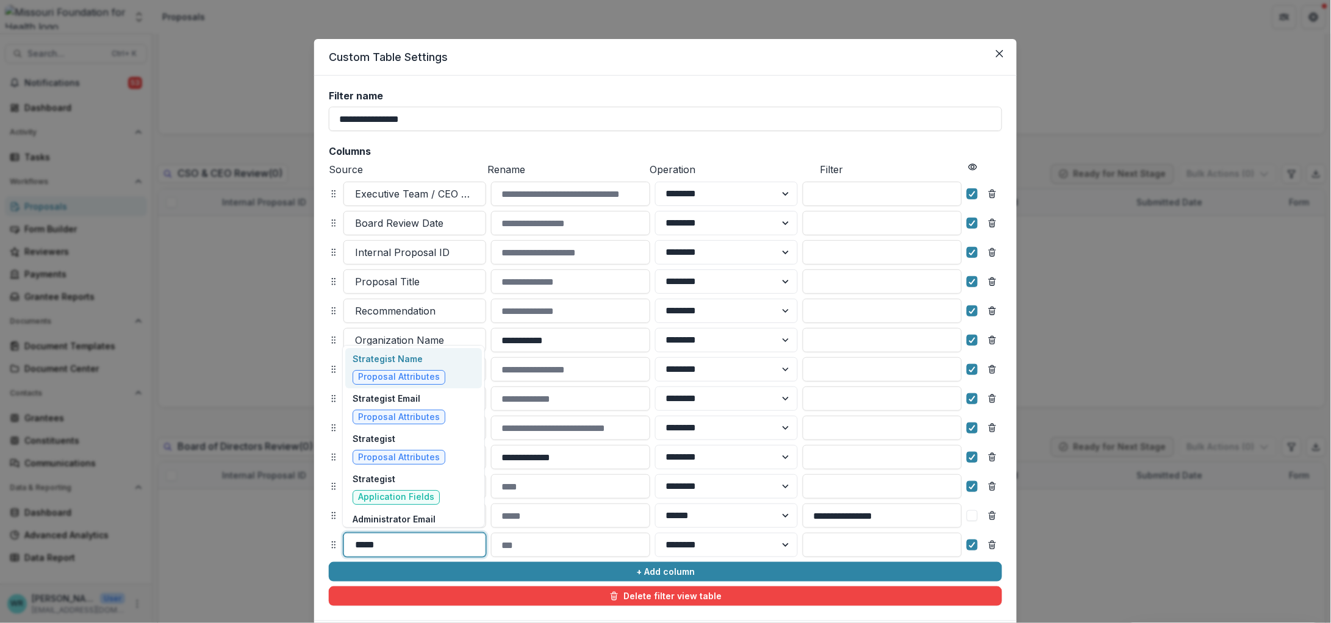
type input "******"
click at [398, 374] on span "Proposal Attributes" at bounding box center [399, 377] width 82 height 10
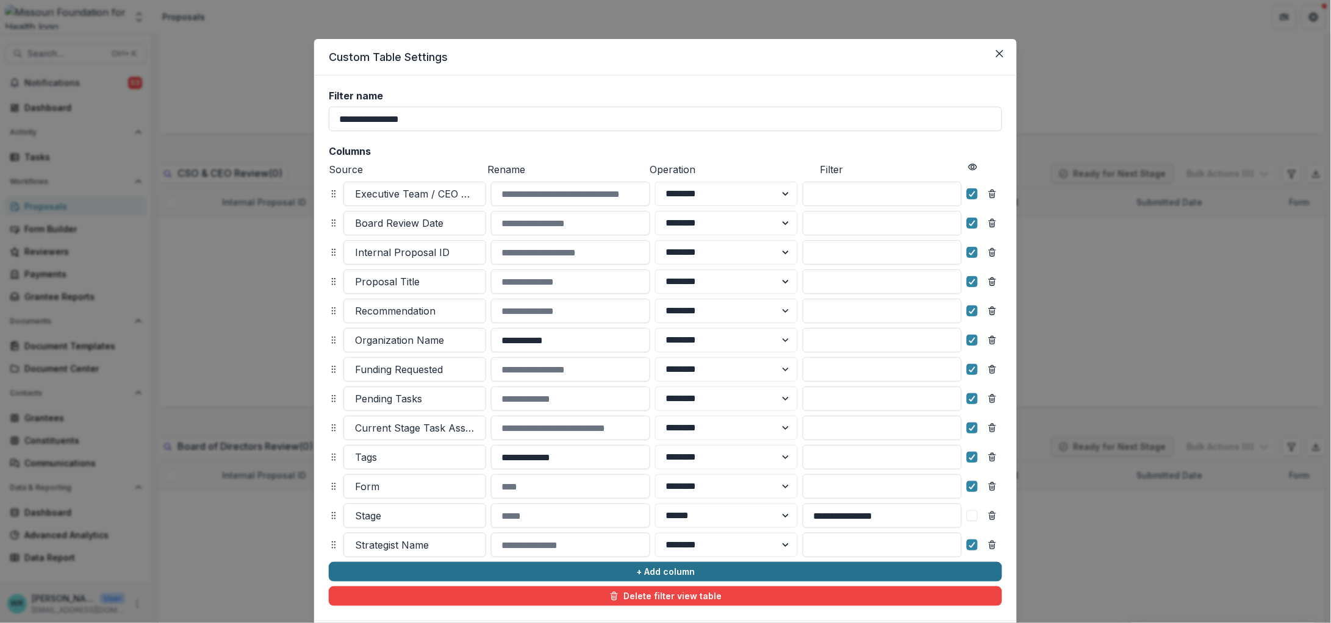
click at [512, 570] on button "+ Add column" at bounding box center [665, 572] width 673 height 20
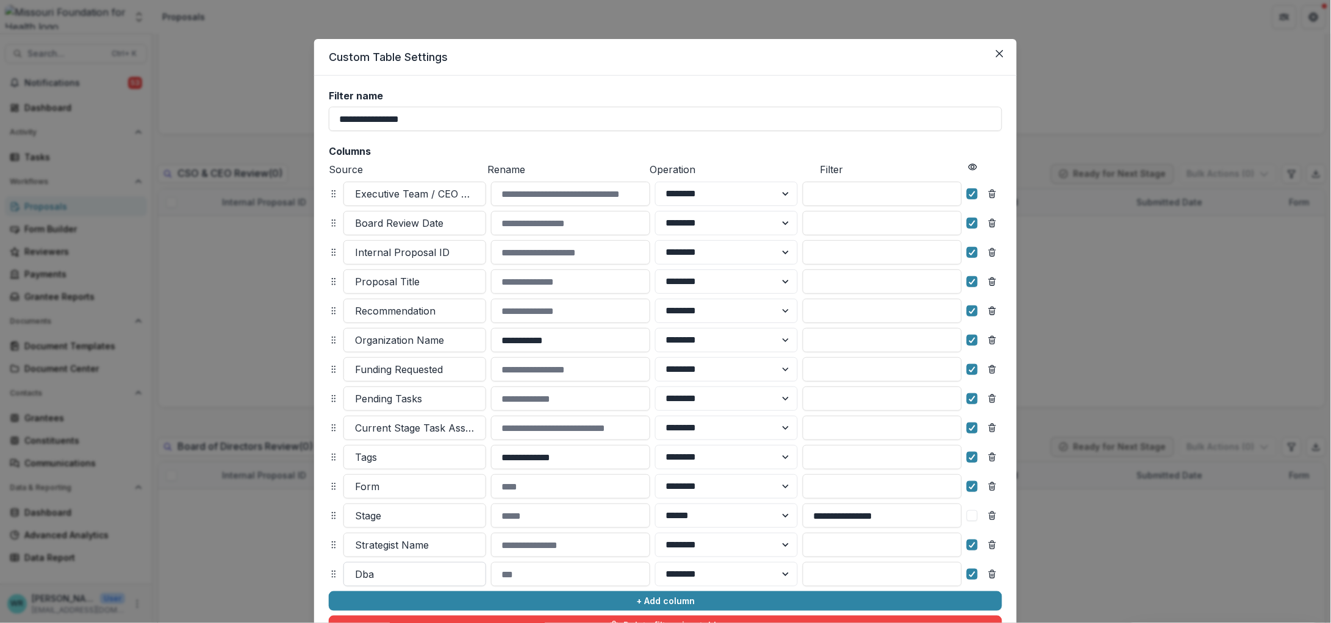
click at [377, 576] on div at bounding box center [415, 574] width 120 height 17
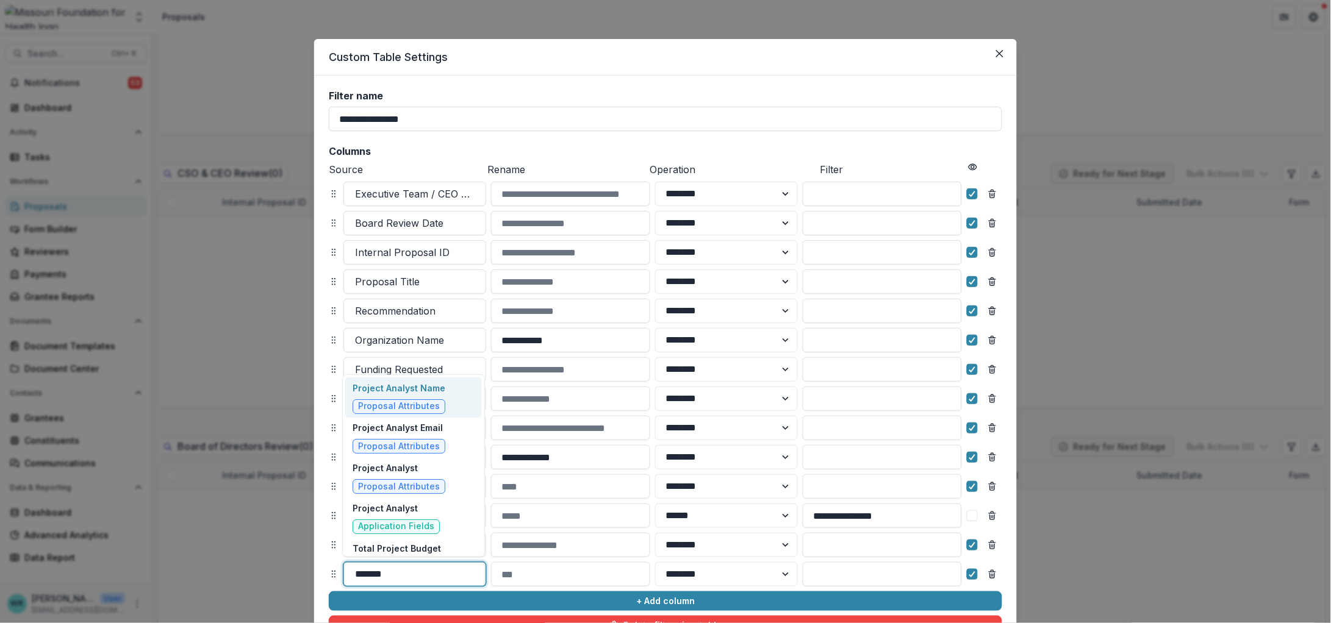
type input "*******"
click at [416, 401] on span "Proposal Attributes" at bounding box center [399, 406] width 82 height 10
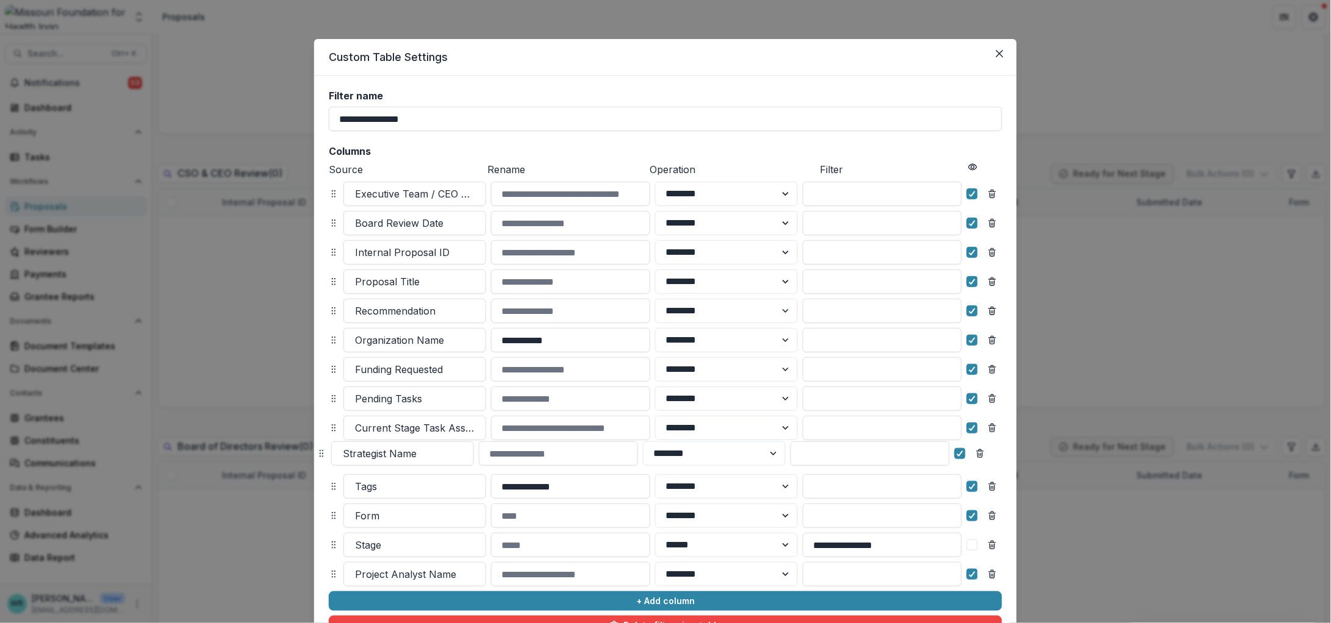
drag, startPoint x: 333, startPoint y: 542, endPoint x: 321, endPoint y: 451, distance: 91.1
click at [321, 451] on icon at bounding box center [321, 454] width 10 height 10
select select "******"
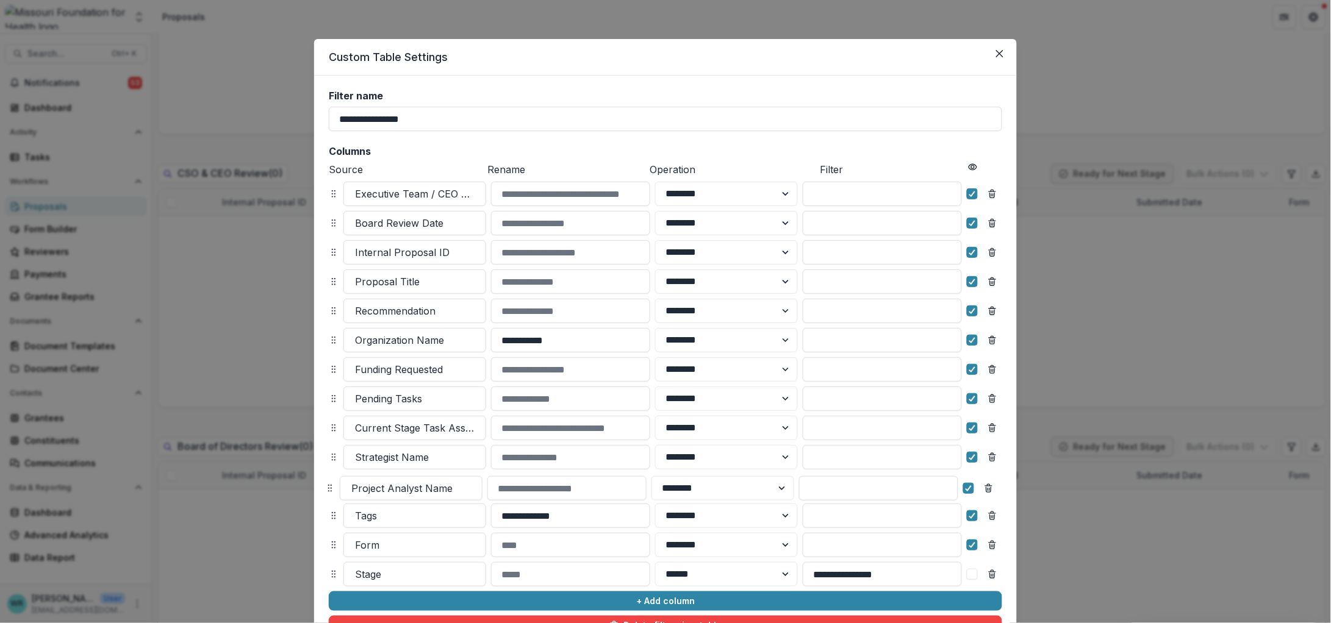
drag, startPoint x: 332, startPoint y: 577, endPoint x: 328, endPoint y: 491, distance: 86.1
click at [328, 491] on icon at bounding box center [330, 489] width 10 height 10
select select "******"
click at [973, 547] on icon at bounding box center [971, 545] width 7 height 6
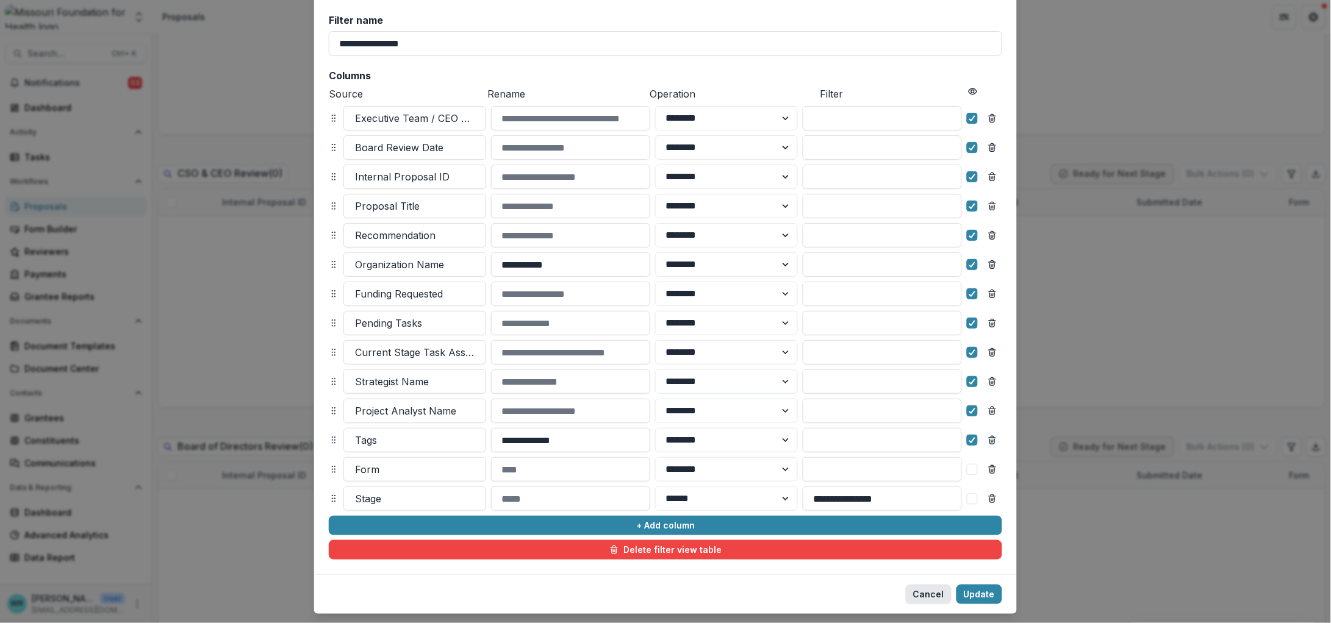
scroll to position [105, 0]
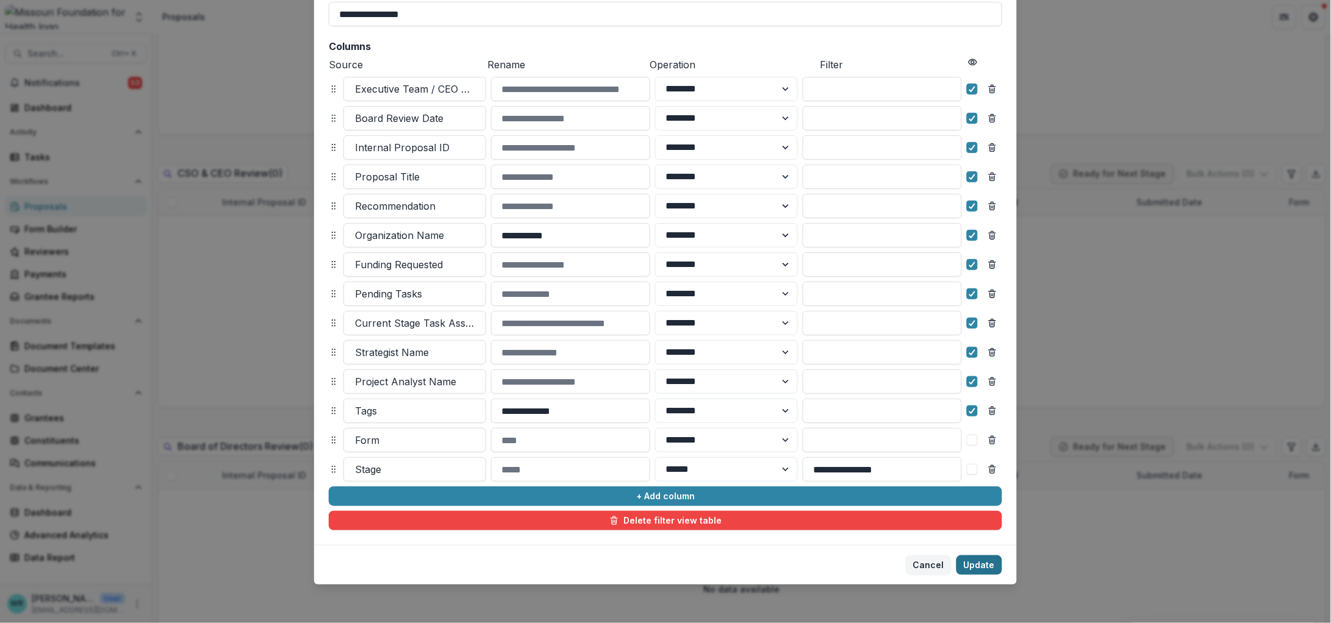
click at [988, 570] on button "Update" at bounding box center [979, 566] width 46 height 20
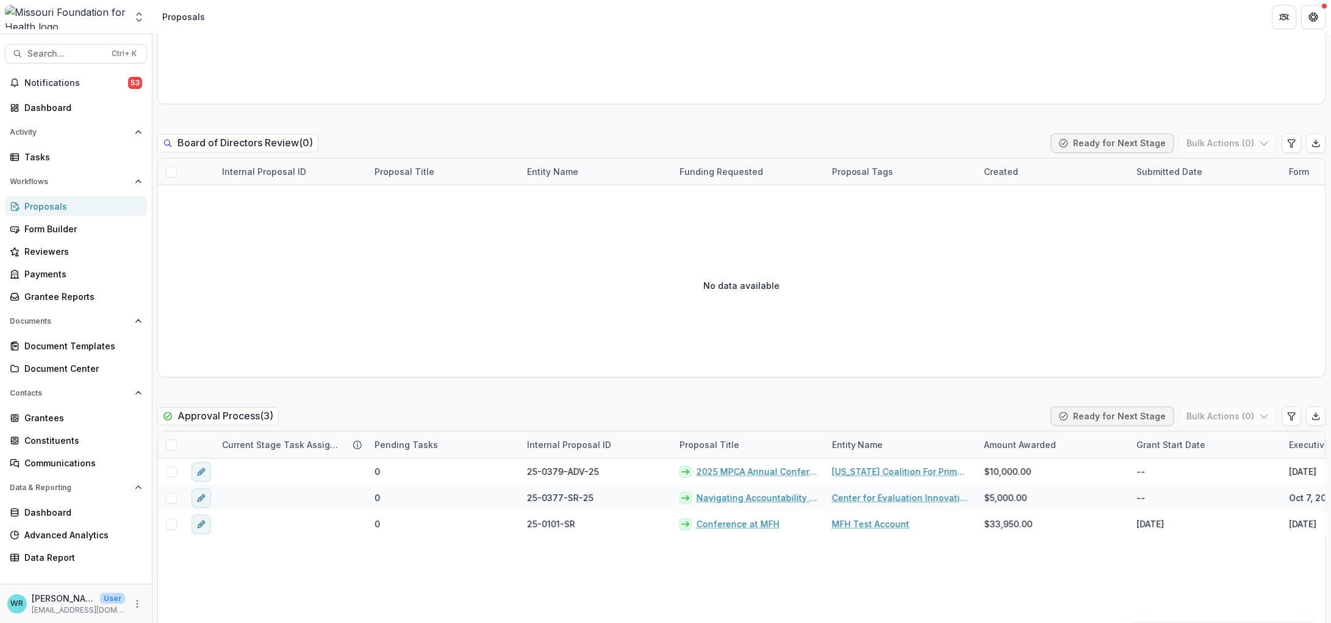
scroll to position [1307, 0]
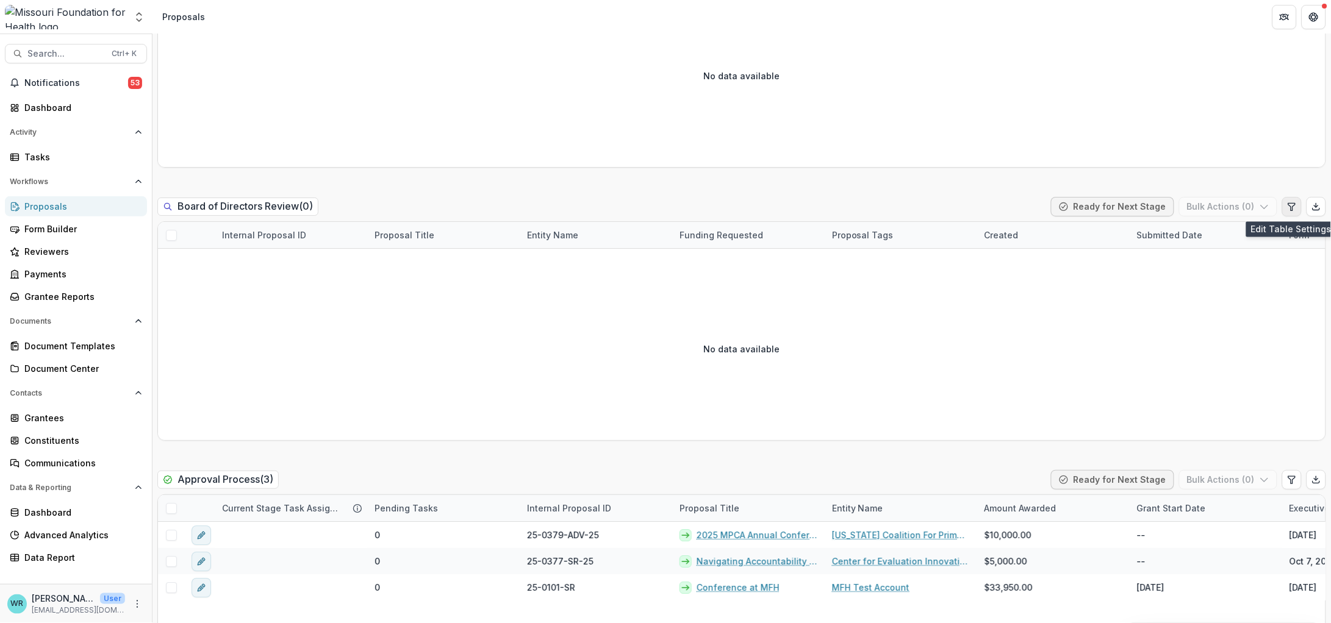
click at [1291, 209] on icon "Edit table settings" at bounding box center [1292, 207] width 10 height 10
select select "******"
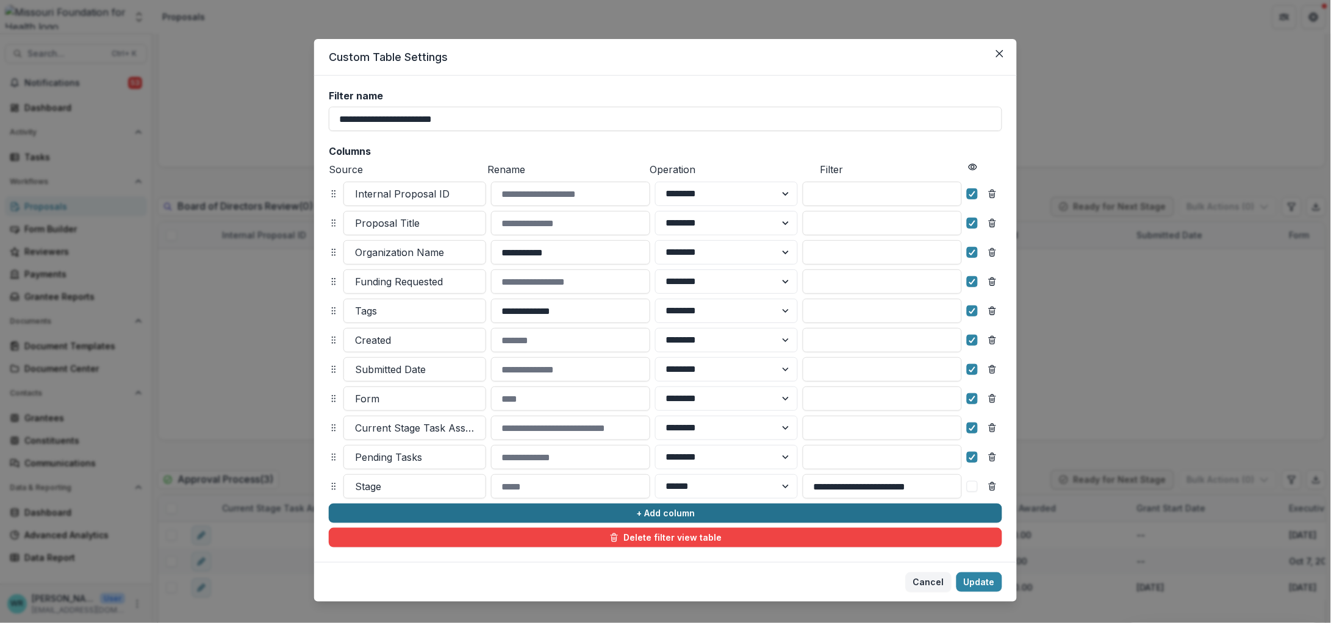
click at [632, 515] on button "+ Add column" at bounding box center [665, 514] width 673 height 20
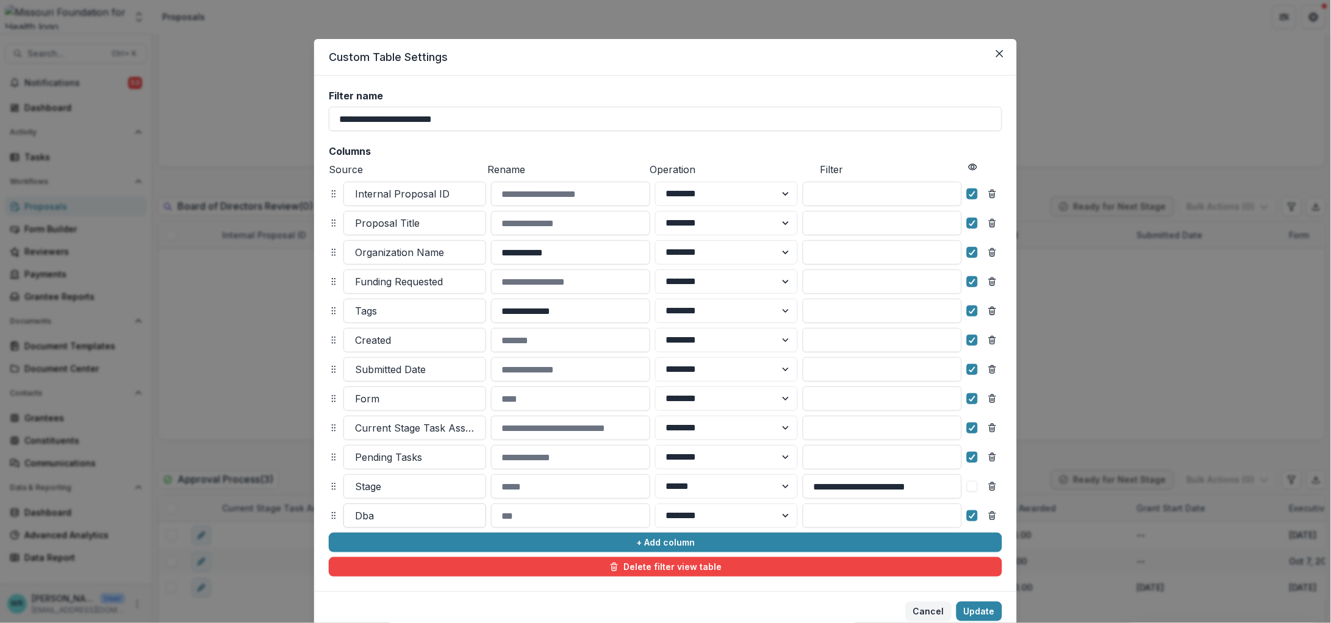
click at [388, 515] on div at bounding box center [415, 515] width 120 height 17
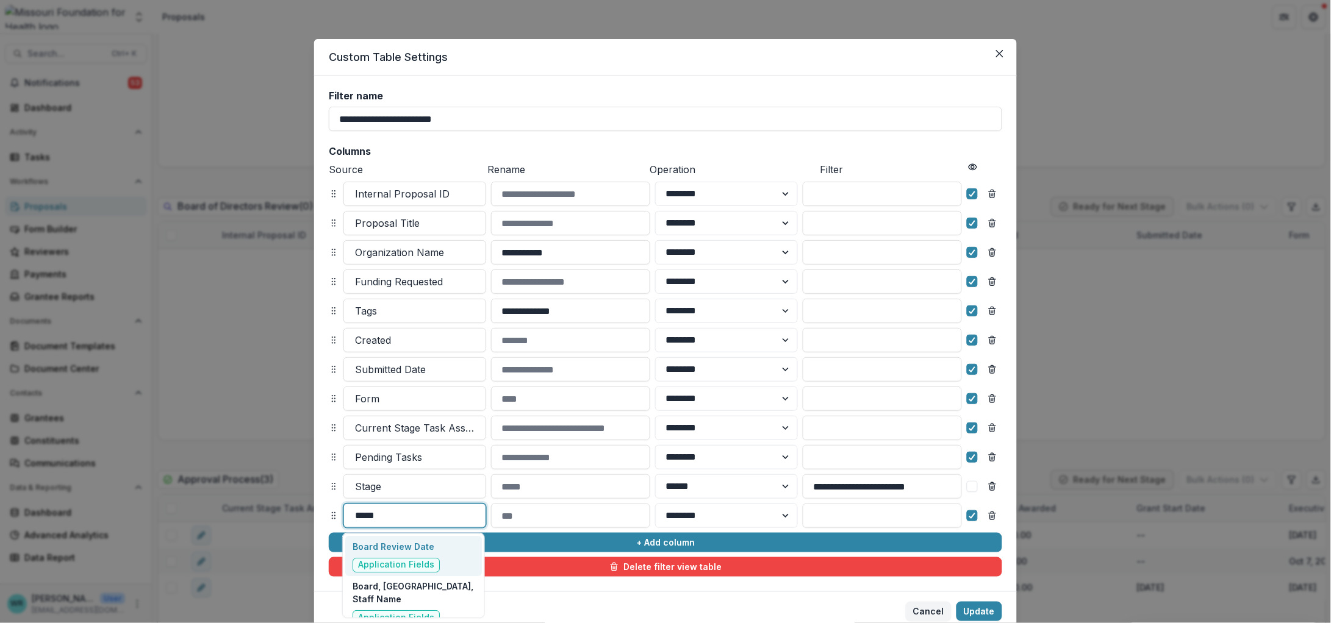
type input "*****"
click at [387, 549] on p "Board Review Date" at bounding box center [395, 546] width 87 height 13
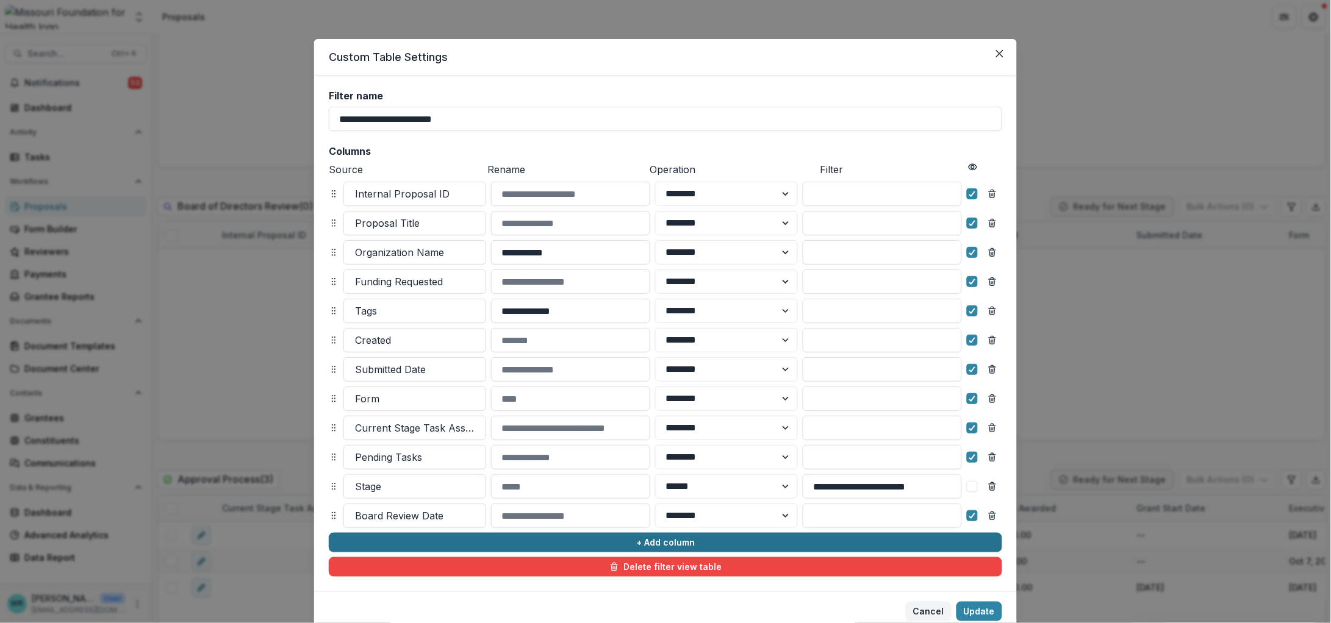
click at [531, 536] on button "+ Add column" at bounding box center [665, 543] width 673 height 20
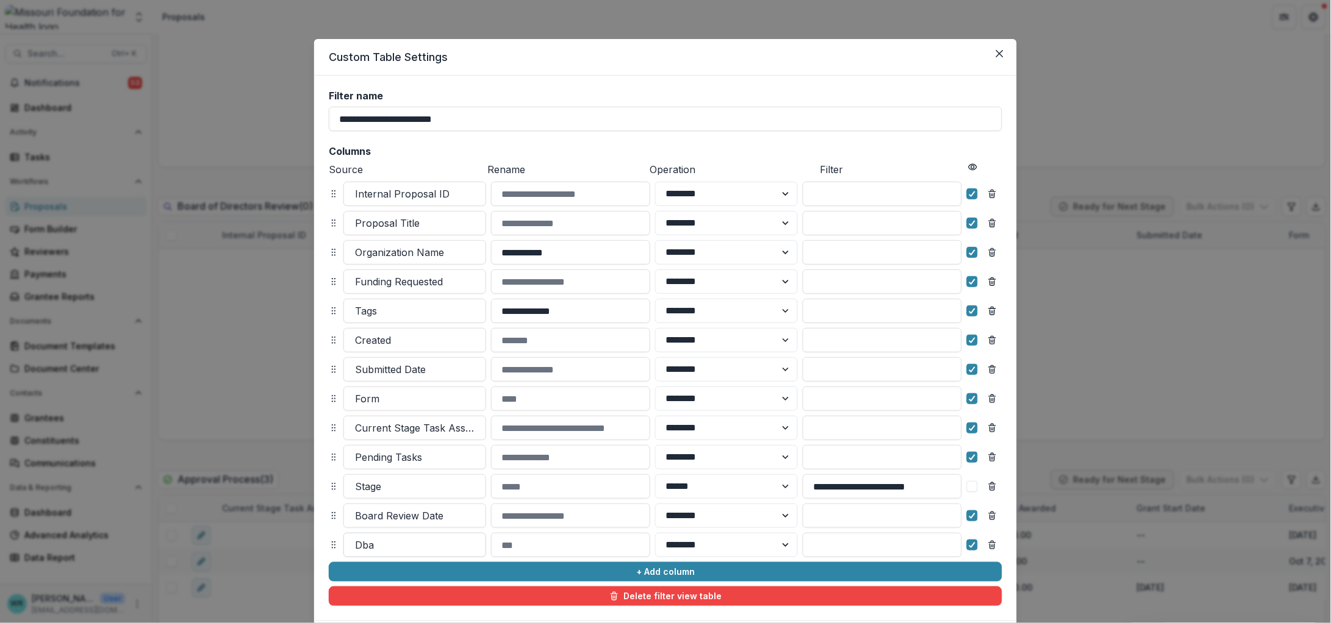
click at [398, 543] on div at bounding box center [415, 545] width 120 height 17
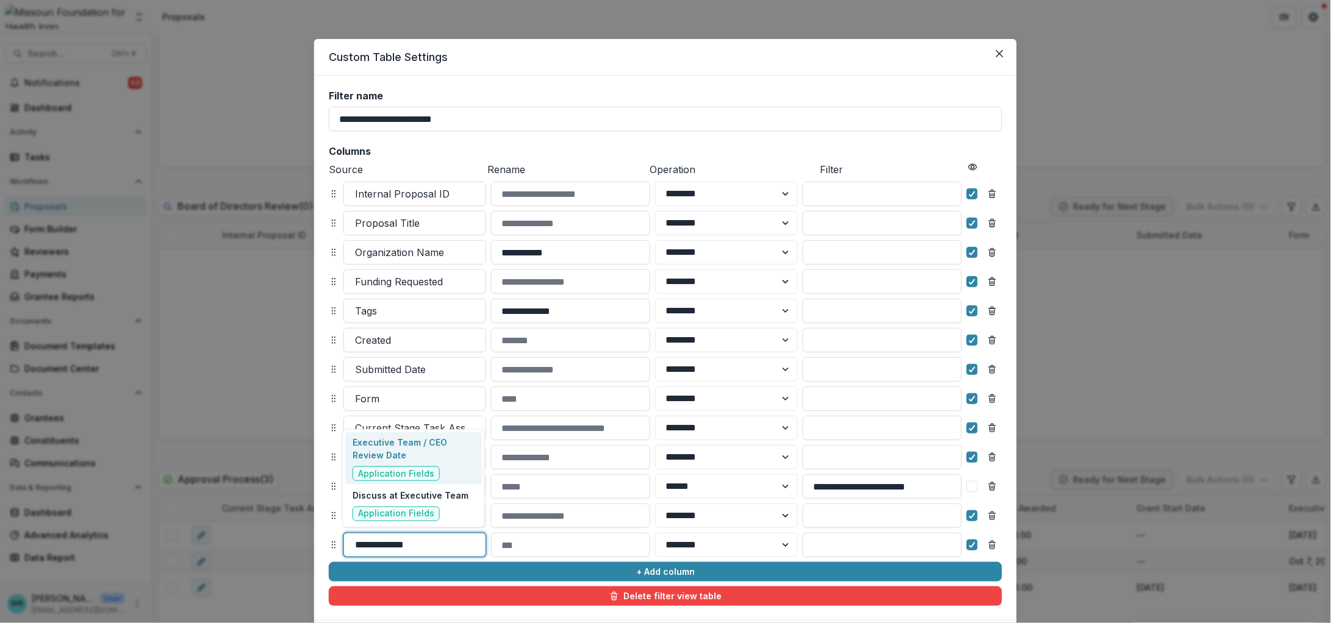
type input "**********"
click at [422, 464] on div "Executive Team / CEO Review Date Application Fields" at bounding box center [412, 458] width 121 height 45
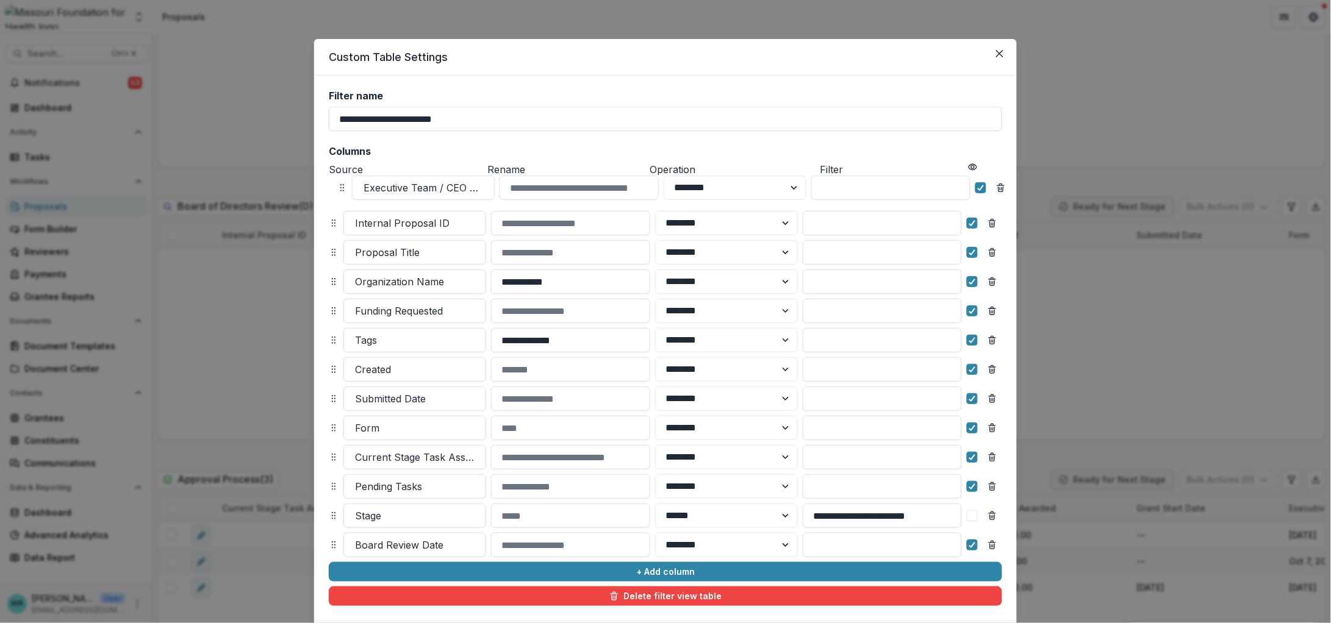
drag, startPoint x: 332, startPoint y: 546, endPoint x: 331, endPoint y: 230, distance: 315.9
click at [340, 190] on icon at bounding box center [342, 188] width 10 height 10
select select "******"
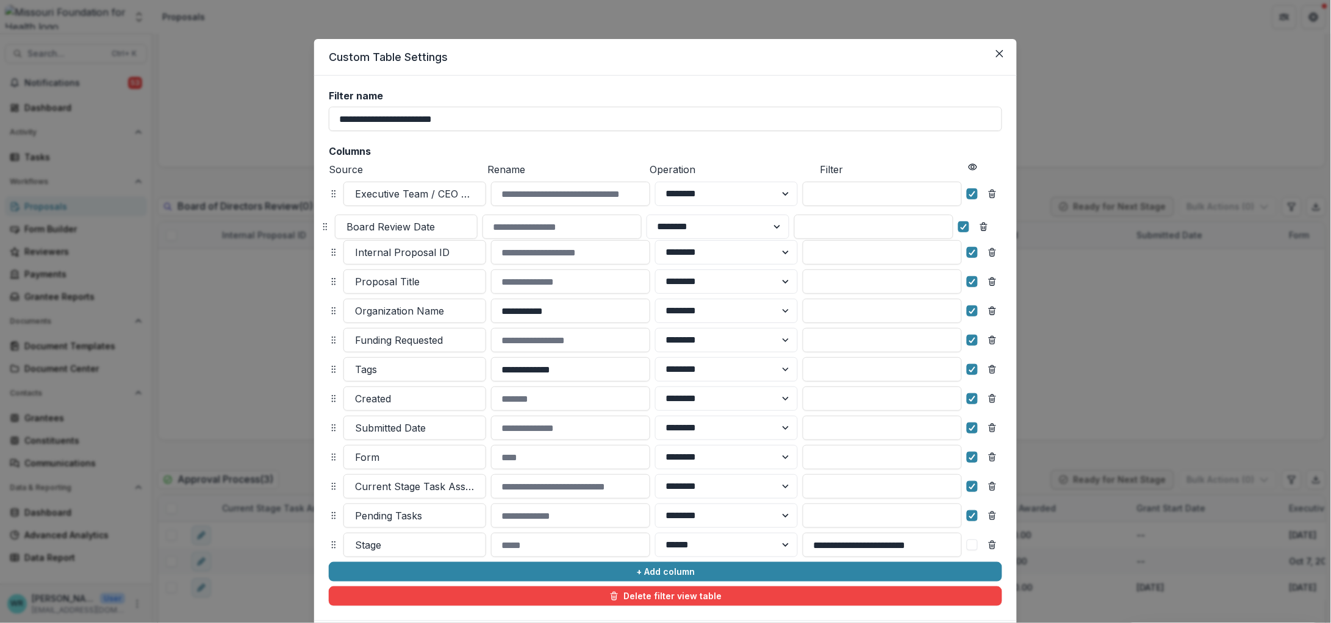
drag, startPoint x: 329, startPoint y: 543, endPoint x: 321, endPoint y: 225, distance: 317.8
click at [321, 225] on icon at bounding box center [325, 227] width 10 height 10
select select "******"
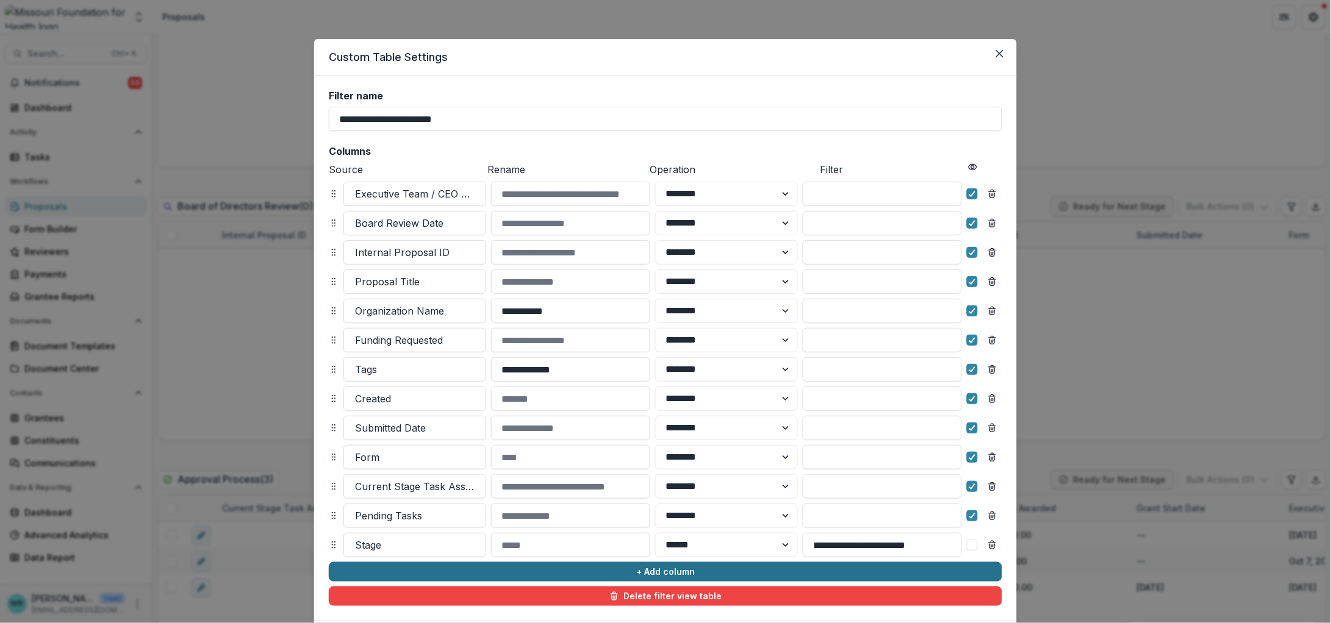
click at [619, 576] on button "+ Add column" at bounding box center [665, 572] width 673 height 20
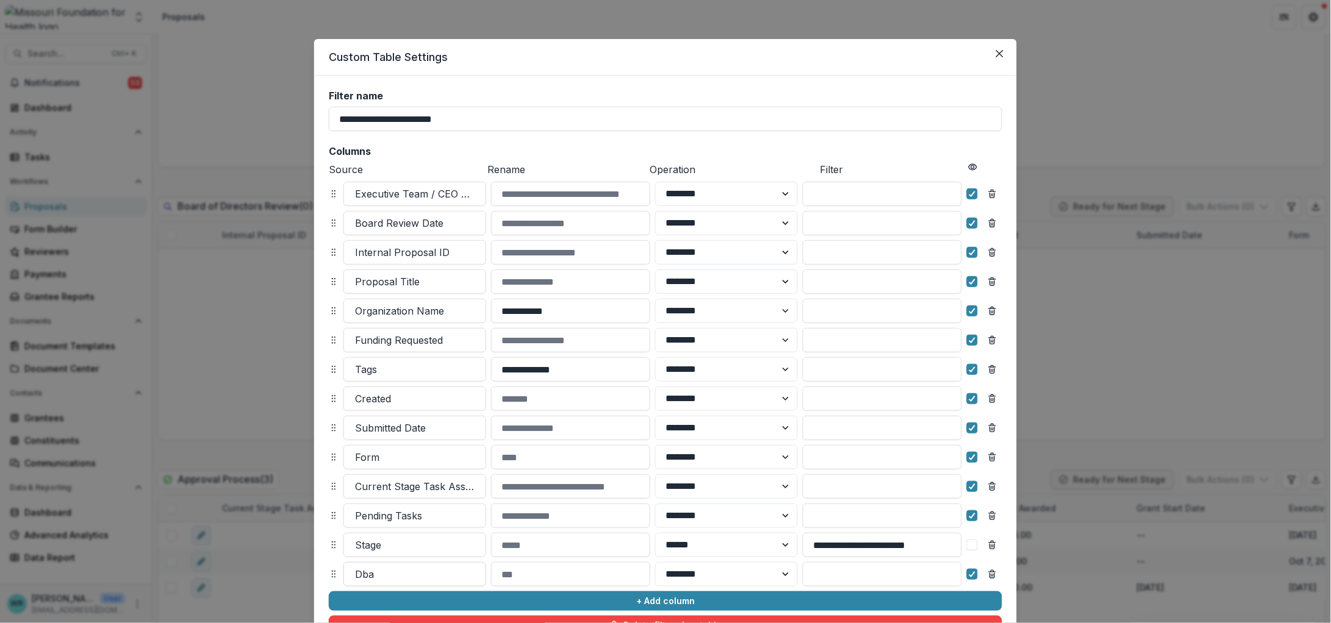
click at [408, 573] on div at bounding box center [415, 574] width 120 height 17
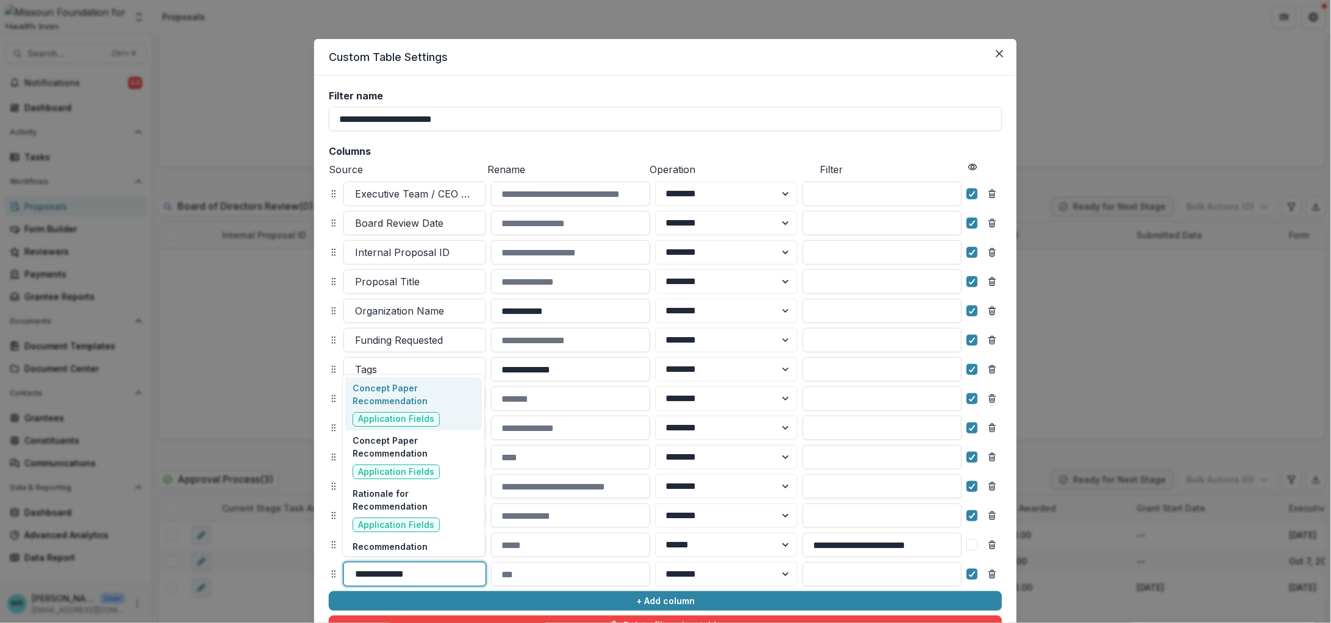
type input "**********"
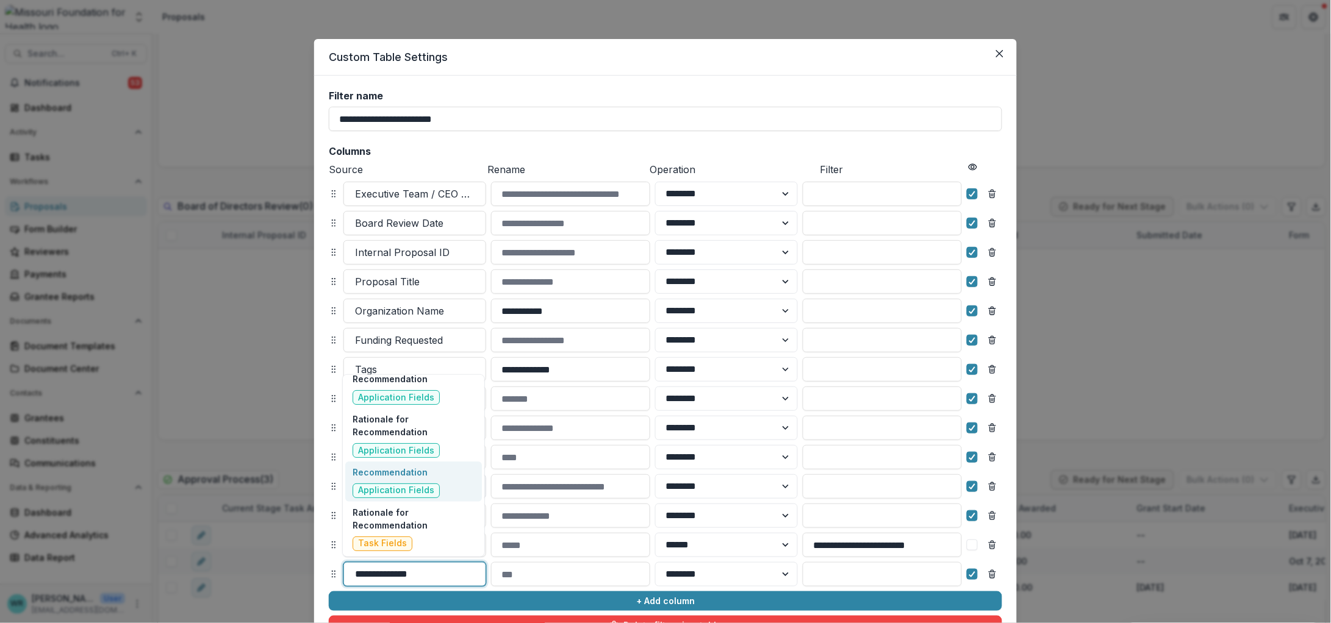
click at [423, 481] on div "Recommendation Application Fields" at bounding box center [395, 482] width 87 height 32
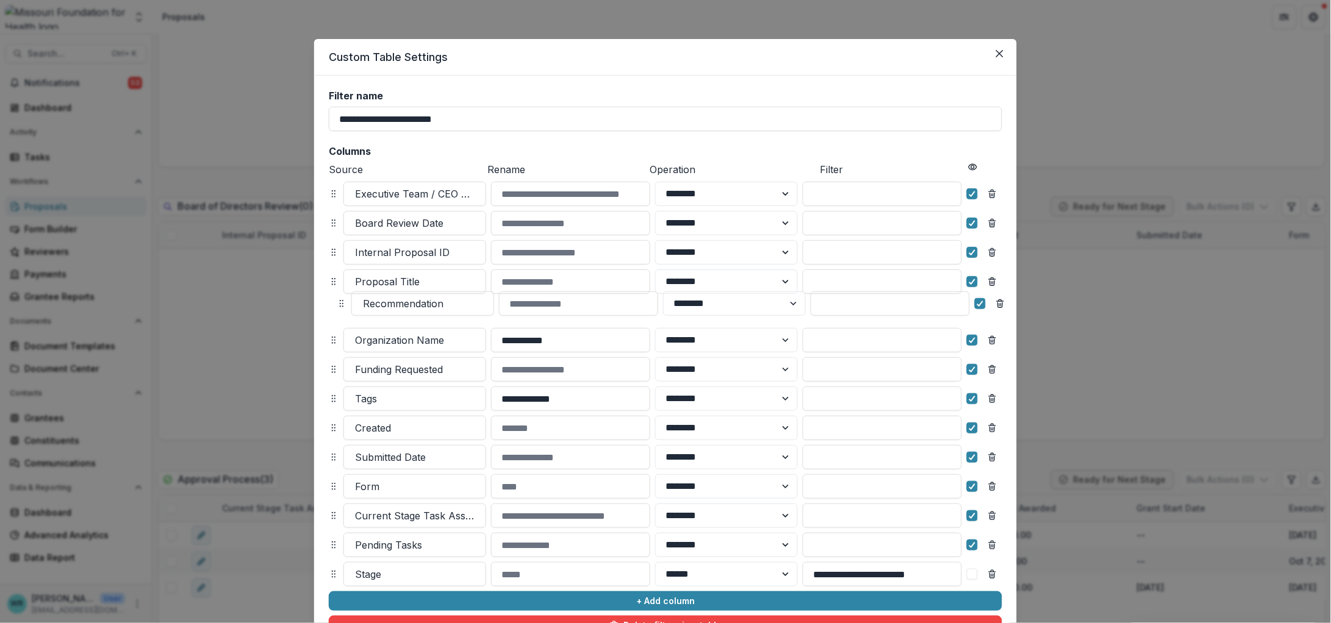
drag, startPoint x: 329, startPoint y: 573, endPoint x: 337, endPoint y: 302, distance: 270.9
click at [337, 302] on icon at bounding box center [342, 304] width 10 height 10
select select "******"
click at [990, 198] on icon "Remove column" at bounding box center [992, 195] width 5 height 5
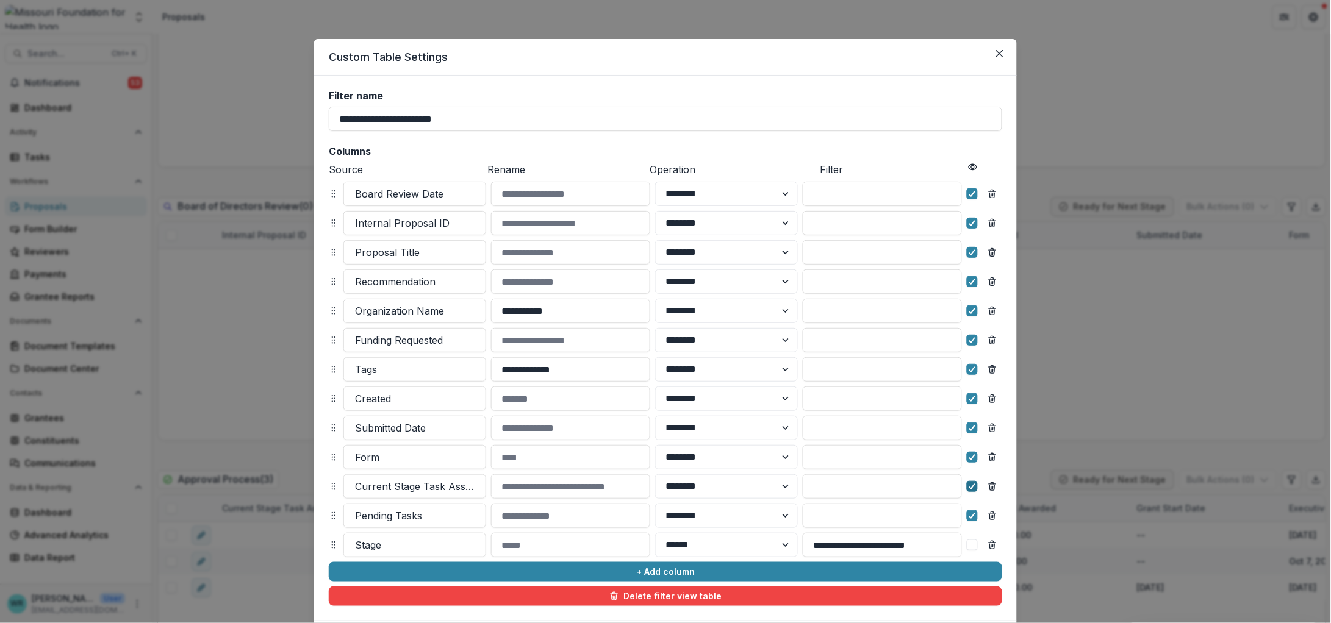
click at [969, 485] on icon at bounding box center [971, 487] width 7 height 6
click at [988, 488] on icon "Remove column" at bounding box center [992, 487] width 10 height 10
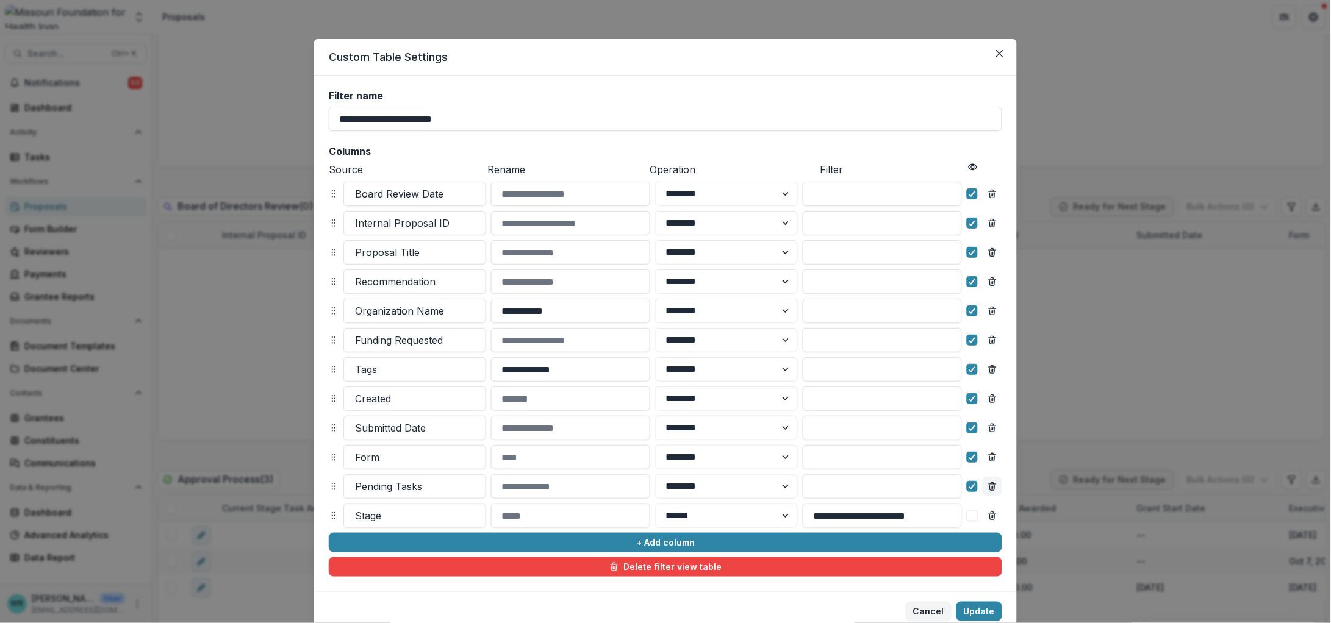
click at [992, 489] on icon "Remove column" at bounding box center [992, 487] width 10 height 10
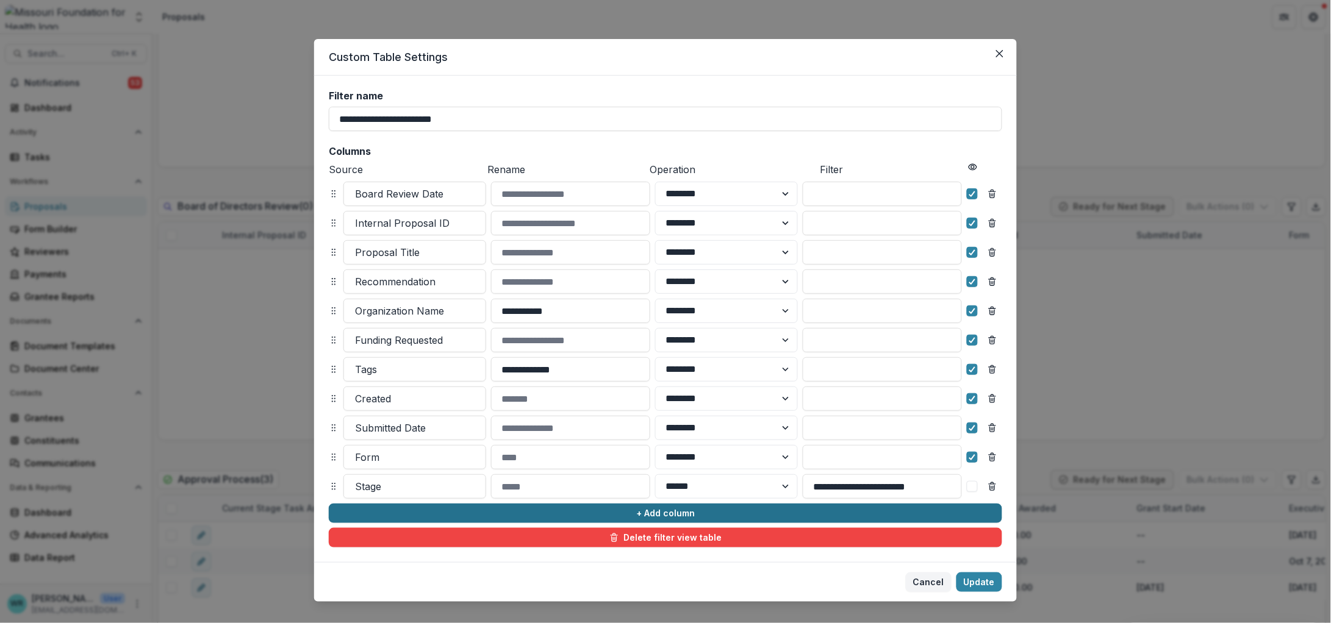
click at [674, 513] on button "+ Add column" at bounding box center [665, 514] width 673 height 20
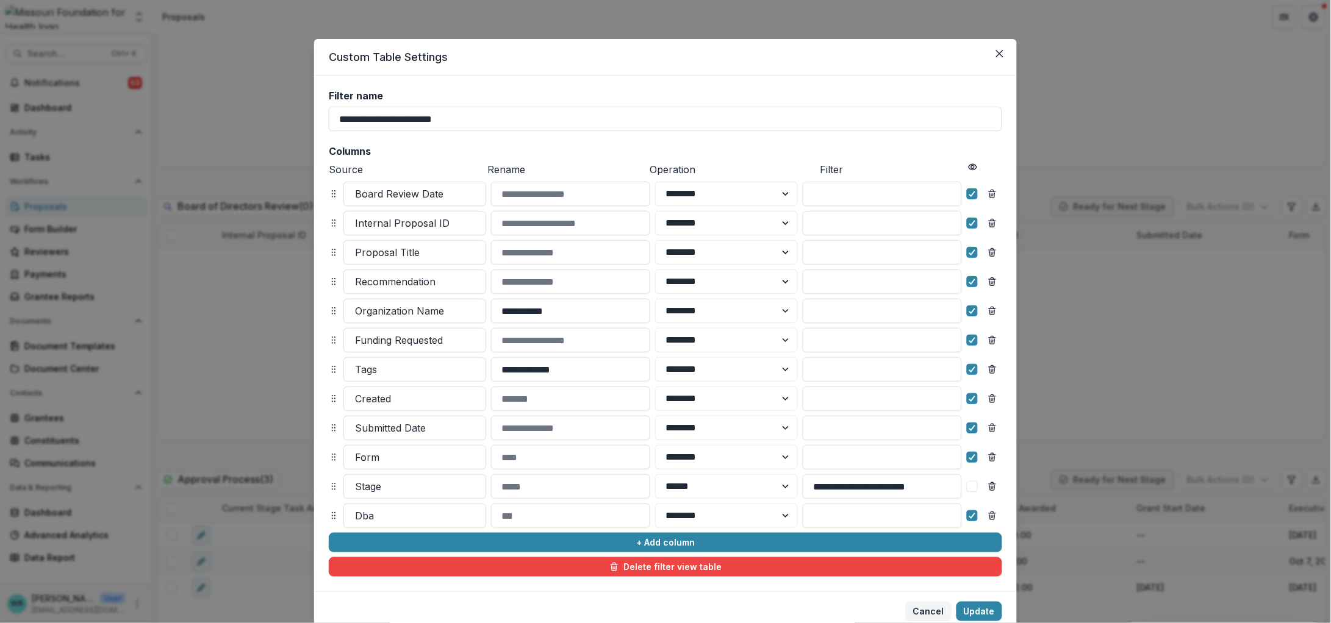
click at [368, 516] on div at bounding box center [415, 515] width 120 height 17
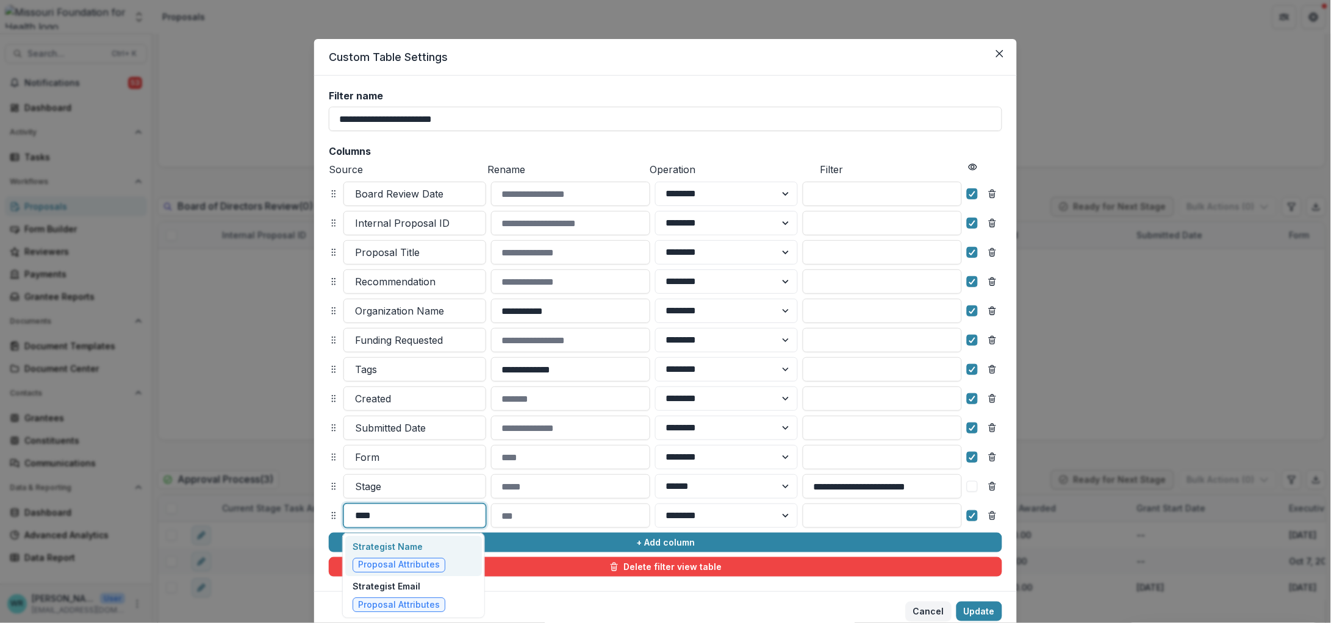
type input "*****"
click at [401, 558] on span "Proposal Attributes" at bounding box center [398, 565] width 93 height 15
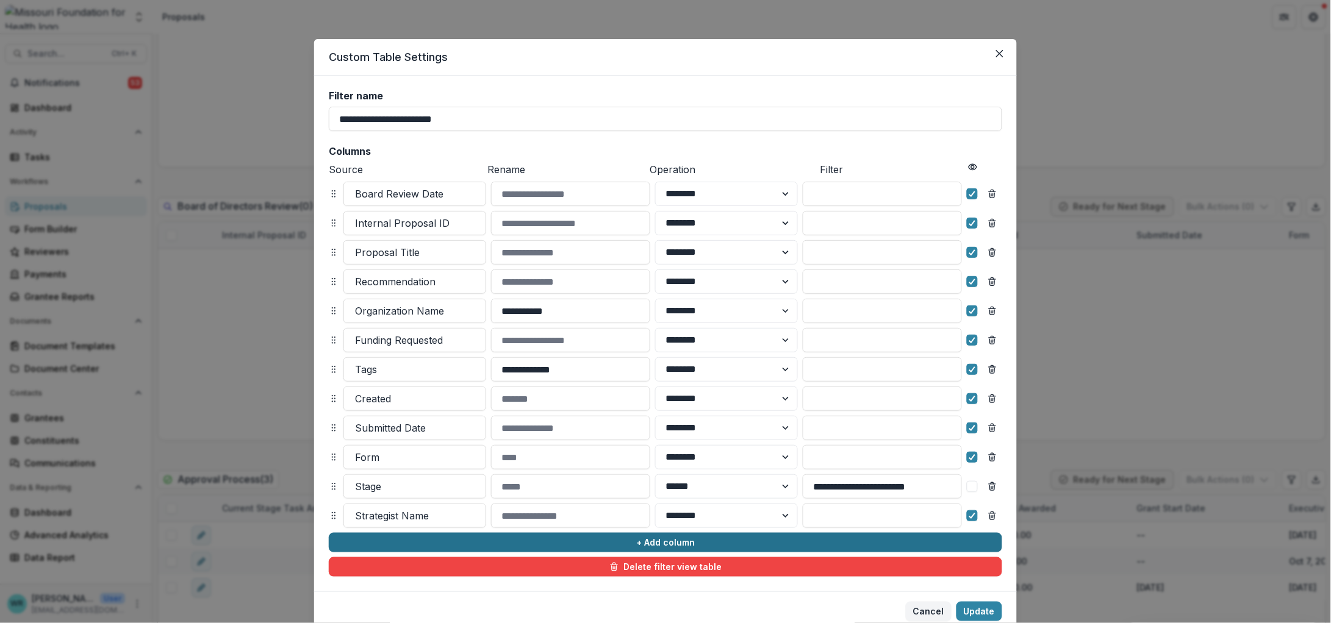
click at [519, 537] on button "+ Add column" at bounding box center [665, 543] width 673 height 20
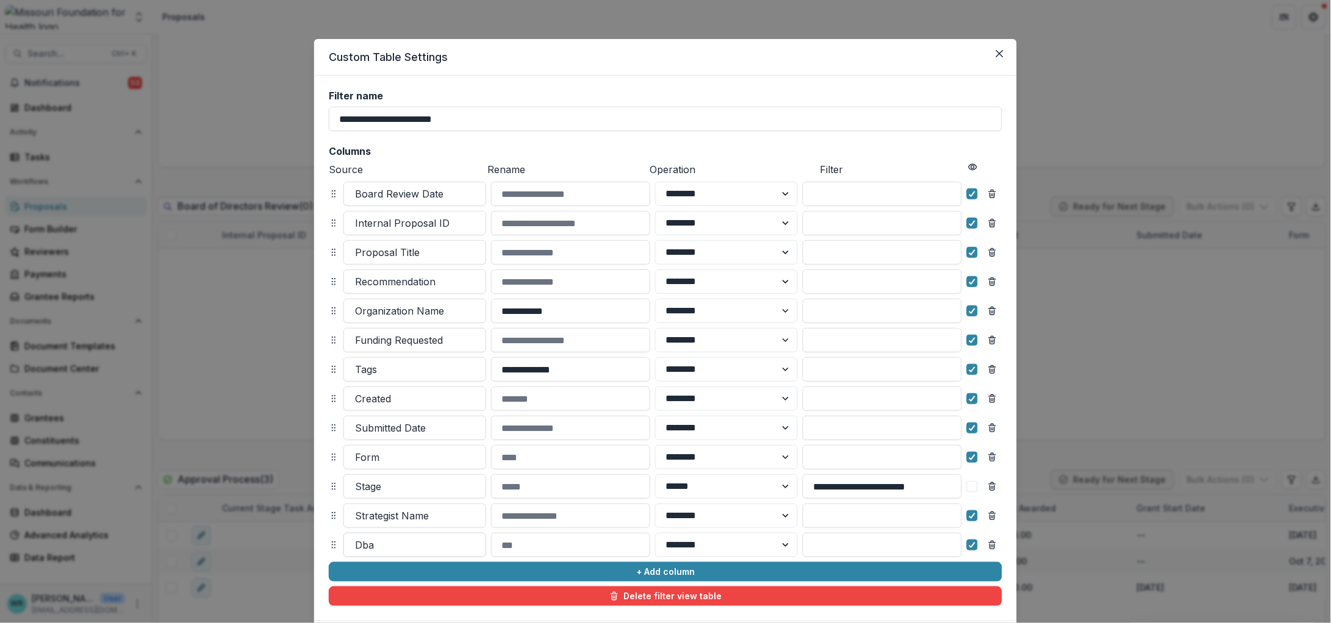
click at [403, 545] on div at bounding box center [415, 545] width 120 height 17
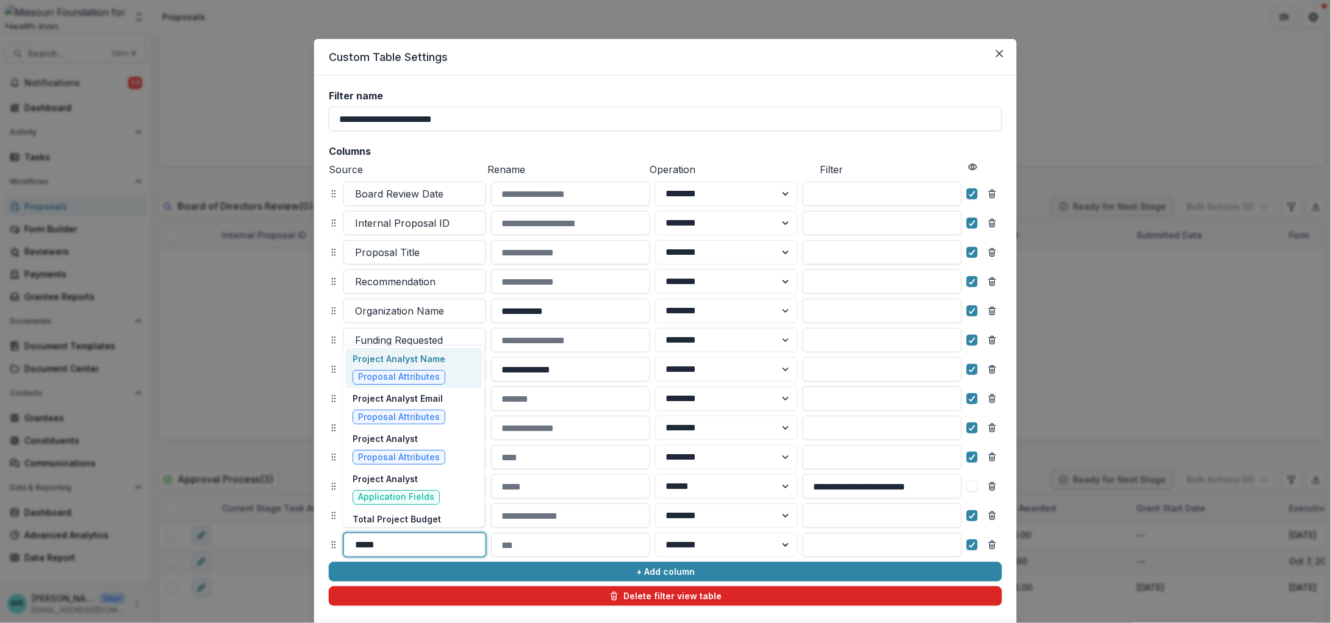
type input "******"
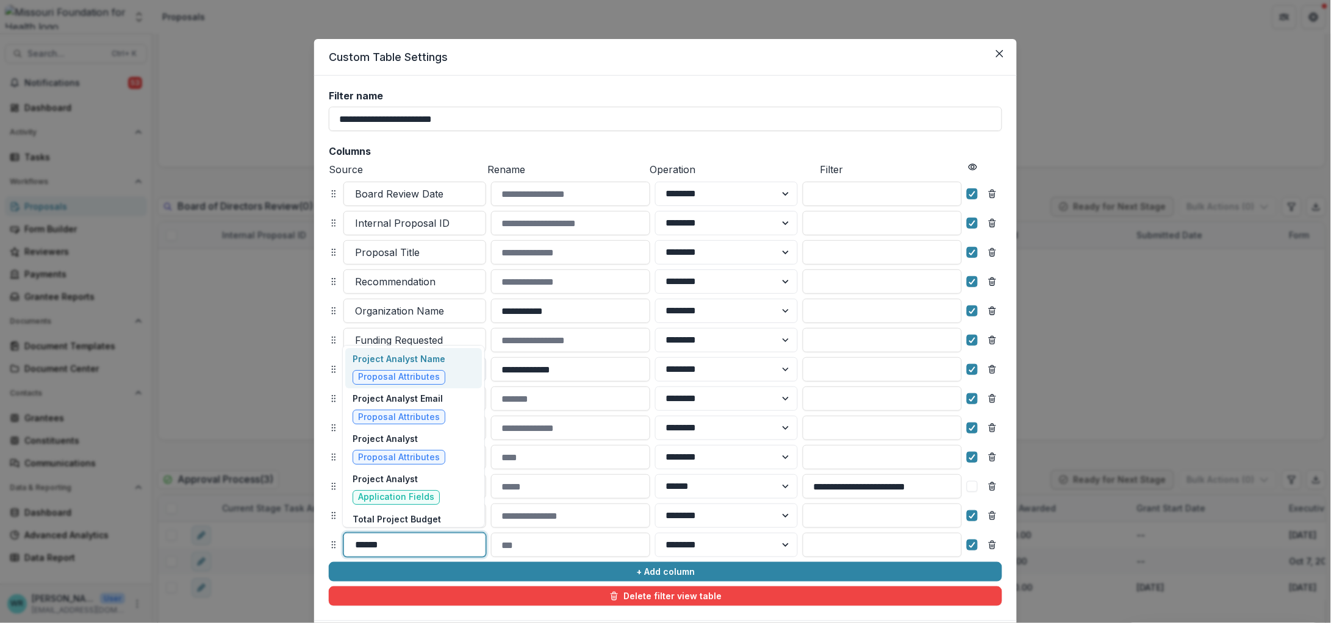
click at [410, 360] on p "Project Analyst Name" at bounding box center [398, 358] width 93 height 13
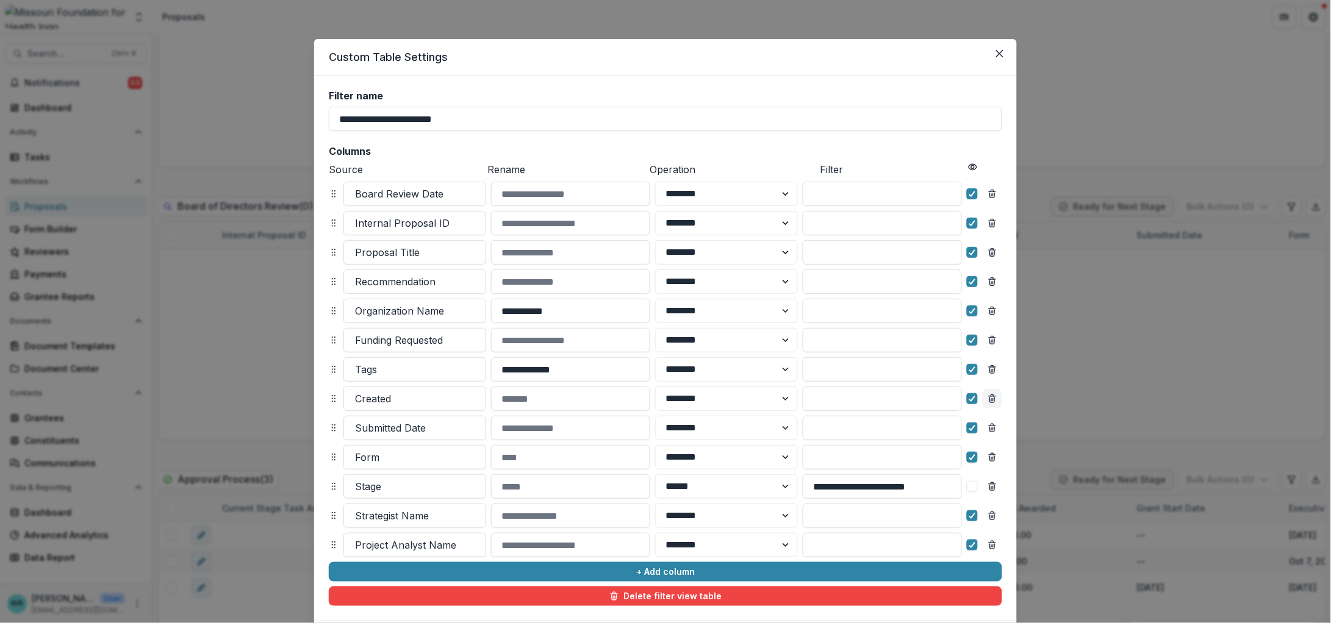
click at [988, 397] on line "Remove column" at bounding box center [991, 397] width 7 height 0
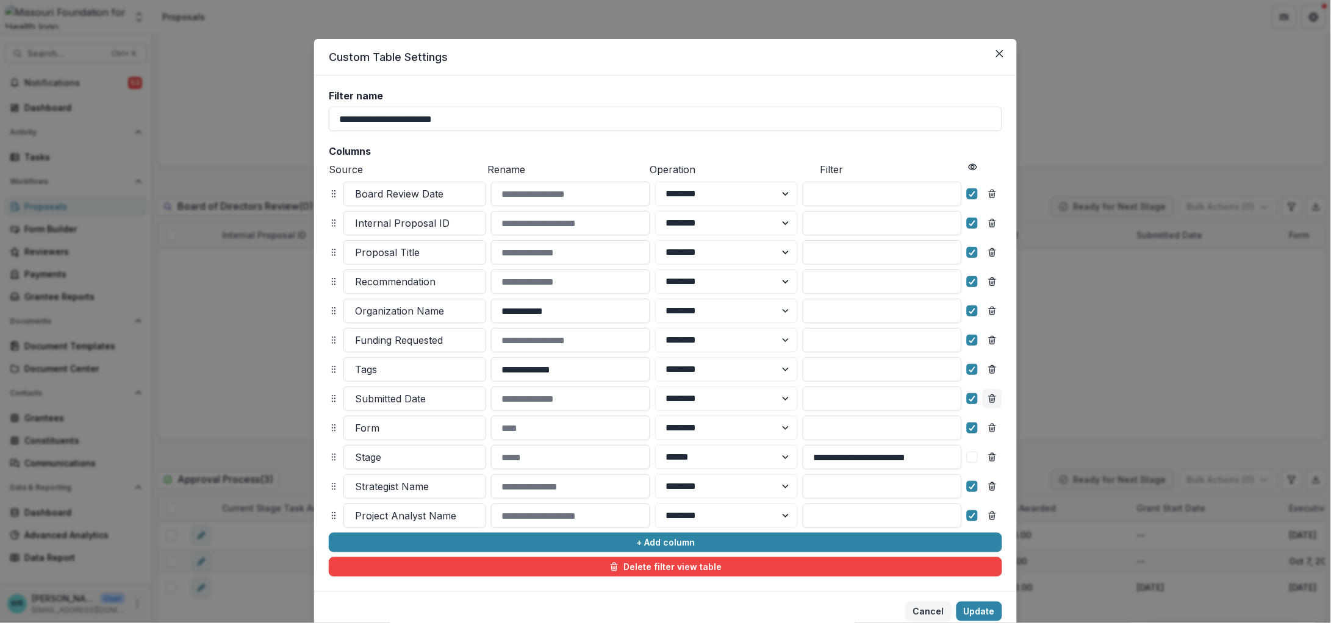
click at [990, 399] on icon "Remove column" at bounding box center [992, 399] width 10 height 10
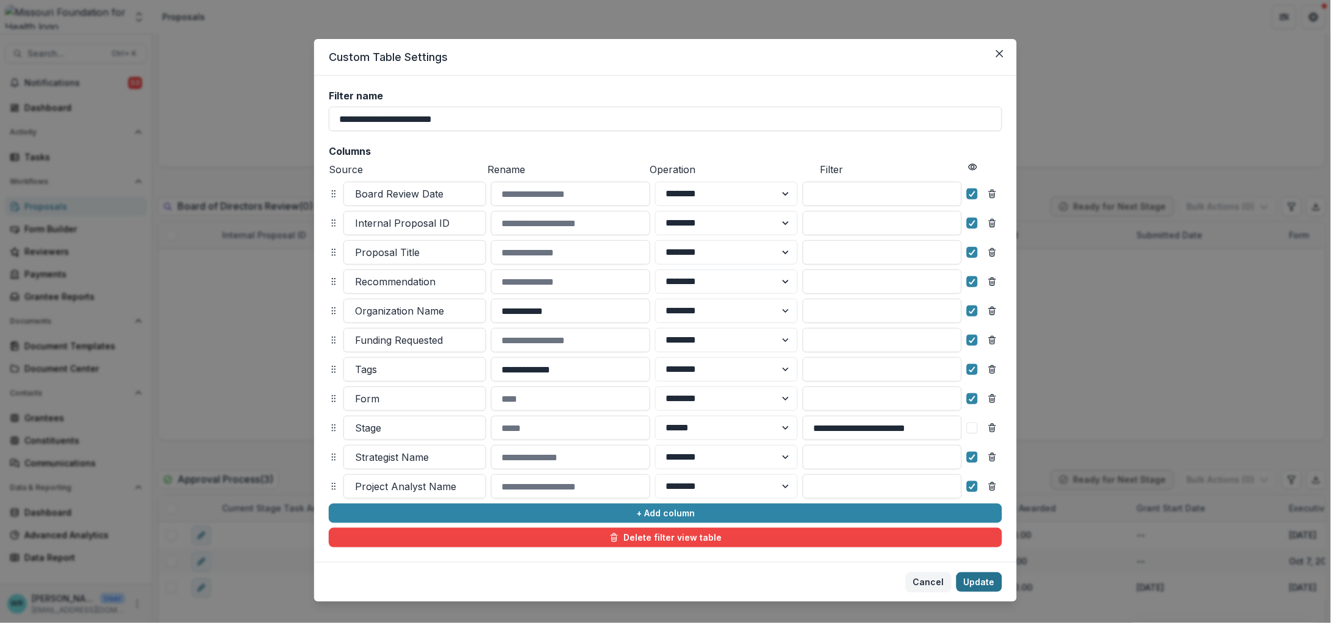
click at [980, 579] on button "Update" at bounding box center [979, 583] width 46 height 20
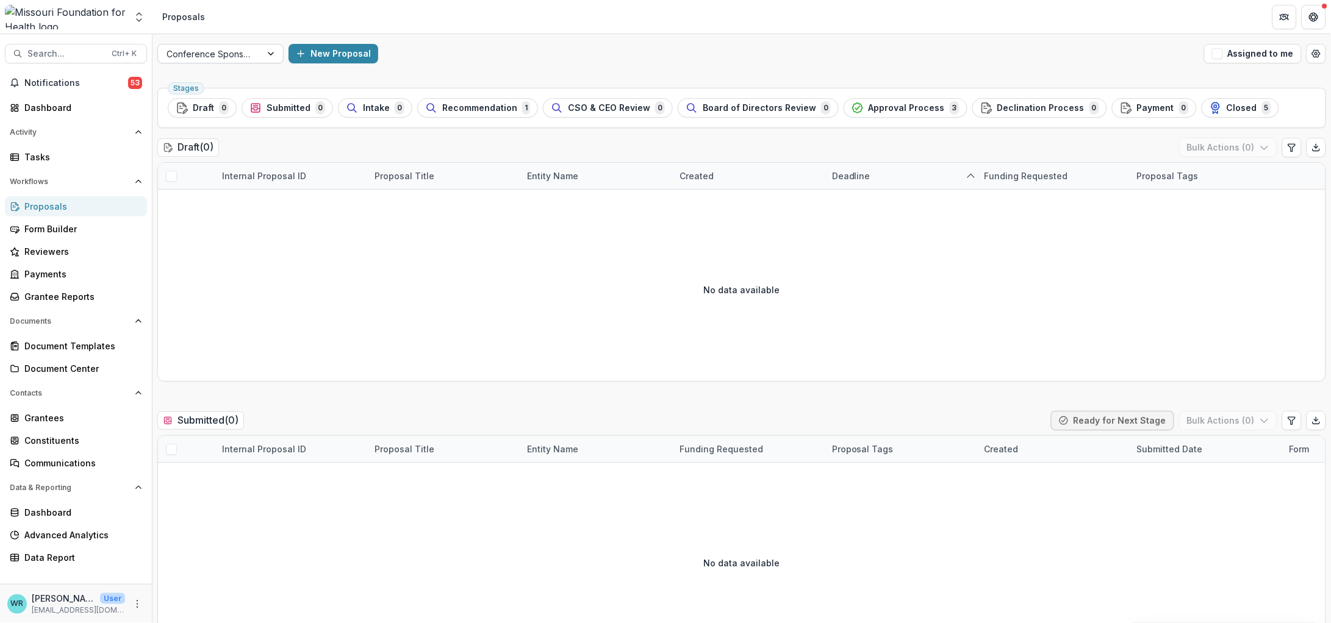
click at [263, 51] on div at bounding box center [272, 54] width 22 height 18
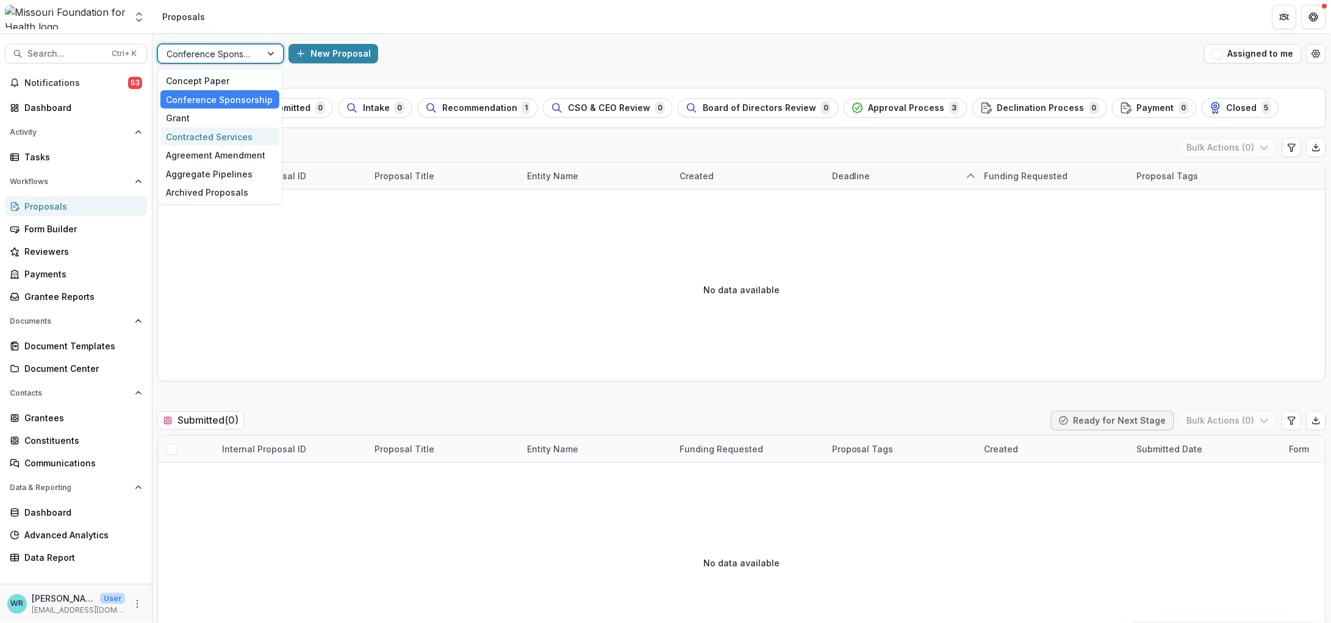
click at [222, 133] on div "Contracted Services" at bounding box center [219, 136] width 119 height 19
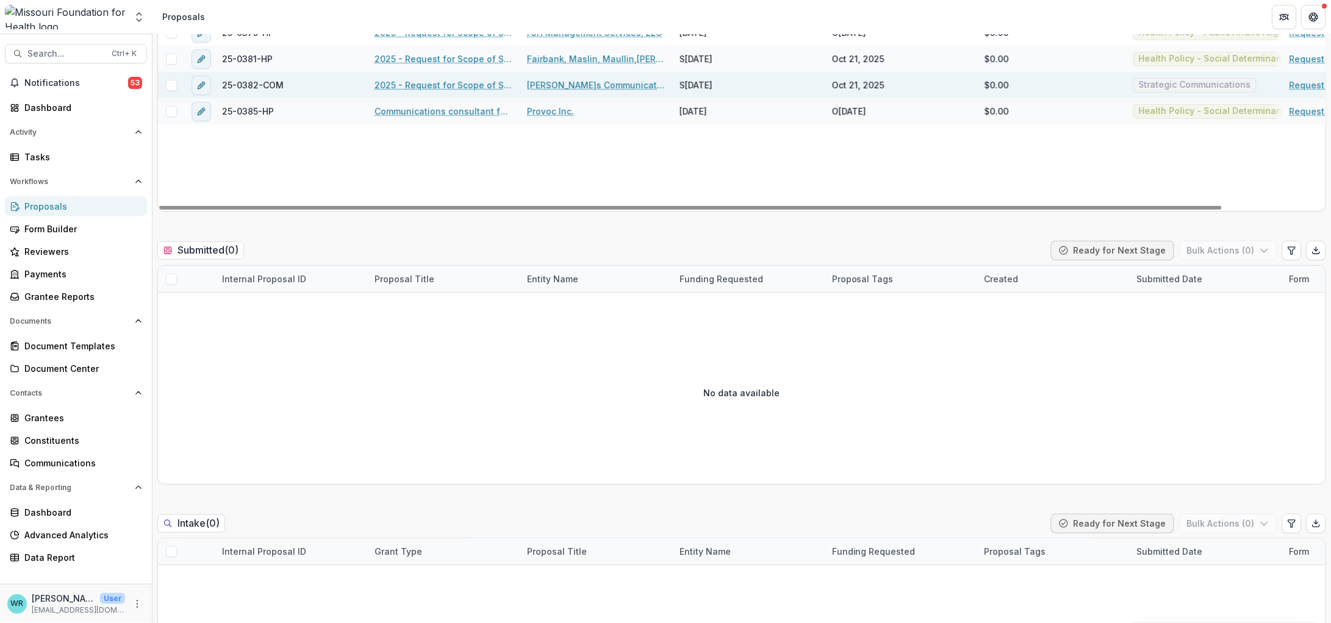
scroll to position [228, 0]
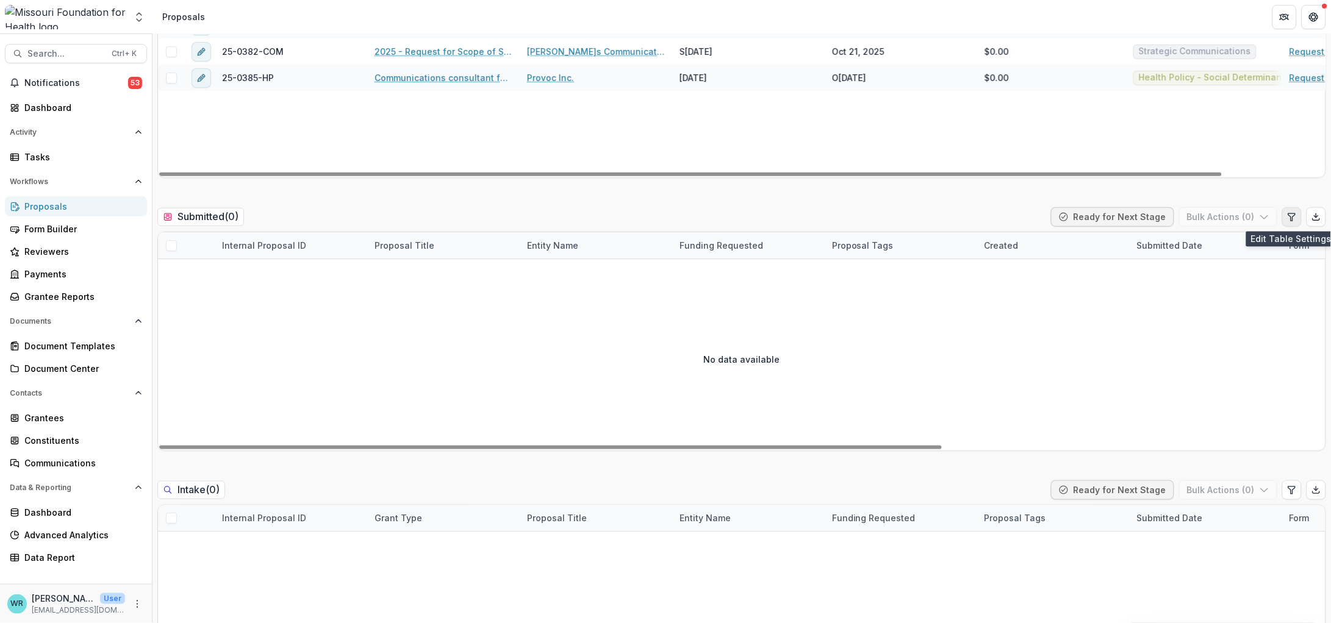
click at [1288, 220] on icon "Edit table settings" at bounding box center [1291, 216] width 7 height 7
select select "******"
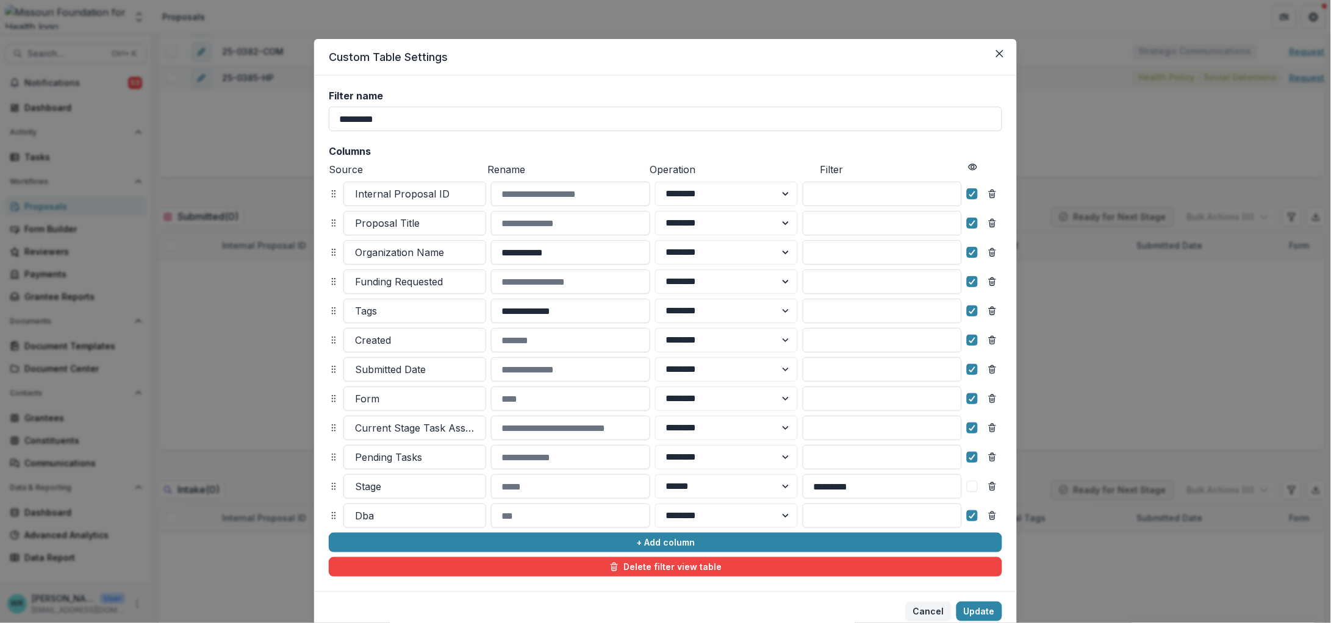
click at [331, 335] on icon at bounding box center [334, 340] width 10 height 10
click at [970, 608] on button "Update" at bounding box center [979, 612] width 46 height 20
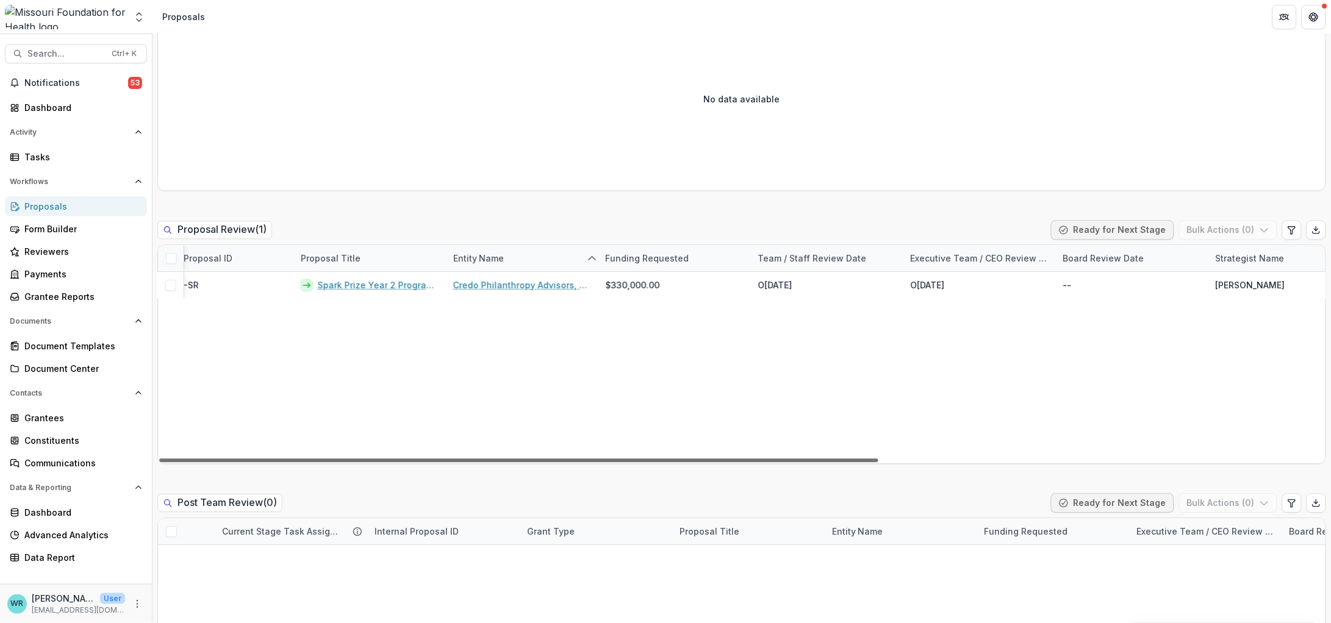
scroll to position [0, 0]
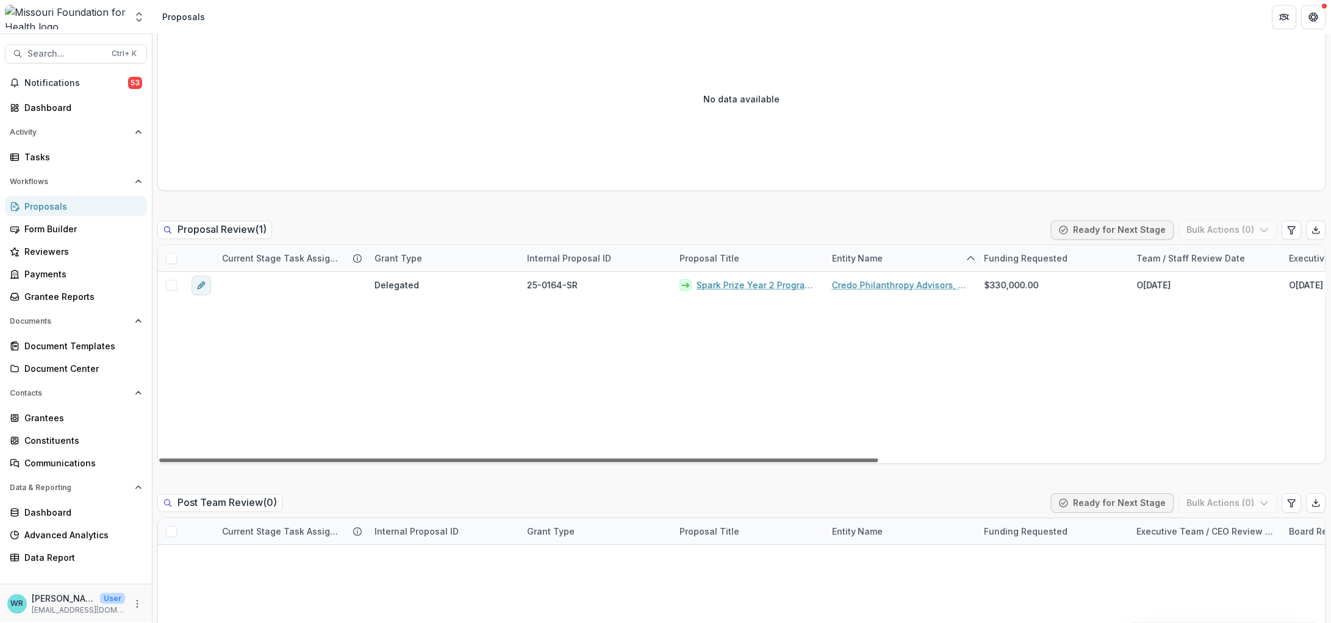
drag, startPoint x: 559, startPoint y: 455, endPoint x: 429, endPoint y: 447, distance: 130.1
click at [429, 459] on div at bounding box center [518, 461] width 719 height 4
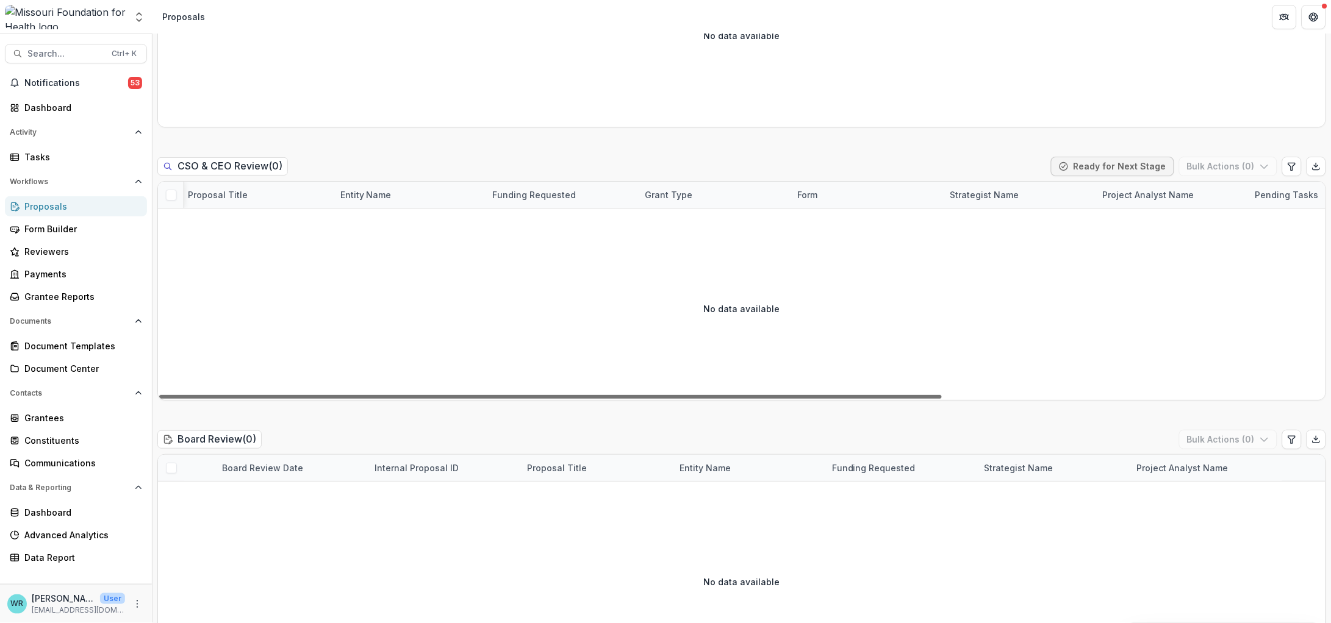
scroll to position [0, 570]
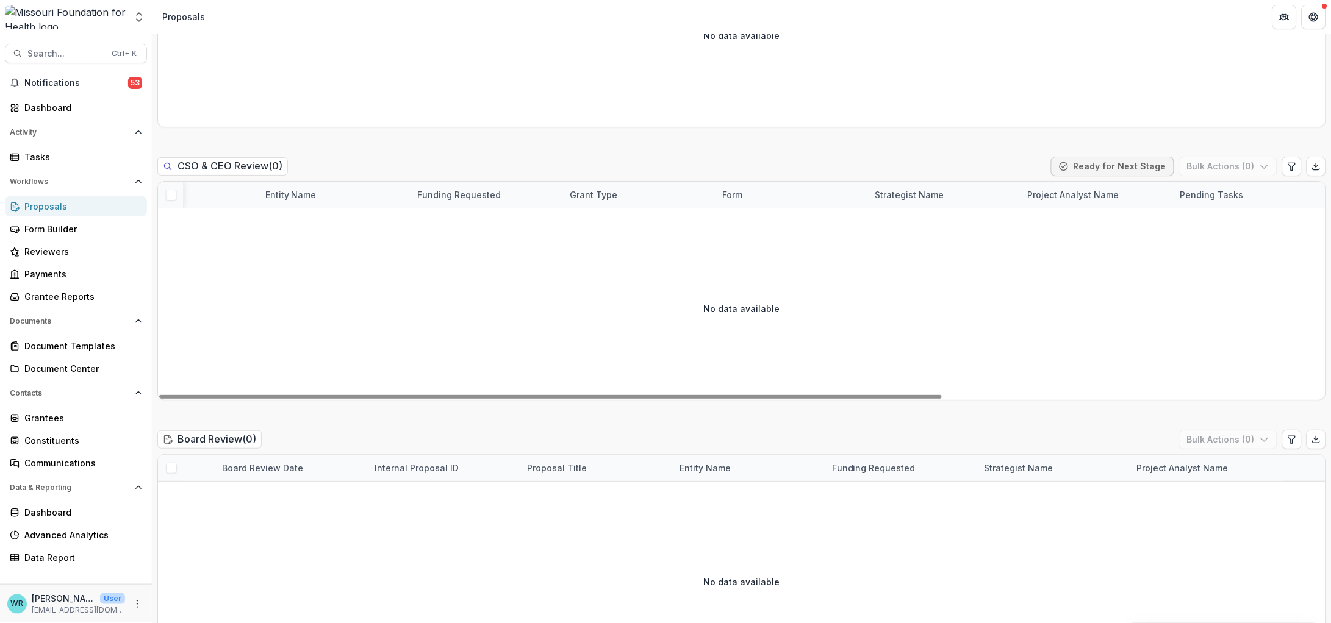
drag, startPoint x: 886, startPoint y: 394, endPoint x: 1251, endPoint y: 350, distance: 367.3
click at [942, 399] on div at bounding box center [550, 397] width 782 height 4
click at [1289, 165] on icon "Edit table settings" at bounding box center [1292, 167] width 10 height 10
select select "******"
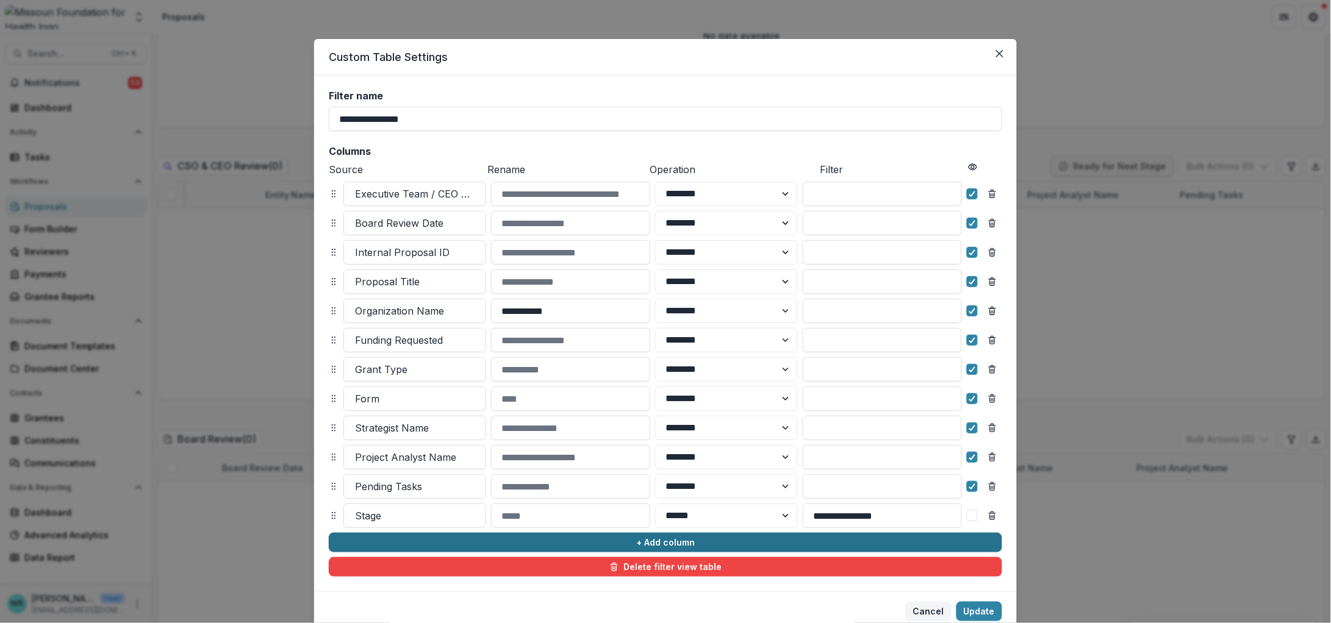
click at [542, 541] on button "+ Add column" at bounding box center [665, 543] width 673 height 20
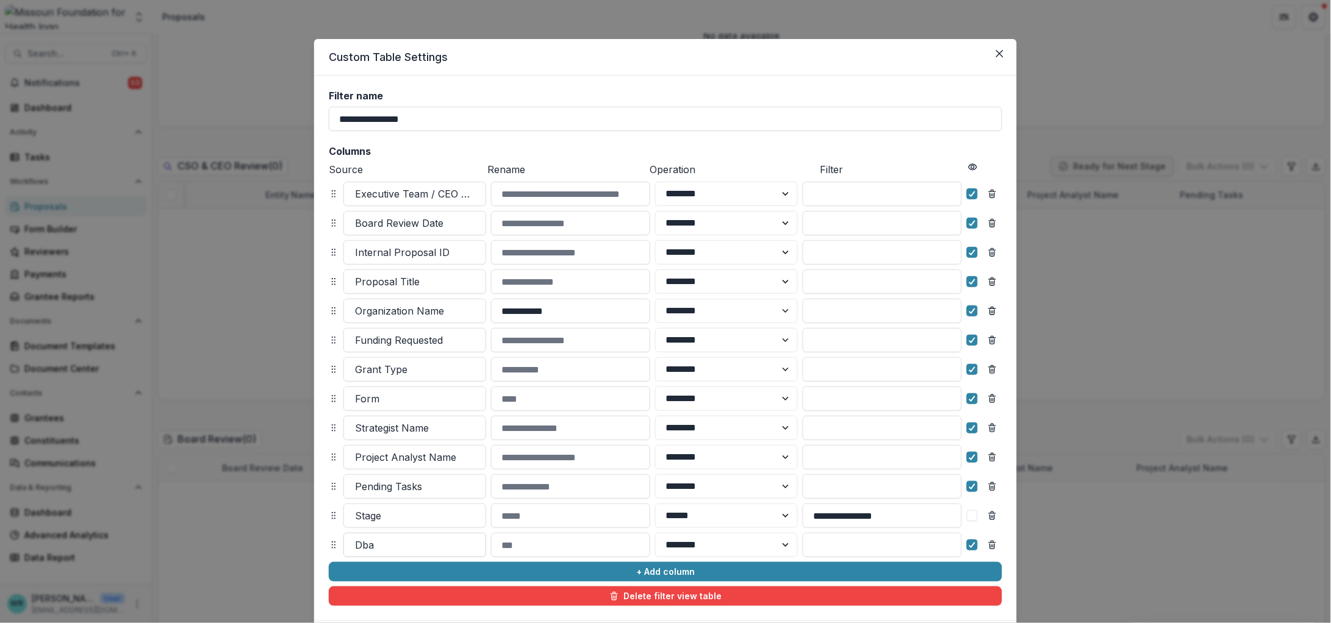
click at [396, 545] on div at bounding box center [415, 545] width 120 height 17
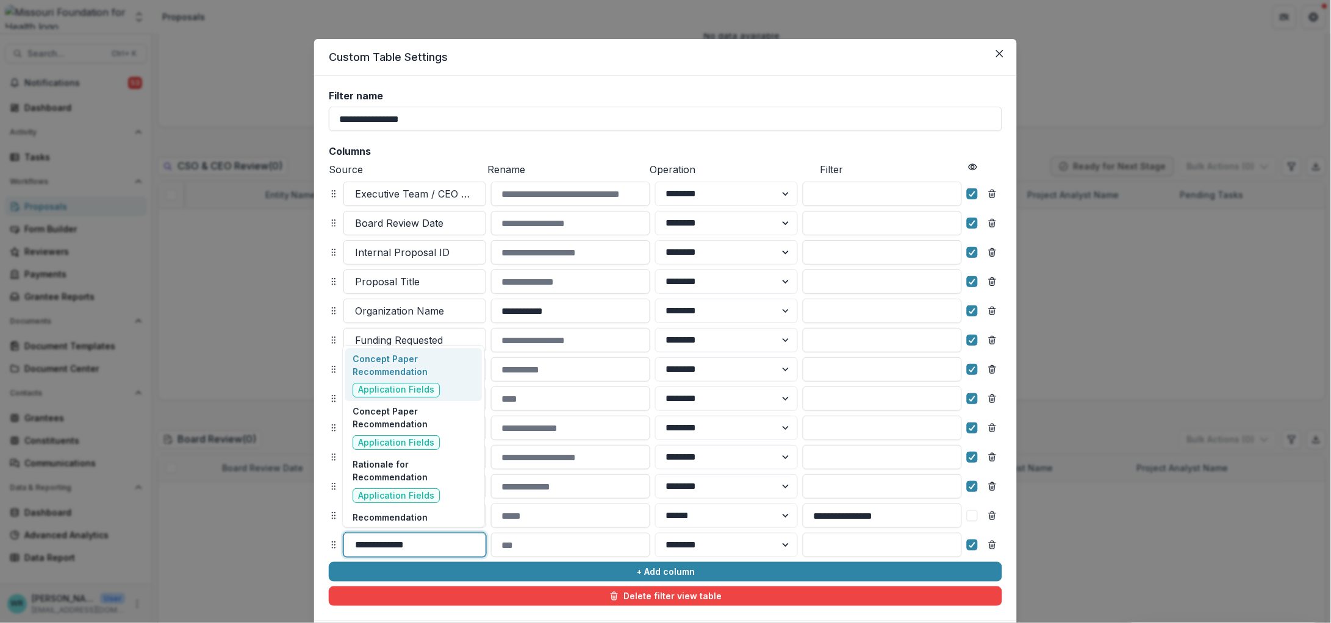
type input "**********"
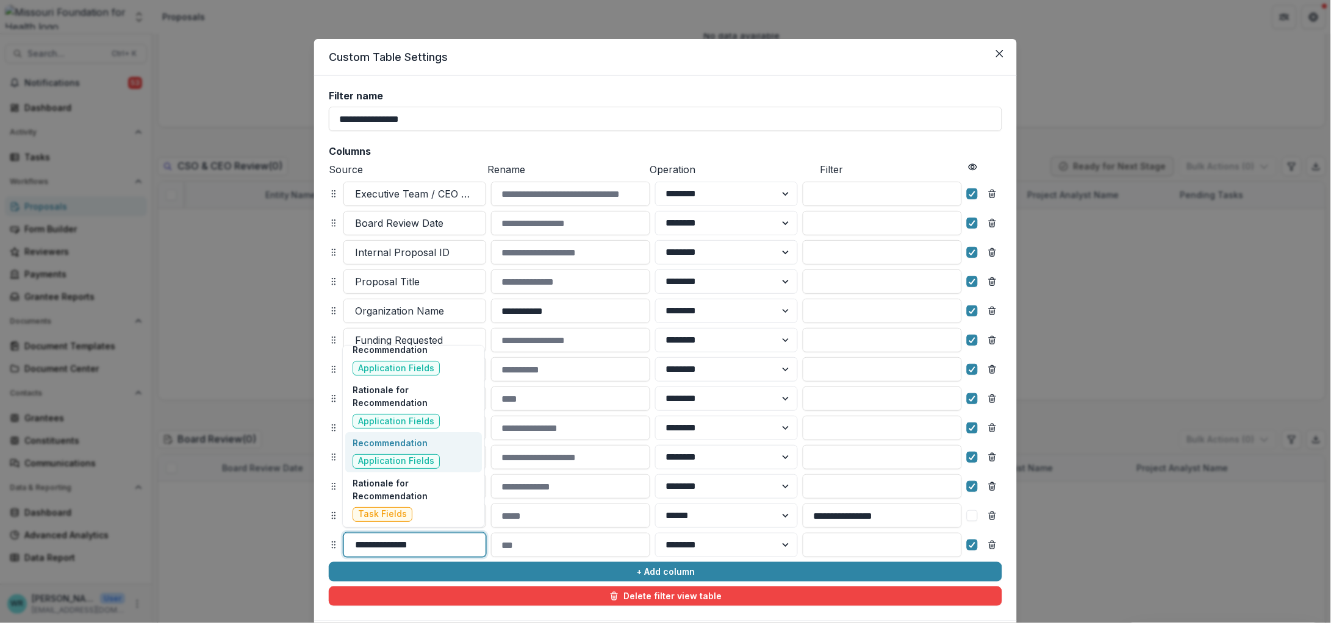
click at [407, 453] on div "Recommendation Application Fields" at bounding box center [395, 453] width 87 height 32
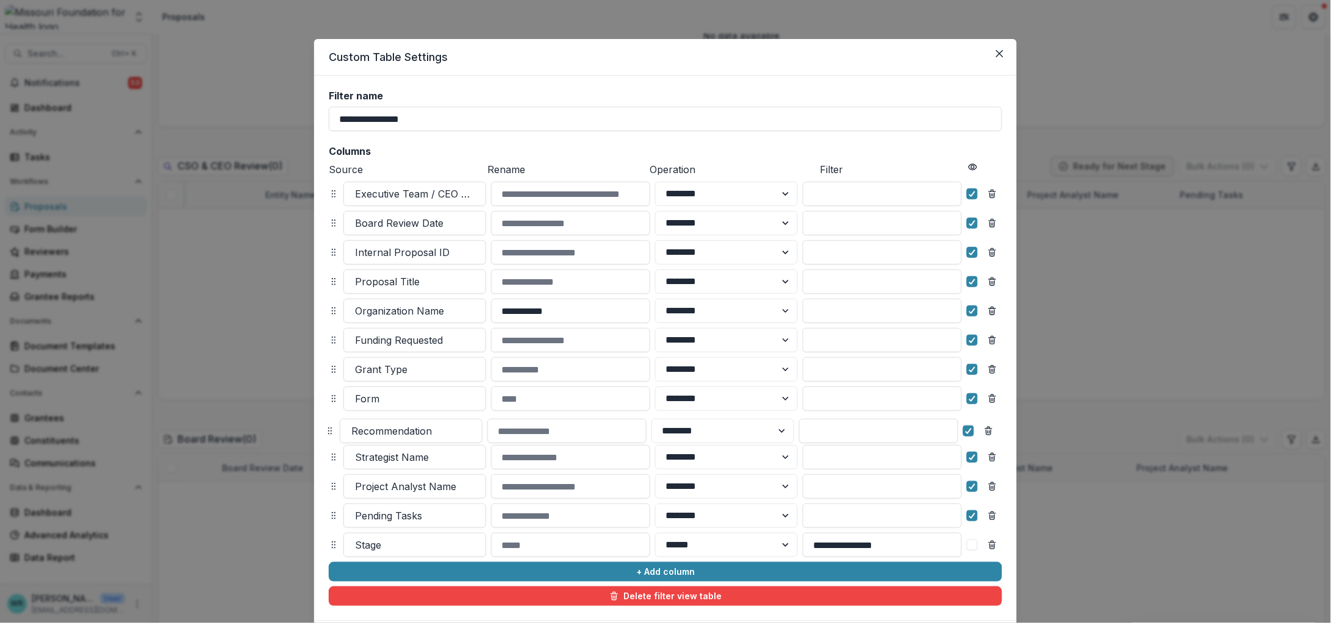
drag, startPoint x: 335, startPoint y: 541, endPoint x: 331, endPoint y: 431, distance: 109.8
click at [331, 428] on icon at bounding box center [330, 431] width 10 height 10
select select "******"
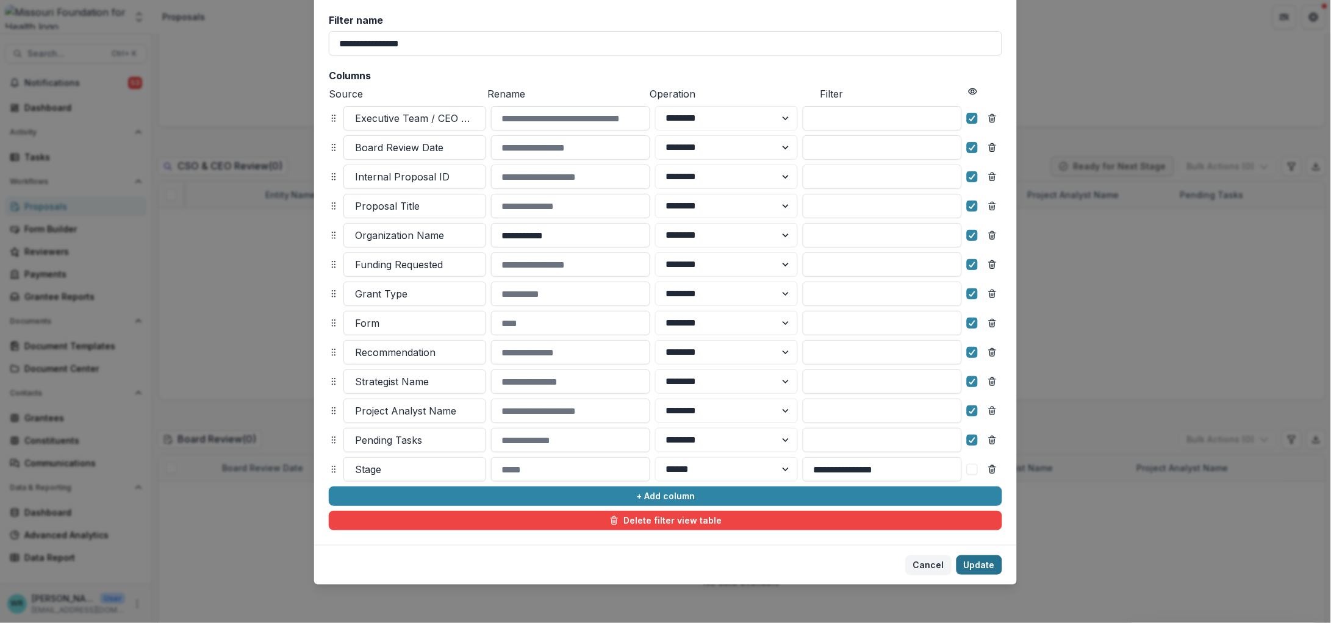
click at [979, 562] on button "Update" at bounding box center [979, 566] width 46 height 20
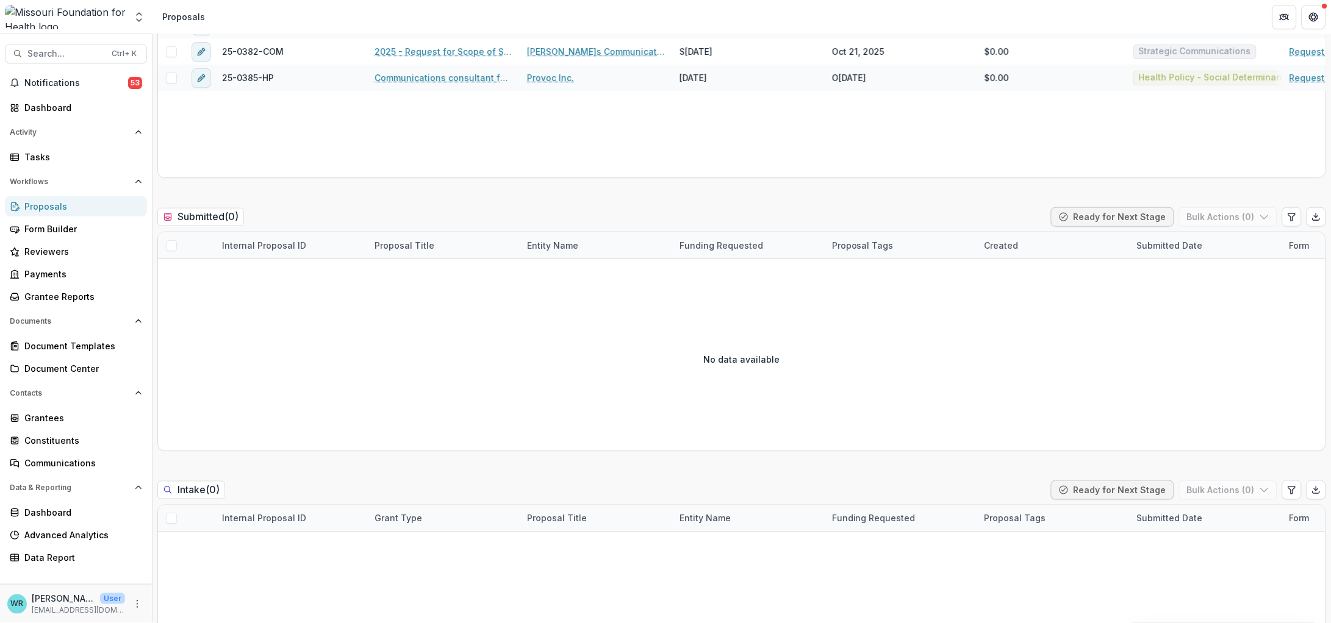
scroll to position [0, 0]
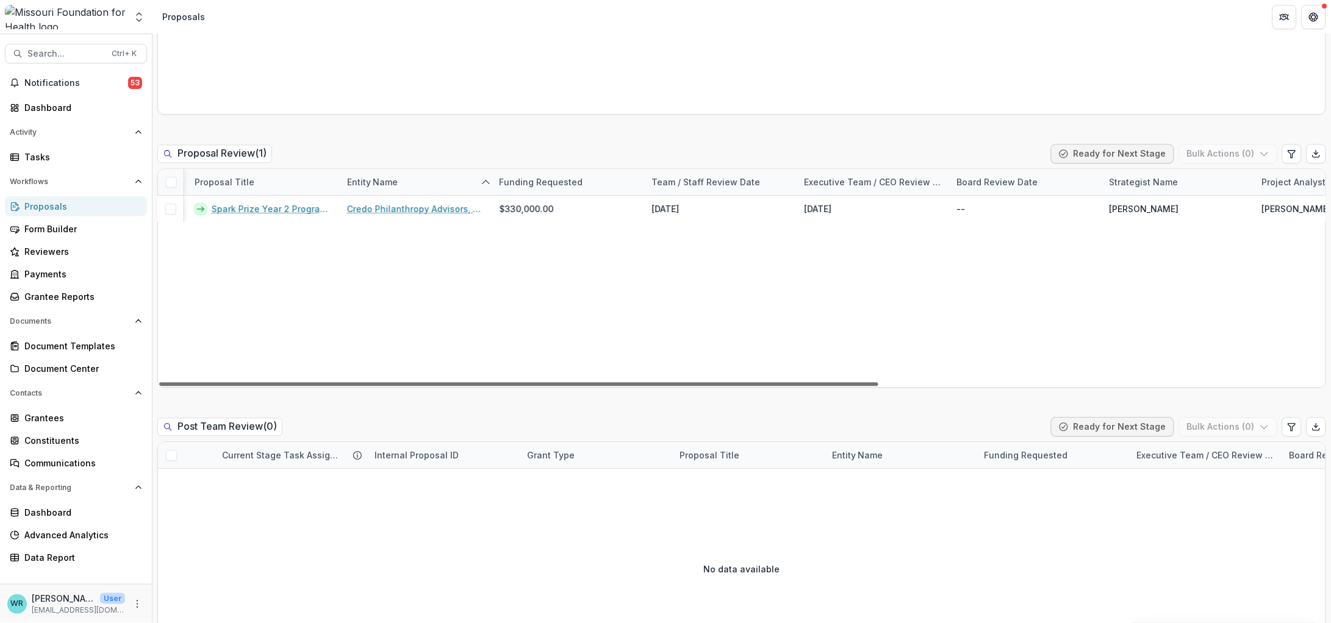
scroll to position [0, 722]
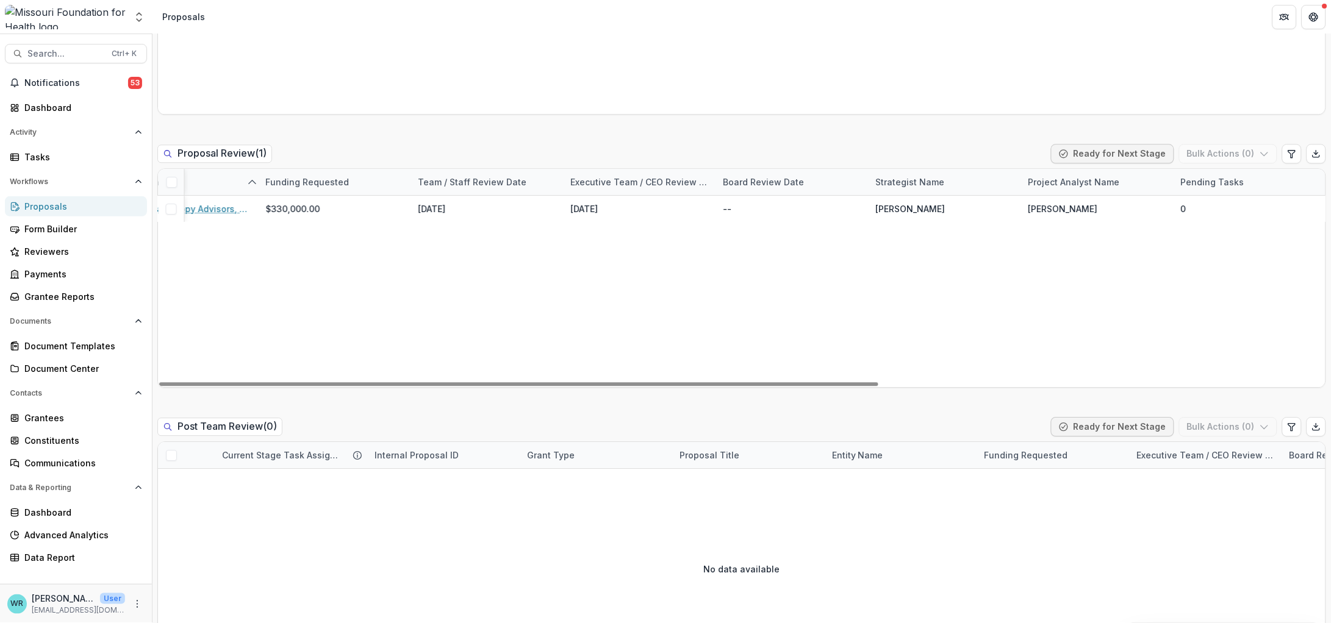
drag, startPoint x: 757, startPoint y: 384, endPoint x: 1259, endPoint y: 426, distance: 503.7
click at [878, 386] on div at bounding box center [518, 384] width 719 height 4
click at [1291, 160] on button "Edit table settings" at bounding box center [1292, 154] width 20 height 20
select select "******"
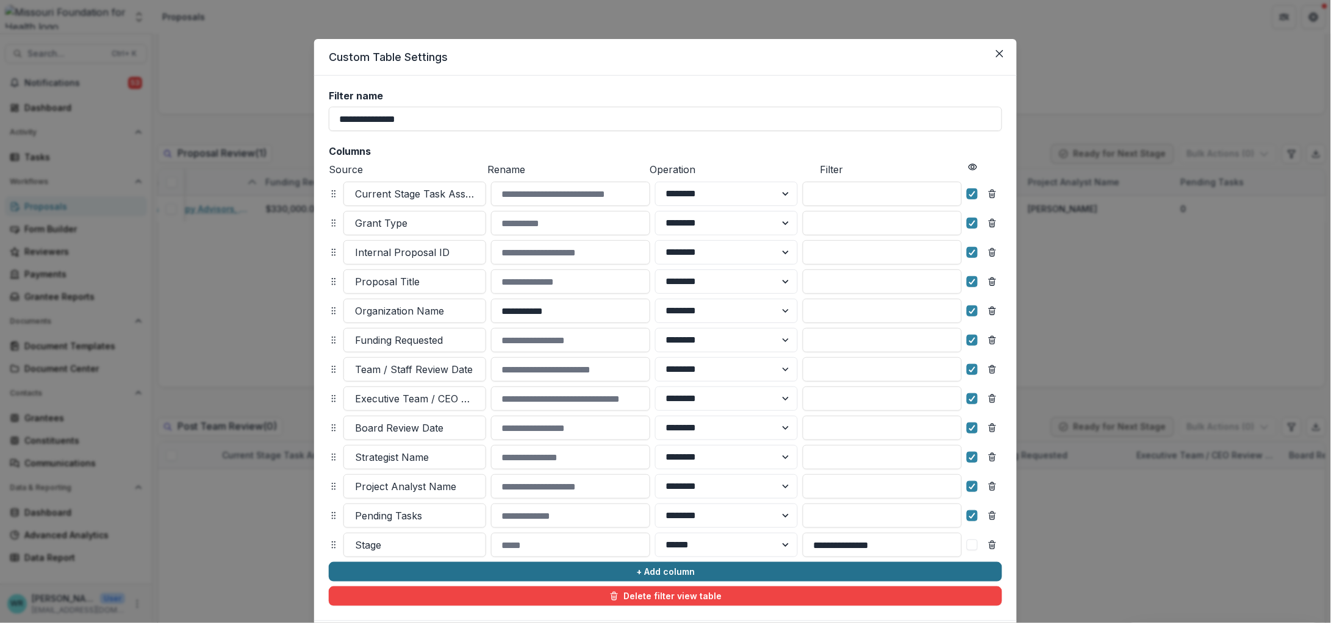
click at [437, 563] on button "+ Add column" at bounding box center [665, 572] width 673 height 20
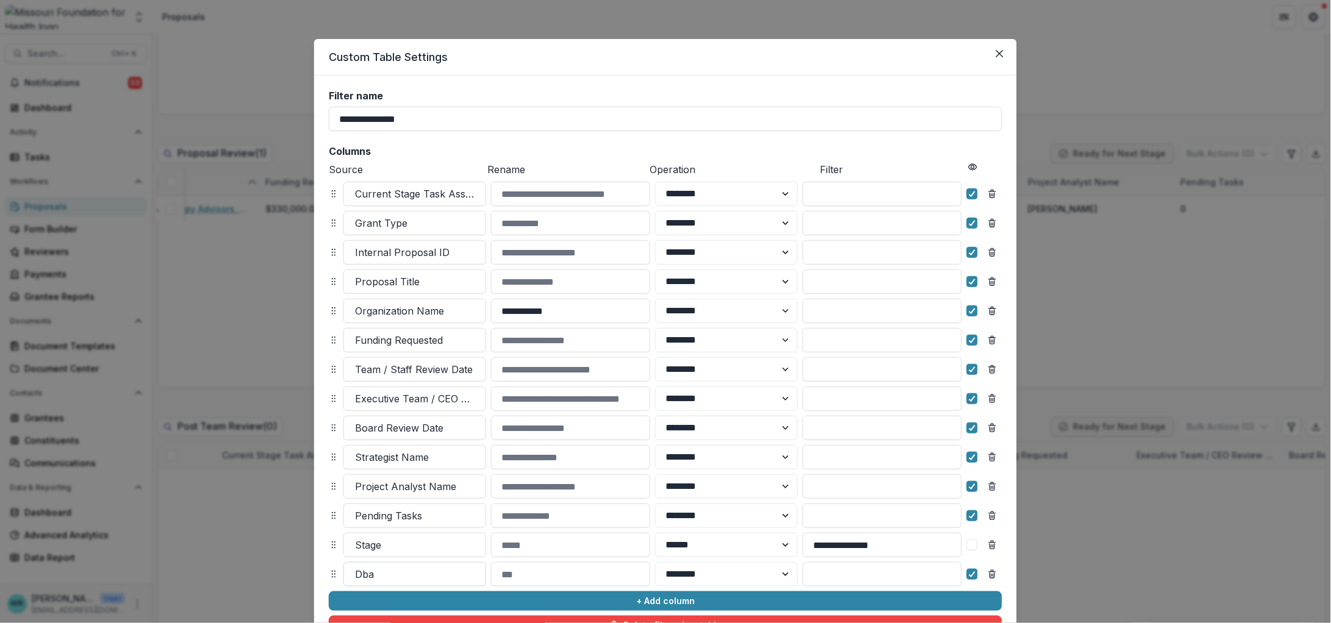
click at [373, 579] on div at bounding box center [415, 574] width 120 height 17
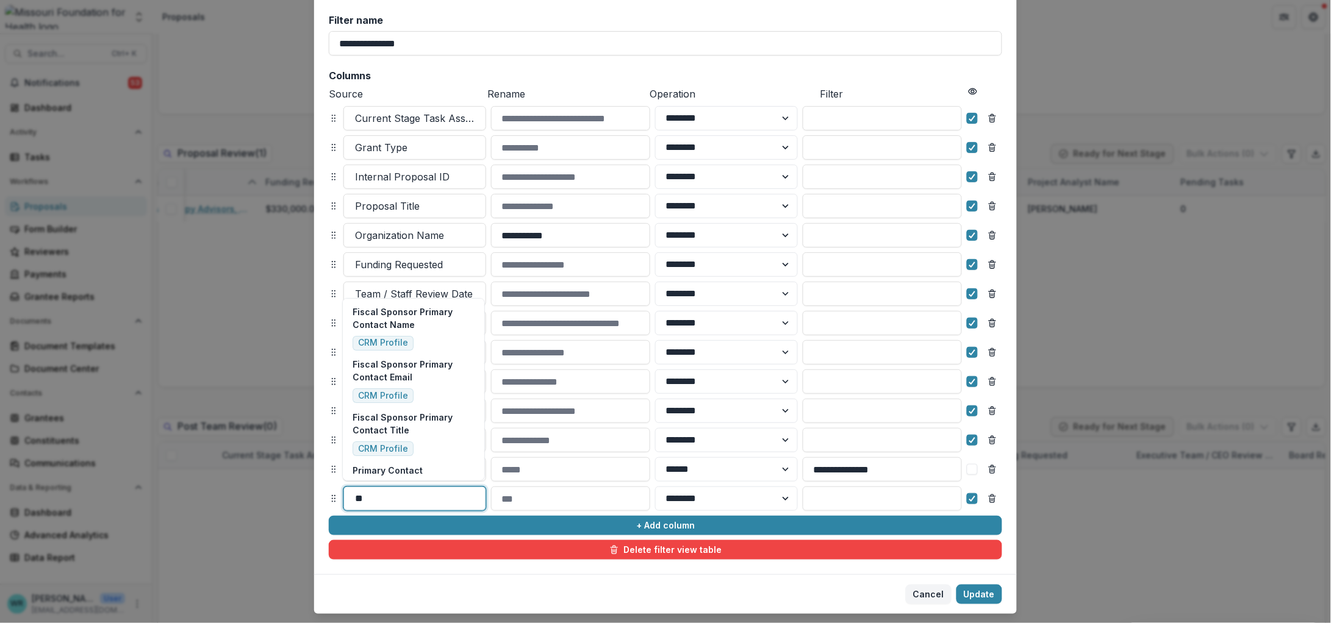
type input "*"
type input "***"
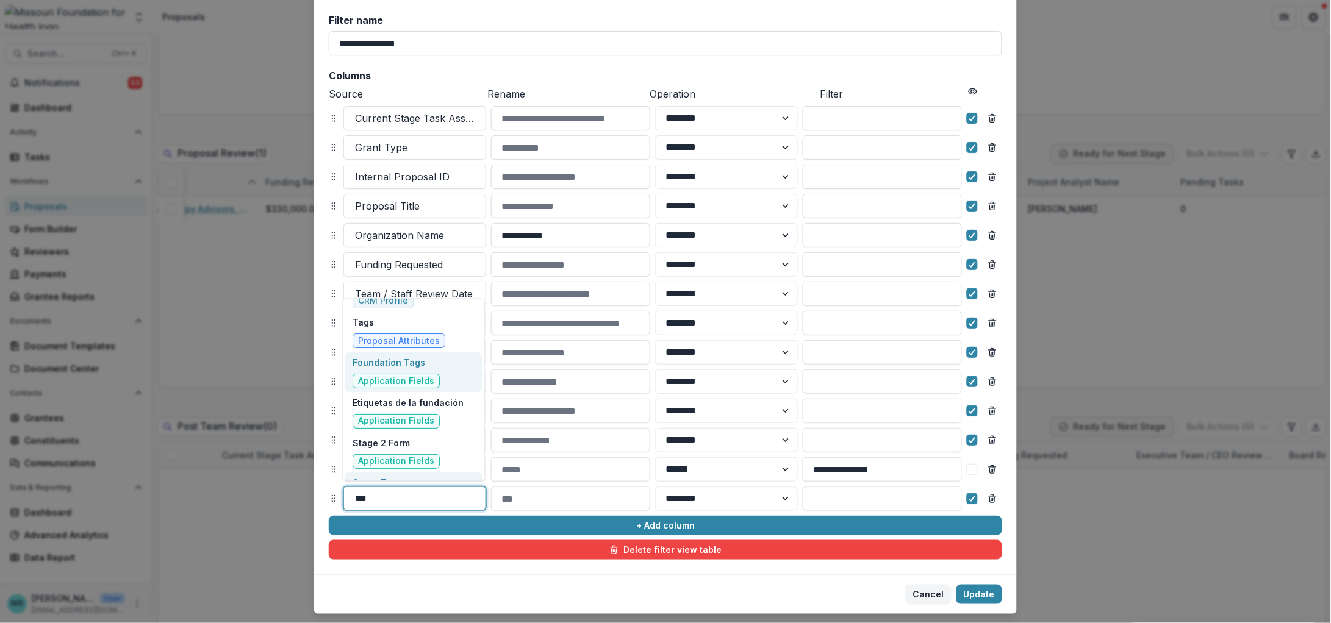
scroll to position [27, 0]
click at [392, 337] on span "Proposal Attributes" at bounding box center [398, 342] width 93 height 15
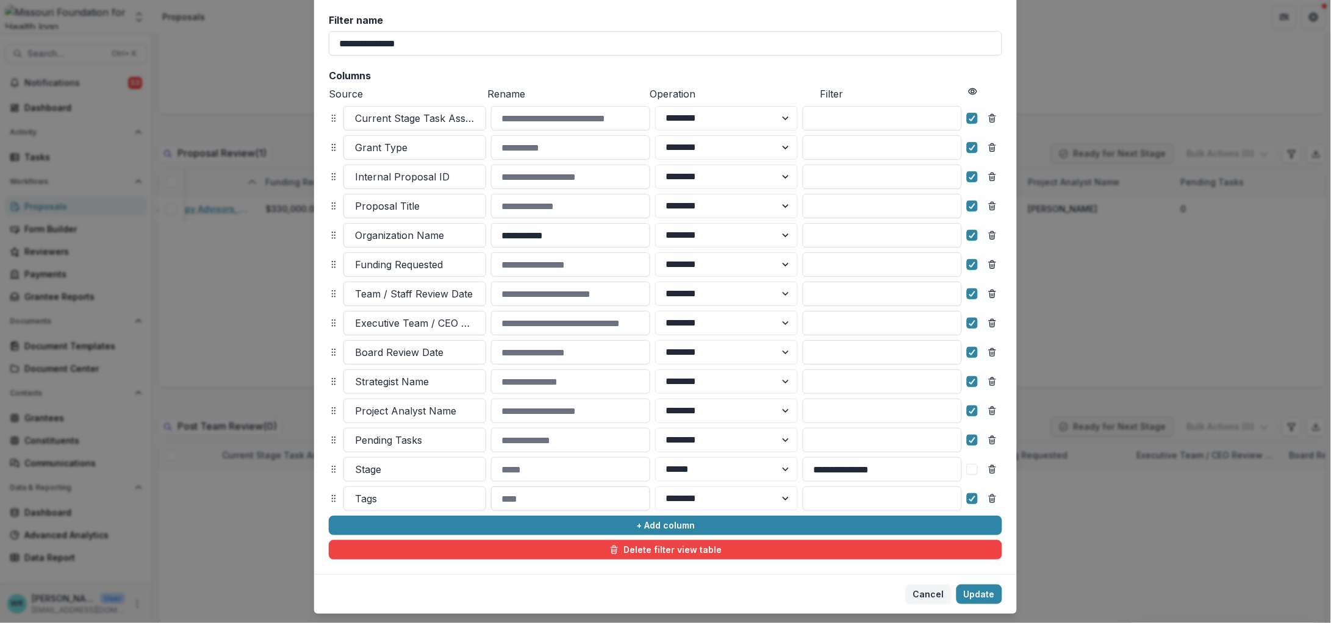
click at [502, 501] on input at bounding box center [570, 499] width 159 height 24
type input "**********"
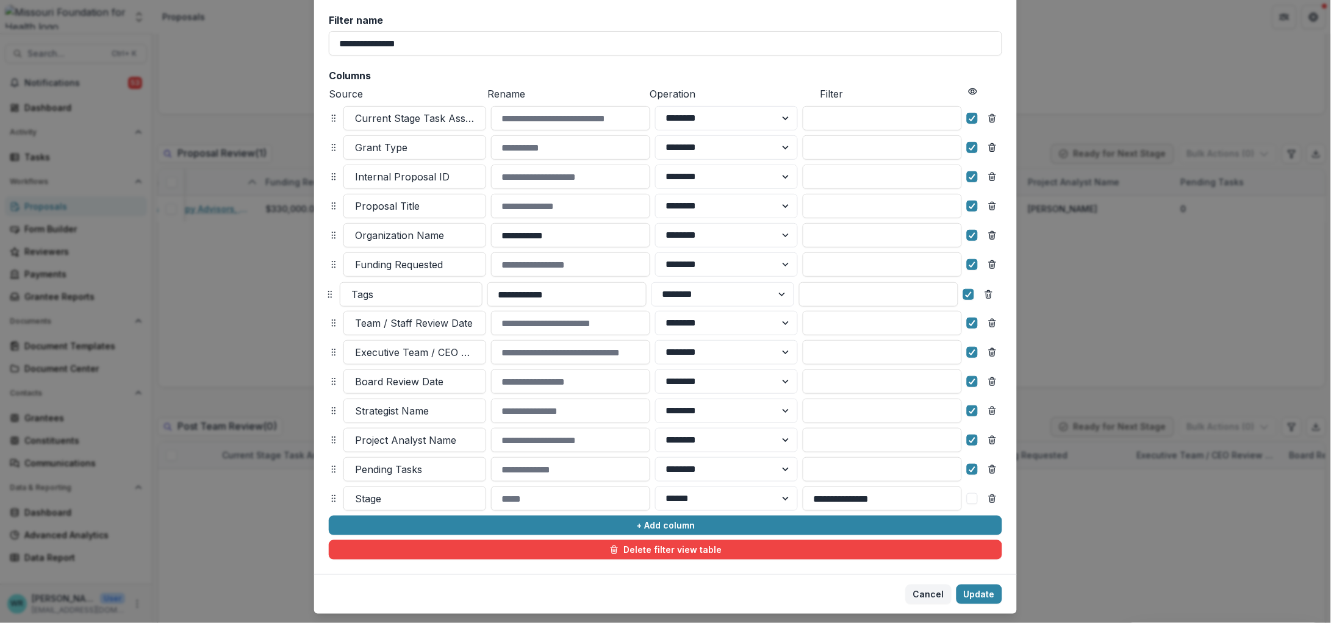
drag, startPoint x: 328, startPoint y: 498, endPoint x: 324, endPoint y: 293, distance: 204.3
click at [325, 293] on icon at bounding box center [330, 295] width 10 height 10
select select "******"
click at [984, 593] on button "Update" at bounding box center [979, 595] width 46 height 20
